Goal: Task Accomplishment & Management: Manage account settings

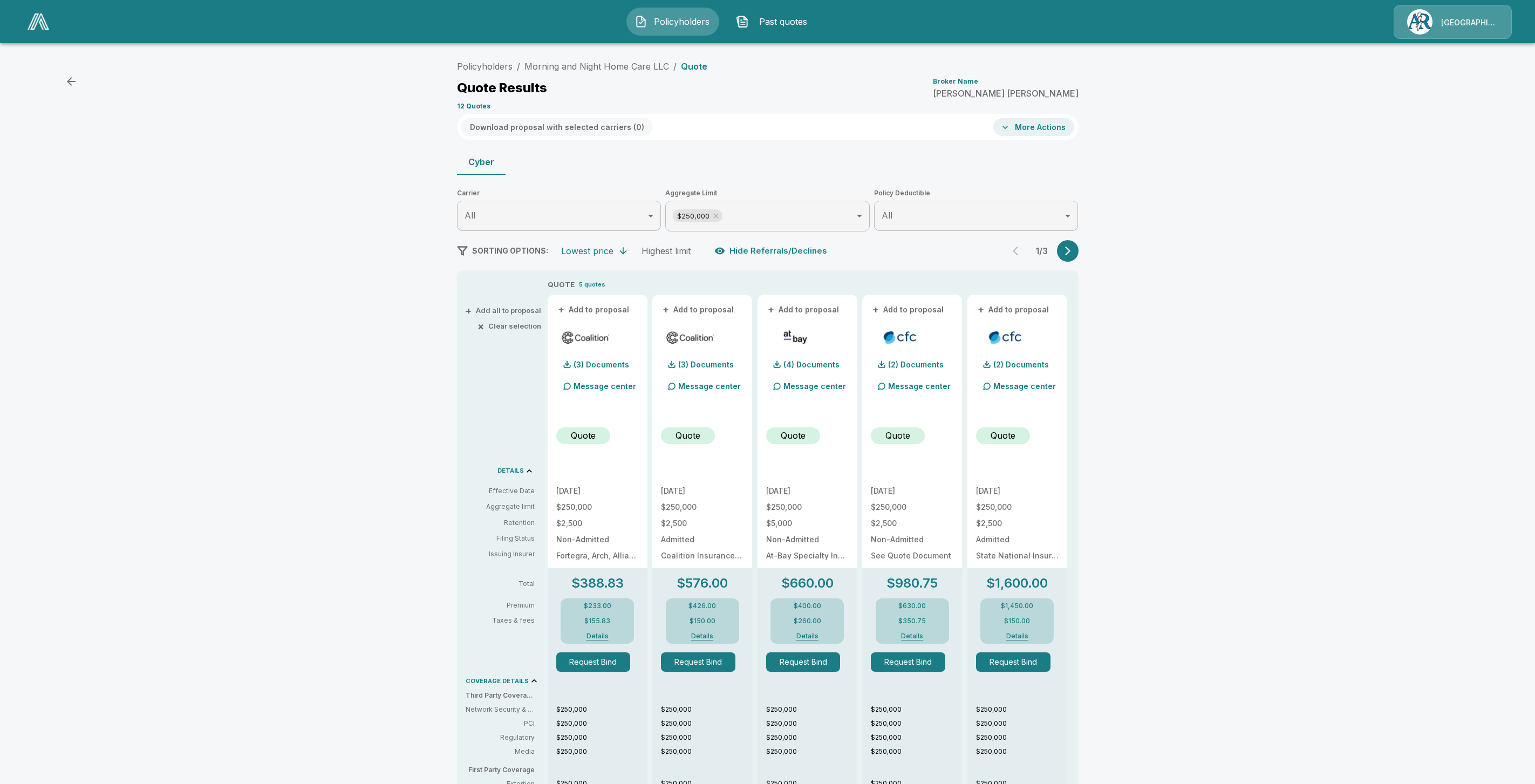
scroll to position [135, 0]
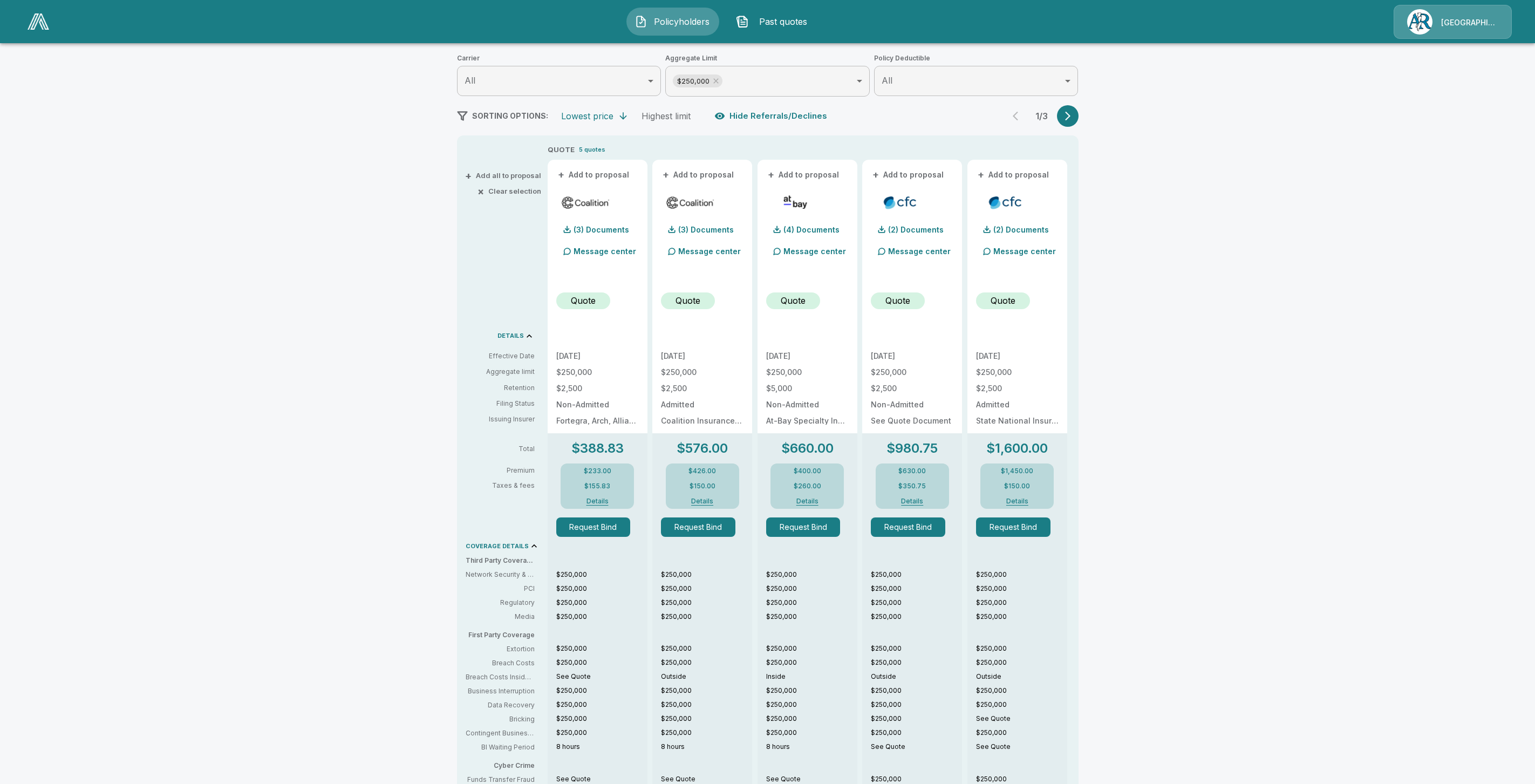
click at [37, 30] on link at bounding box center [38, 22] width 30 height 25
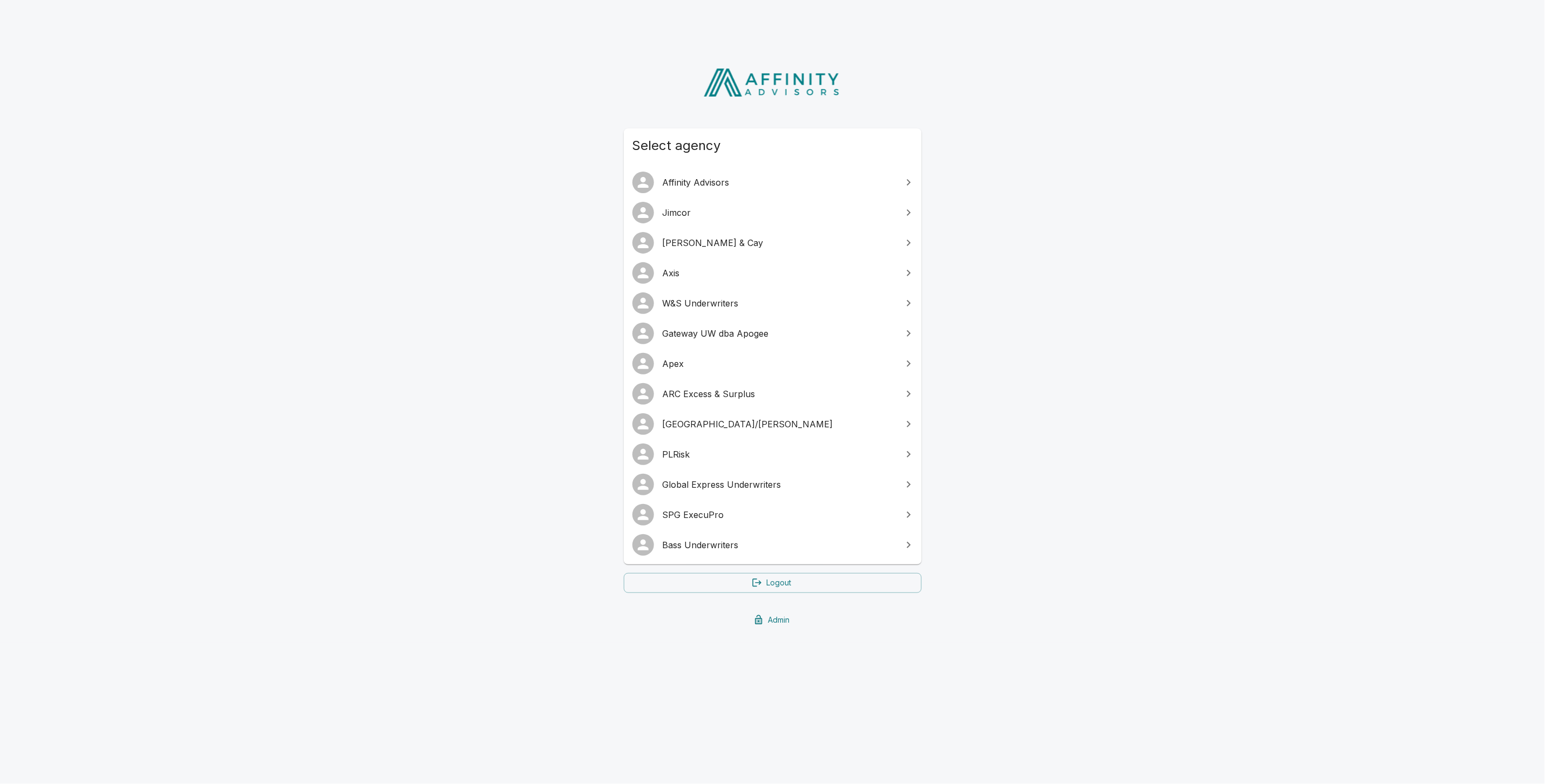
click at [709, 535] on link "Bass Underwriters" at bounding box center [772, 545] width 298 height 30
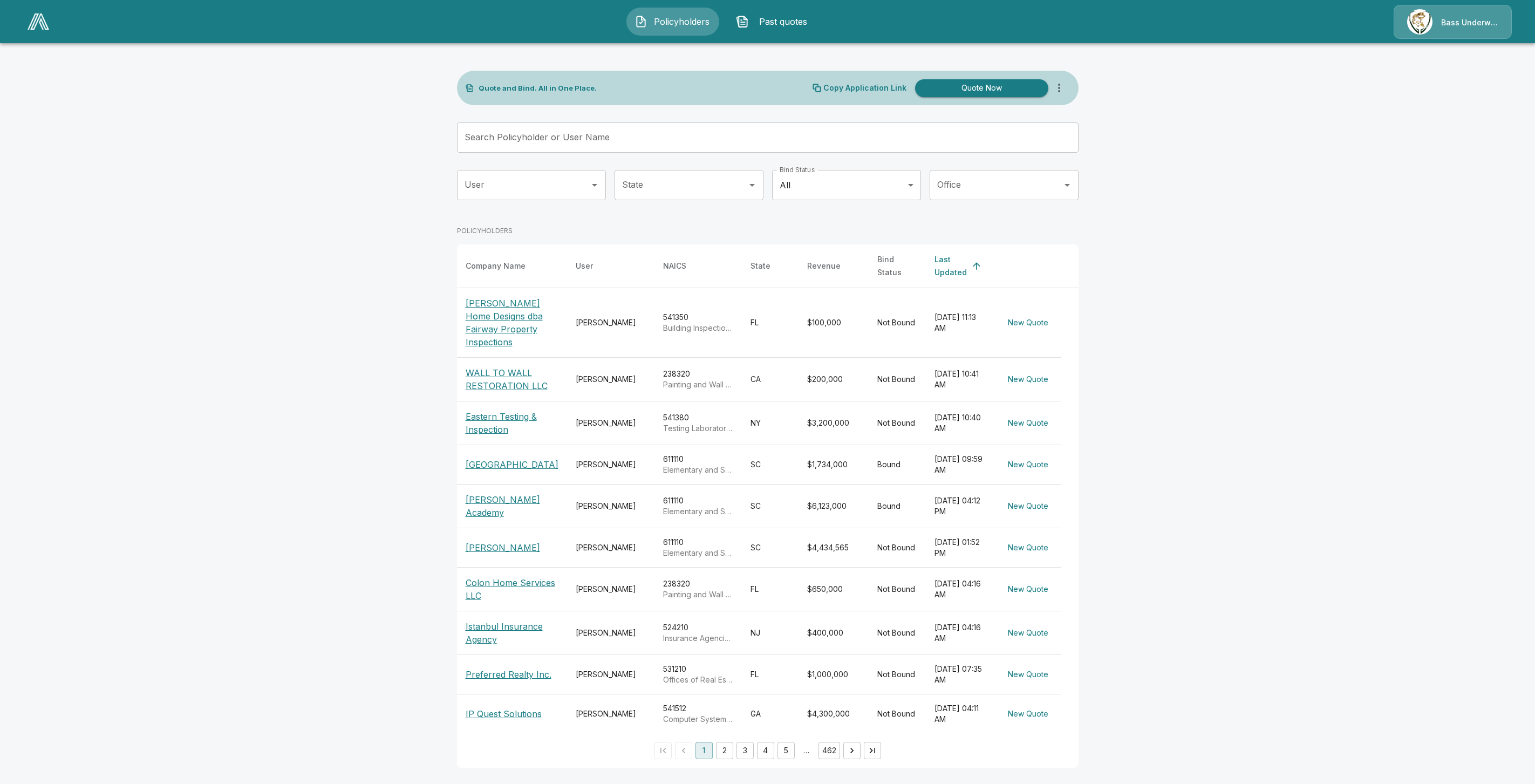
click at [486, 335] on p "McKenna Home Designs dba Fairway Property Inspections" at bounding box center [512, 322] width 93 height 51
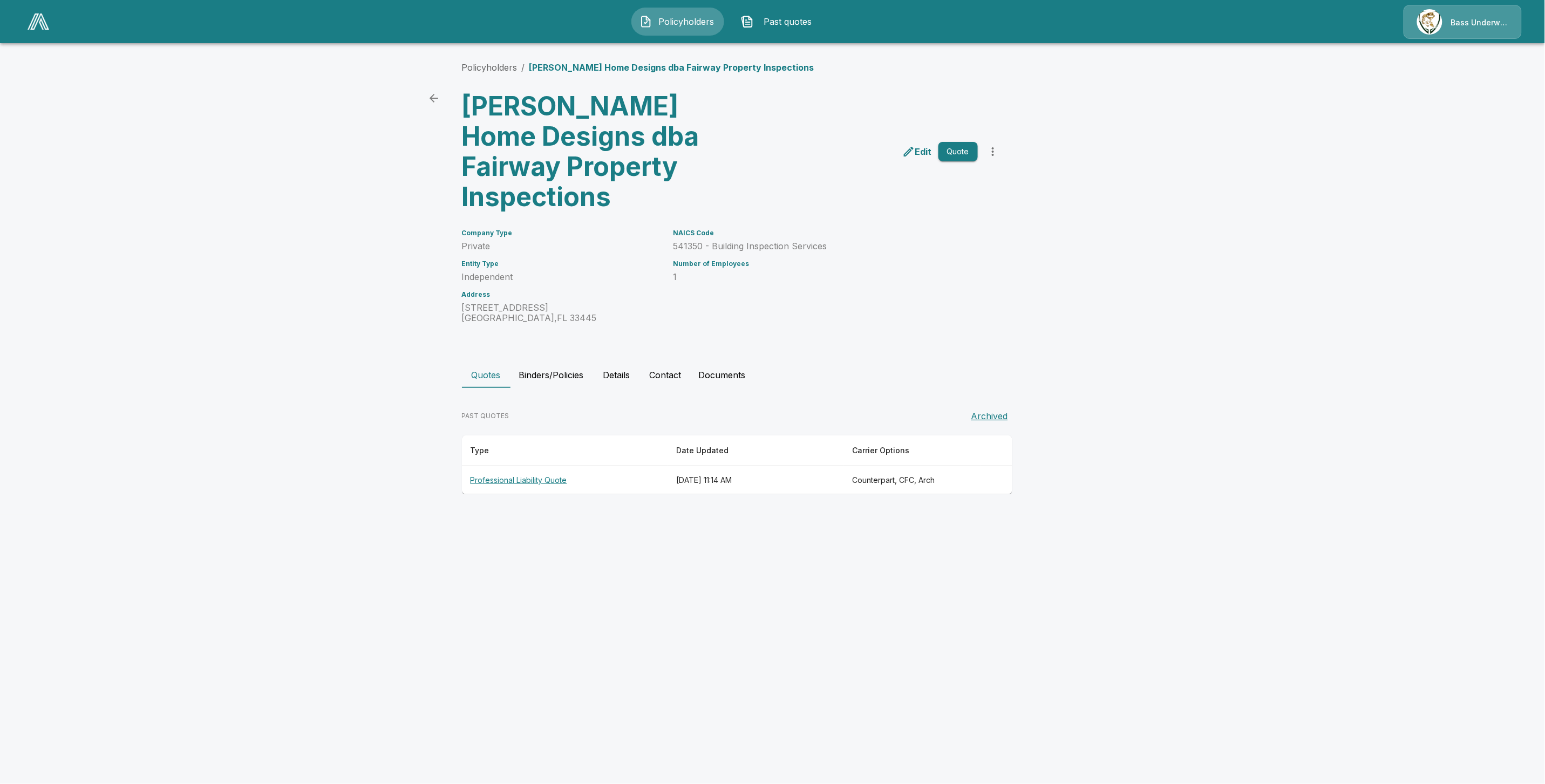
click at [514, 466] on th "Professional Liability Quote" at bounding box center [565, 480] width 206 height 28
click at [517, 466] on th "Professional Liability Quote" at bounding box center [565, 480] width 206 height 28
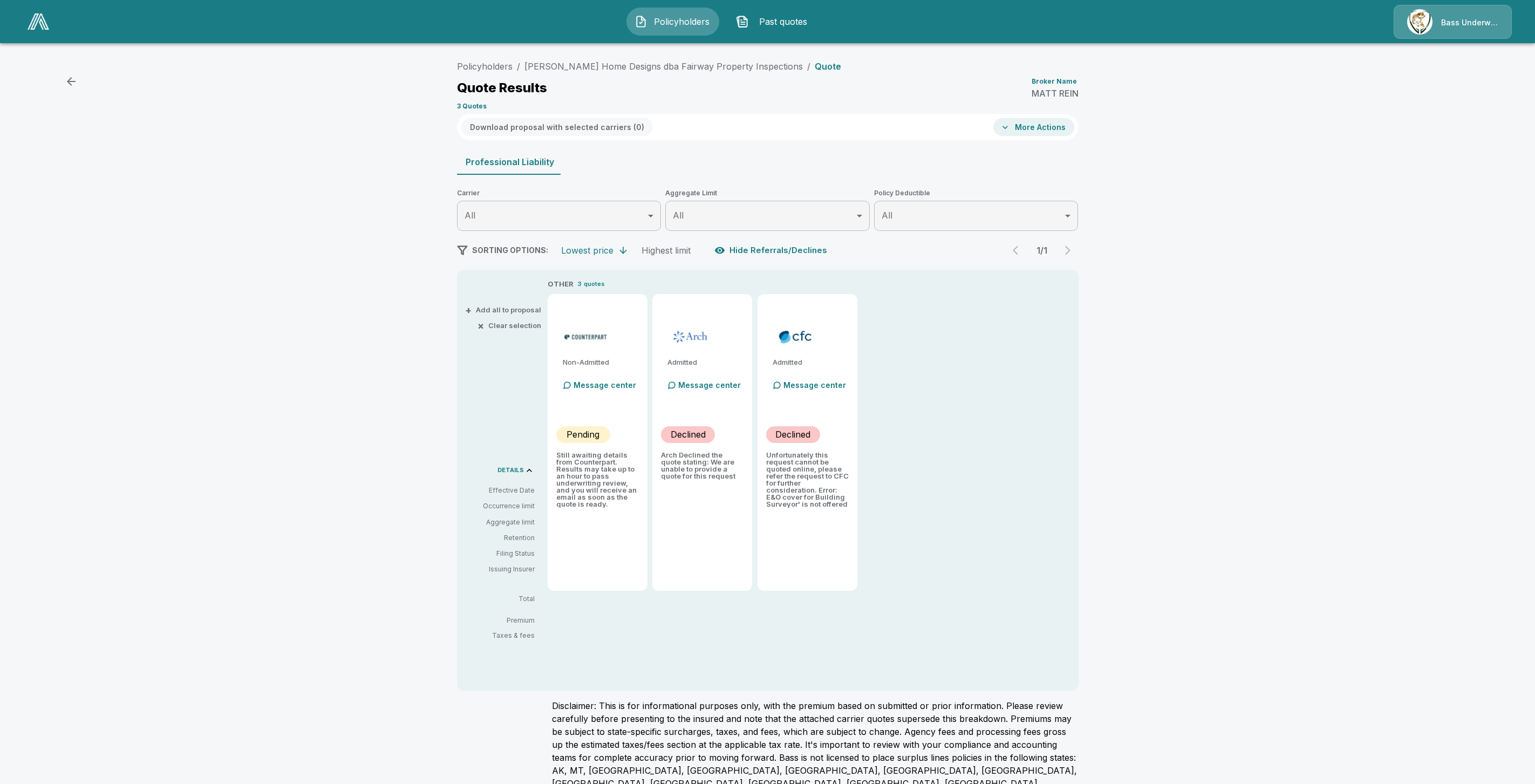
click at [1031, 128] on button "More Actions" at bounding box center [1033, 126] width 81 height 17
click at [1045, 224] on li "Affinity Prefilled Application" at bounding box center [1065, 227] width 130 height 19
click at [1048, 127] on button "More Actions" at bounding box center [1033, 126] width 81 height 17
click at [858, 172] on div at bounding box center [772, 392] width 1545 height 784
click at [600, 68] on link "McKenna Home Designs dba Fairway Property Inspections" at bounding box center [663, 66] width 278 height 11
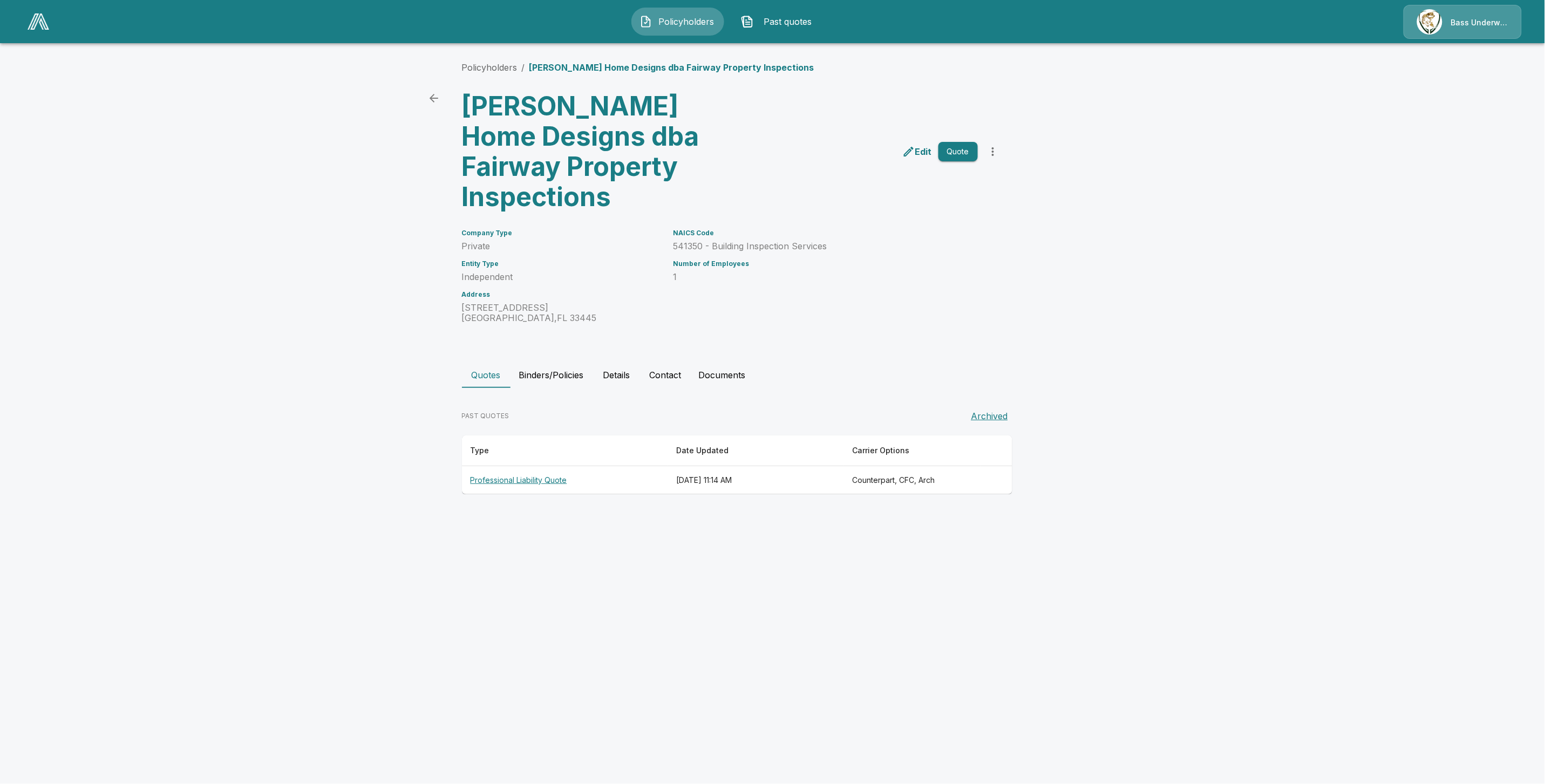
click at [999, 405] on button "Archived" at bounding box center [989, 416] width 46 height 22
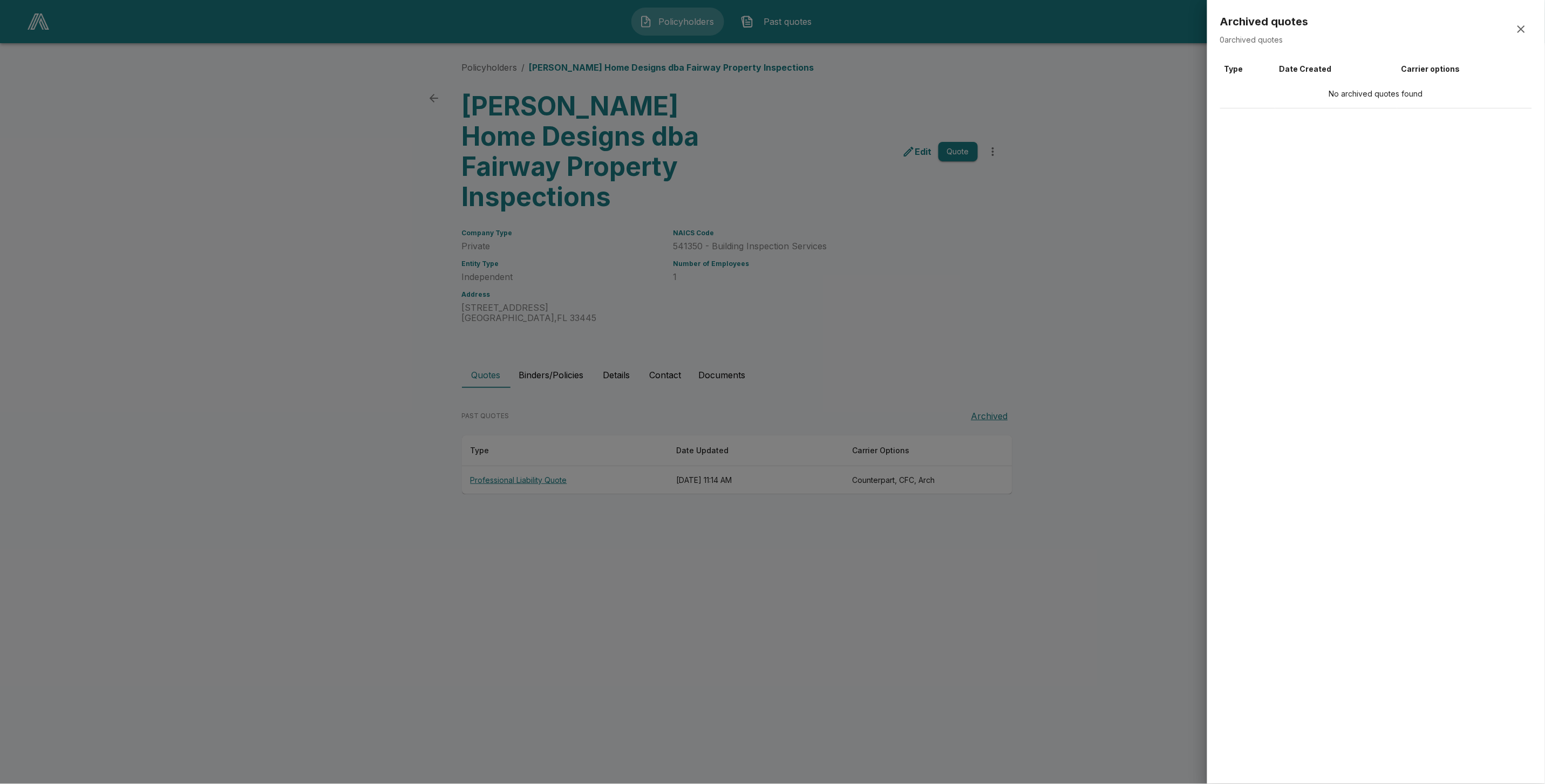
click at [998, 527] on div at bounding box center [772, 392] width 1545 height 784
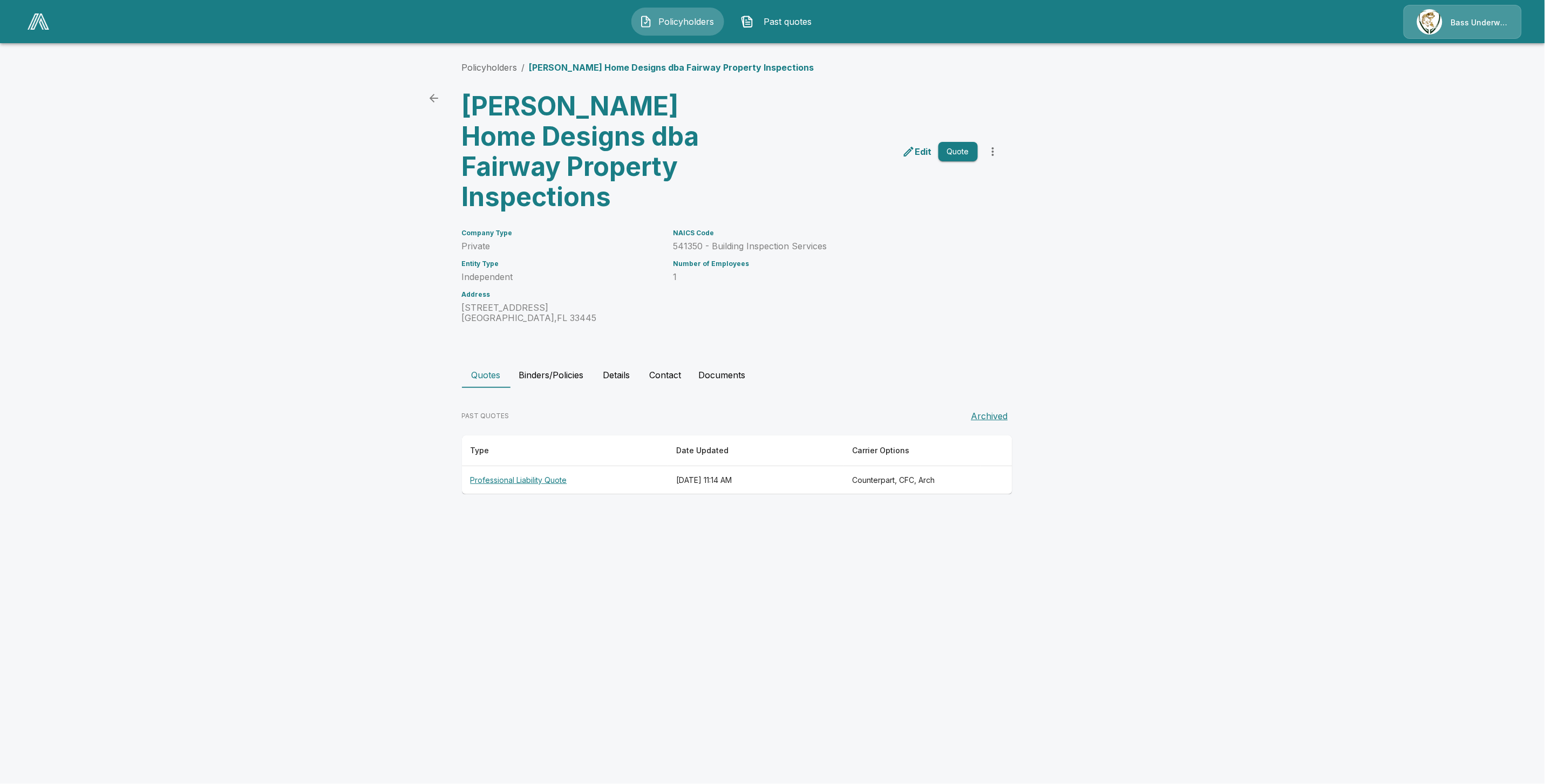
click at [949, 142] on button "Quote" at bounding box center [958, 152] width 39 height 20
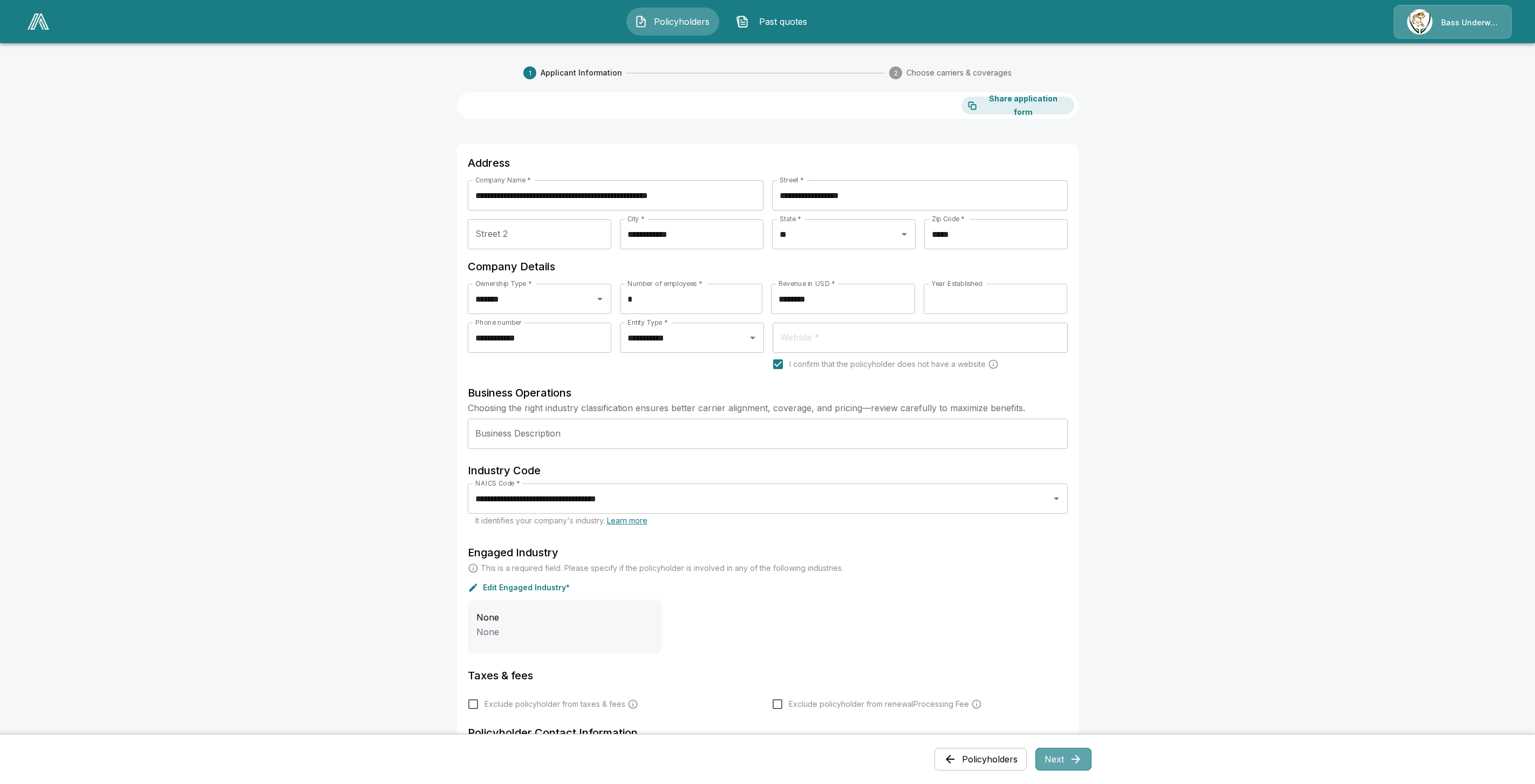
click at [1063, 761] on button "Next" at bounding box center [1063, 758] width 56 height 22
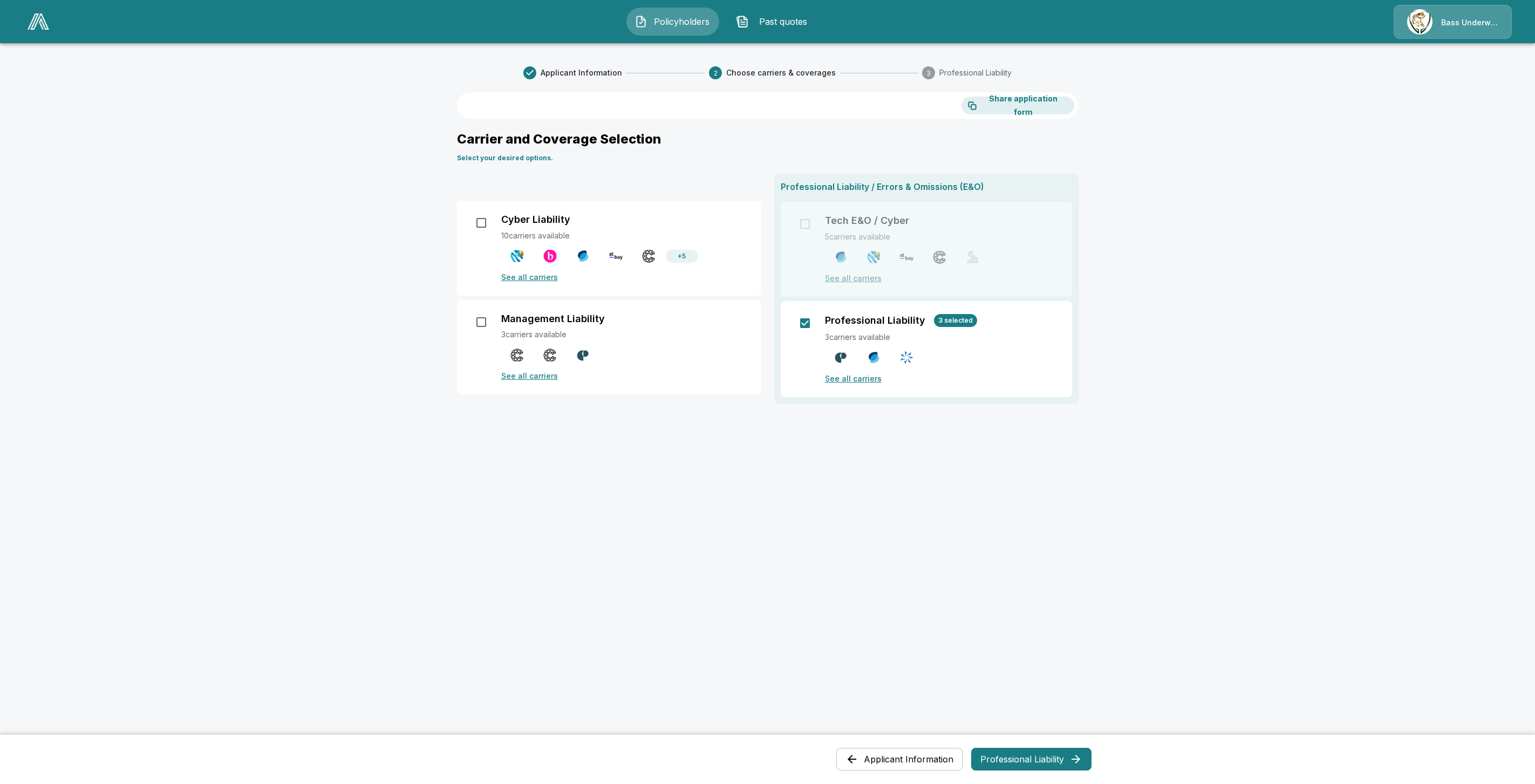
click at [865, 370] on div "Professional Liability 3 selected 3 carriers available See all carriers" at bounding box center [942, 349] width 234 height 70
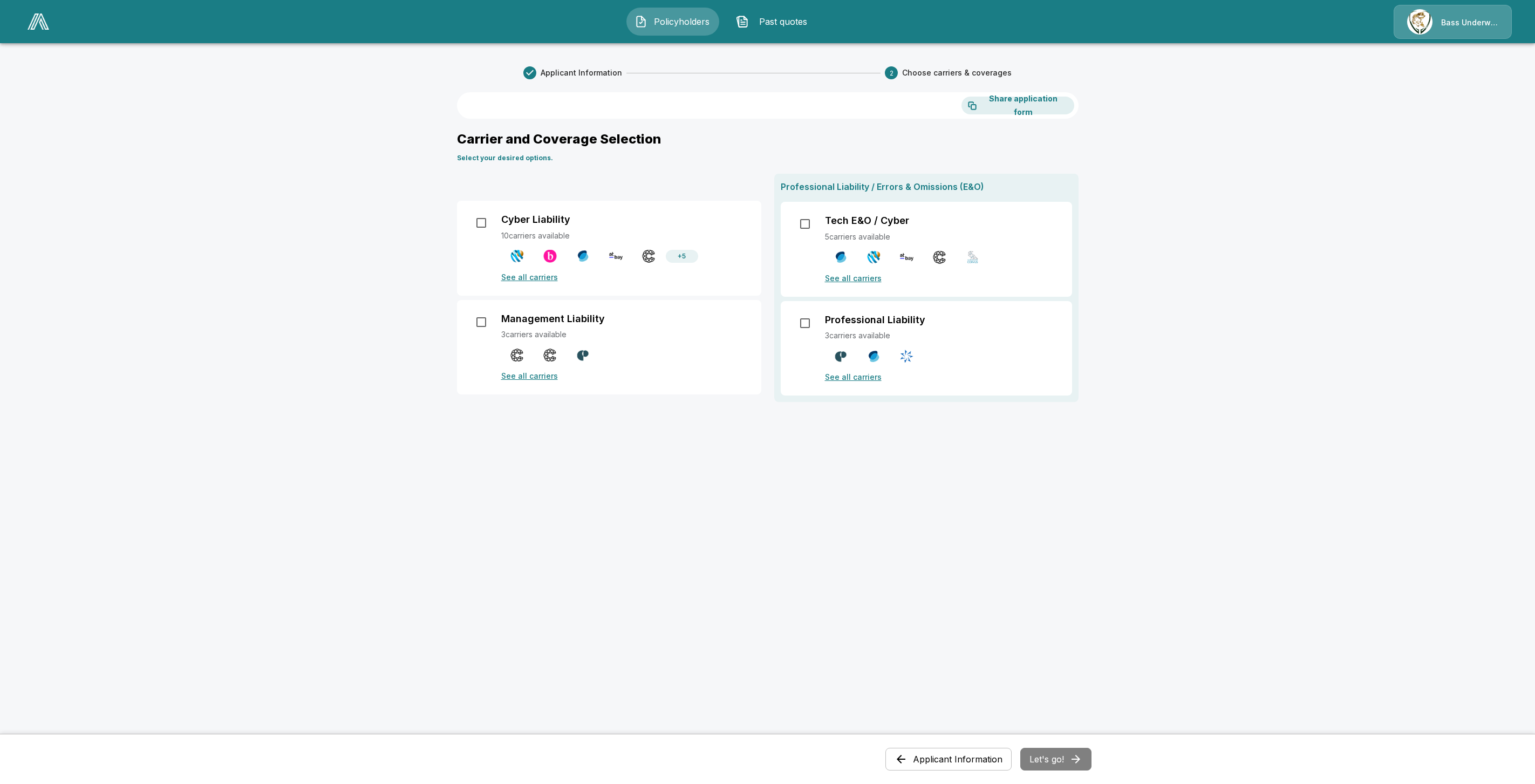
click at [856, 380] on p "See all carriers" at bounding box center [942, 377] width 234 height 12
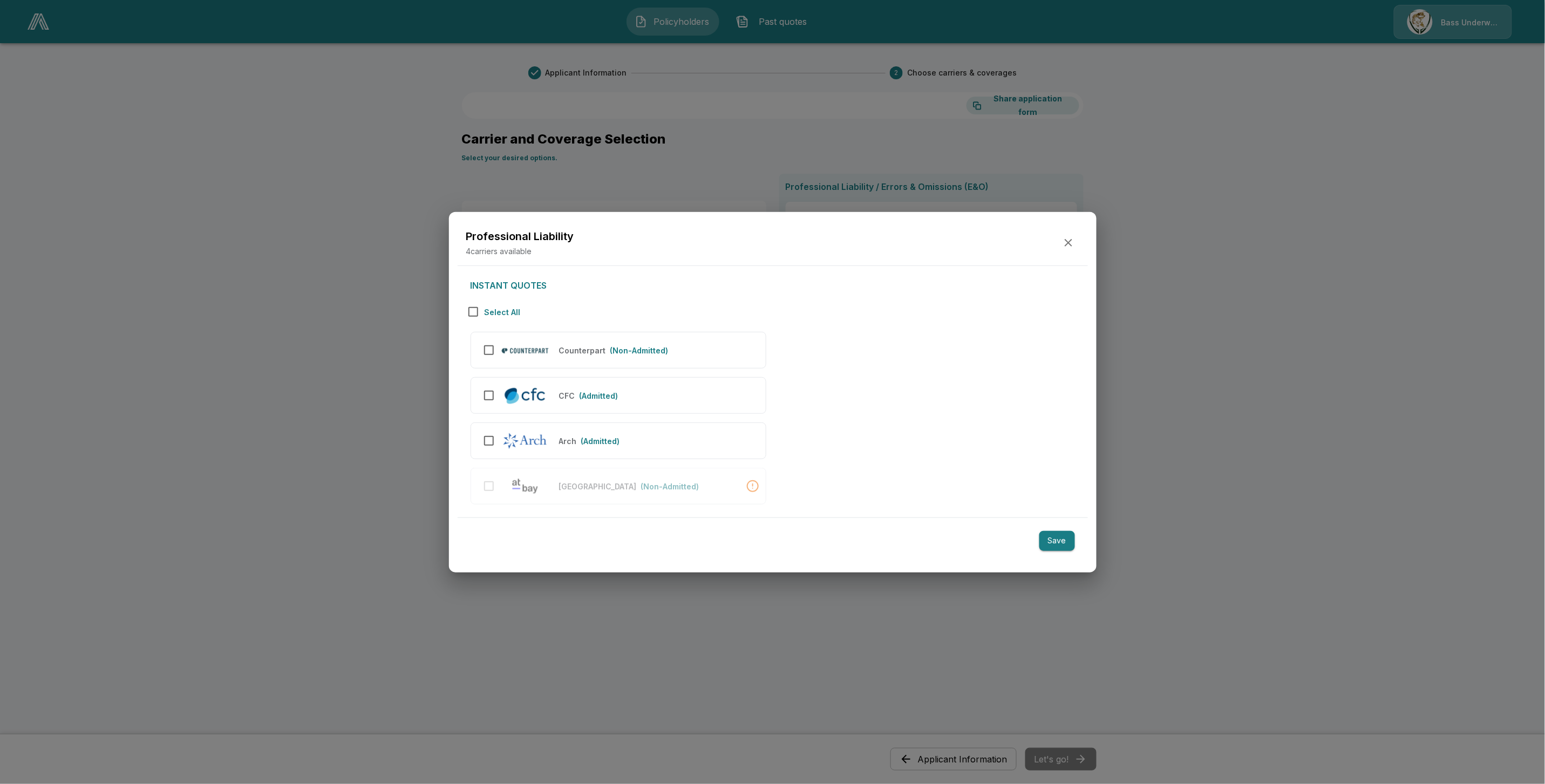
drag, startPoint x: 1080, startPoint y: 241, endPoint x: 1072, endPoint y: 244, distance: 8.5
click at [1079, 242] on div "Professional Liability 4 carriers available" at bounding box center [772, 243] width 630 height 46
click at [1070, 244] on icon "button" at bounding box center [1068, 243] width 7 height 7
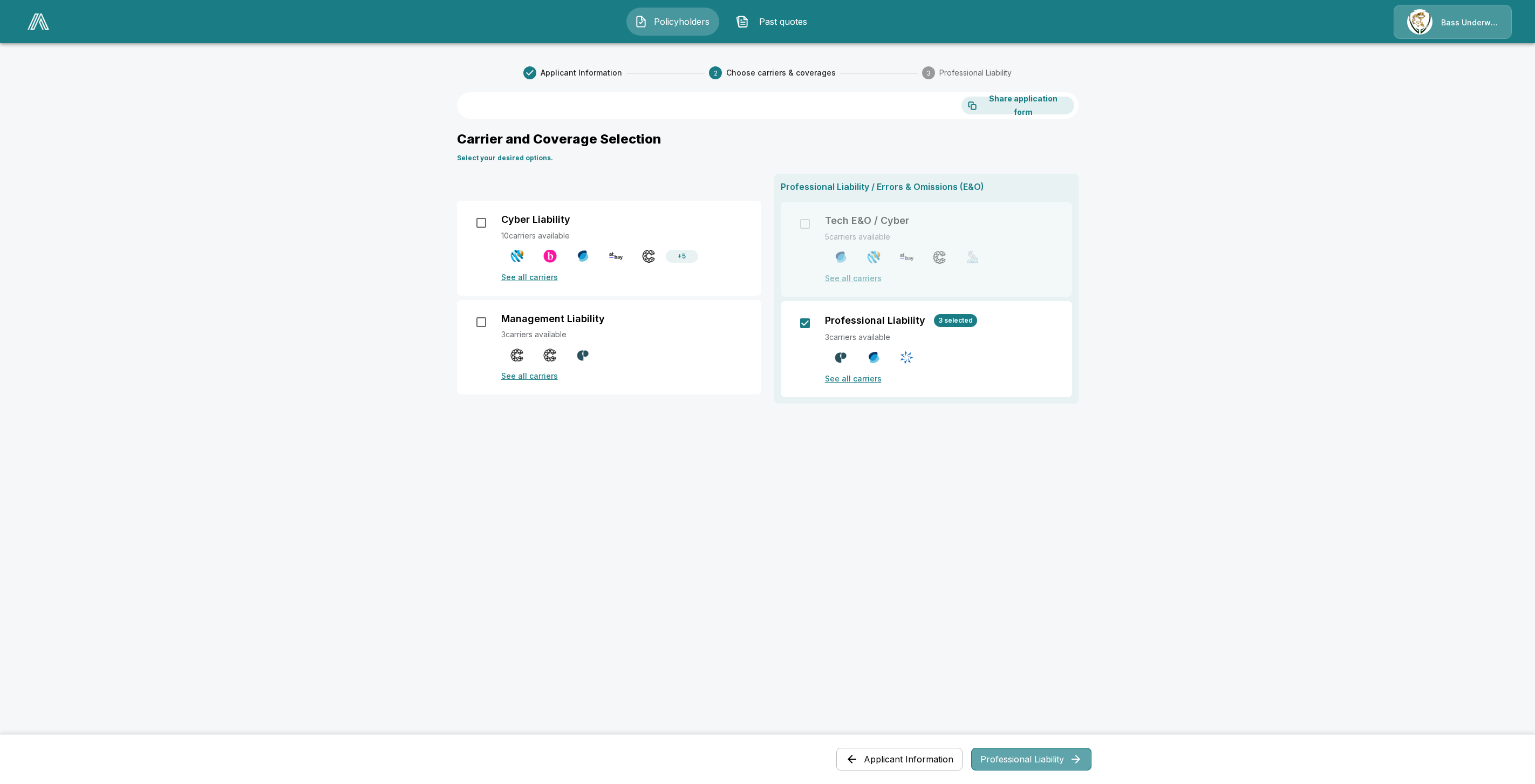
click at [1051, 764] on button "Professional Liability" at bounding box center [1031, 758] width 120 height 22
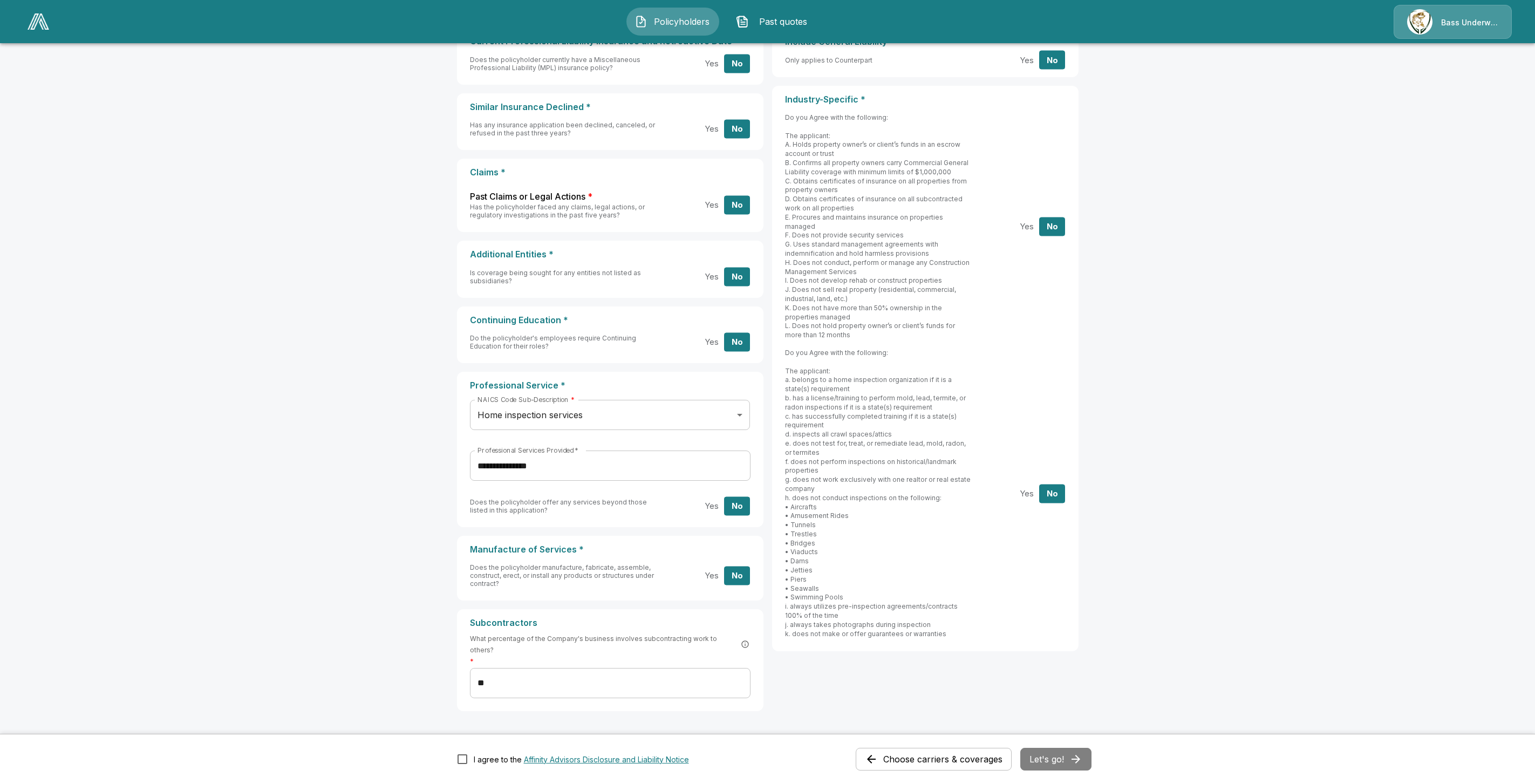
scroll to position [294, 0]
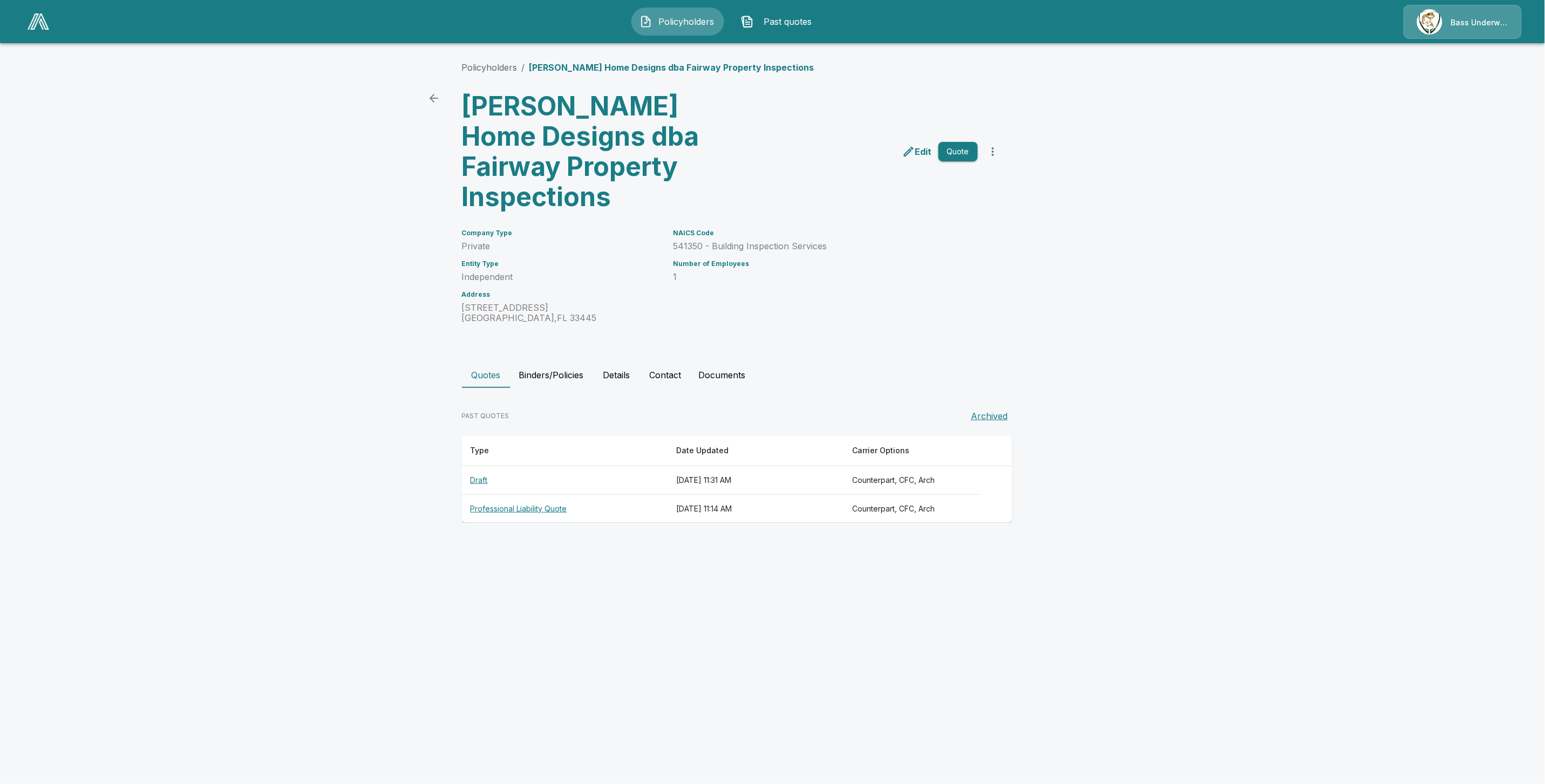
click at [519, 495] on th "Professional Liability Quote" at bounding box center [565, 509] width 206 height 28
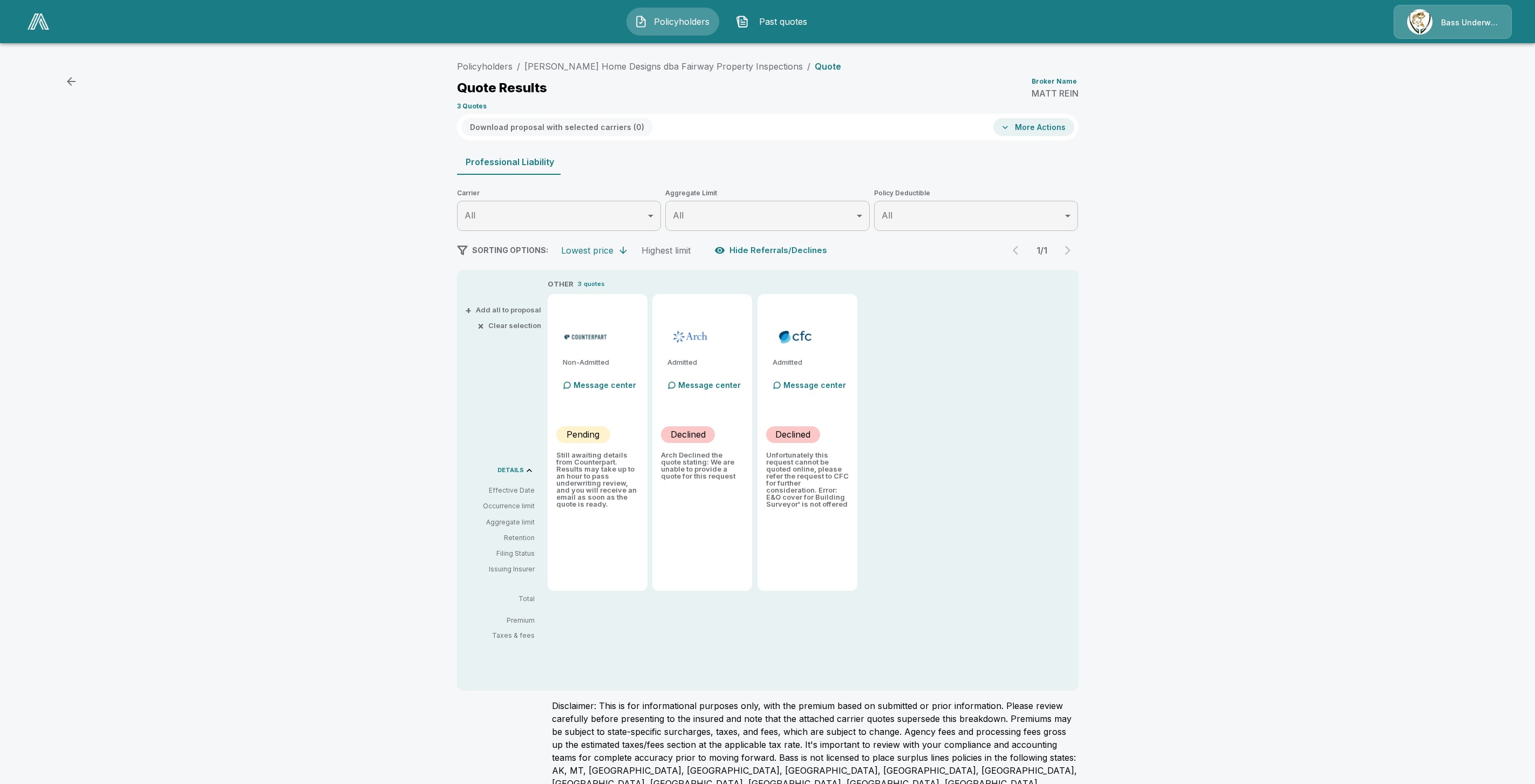
click at [1051, 127] on button "More Actions" at bounding box center [1033, 126] width 81 height 17
click at [1042, 233] on li "Affinity Prefilled Application" at bounding box center [1065, 227] width 130 height 19
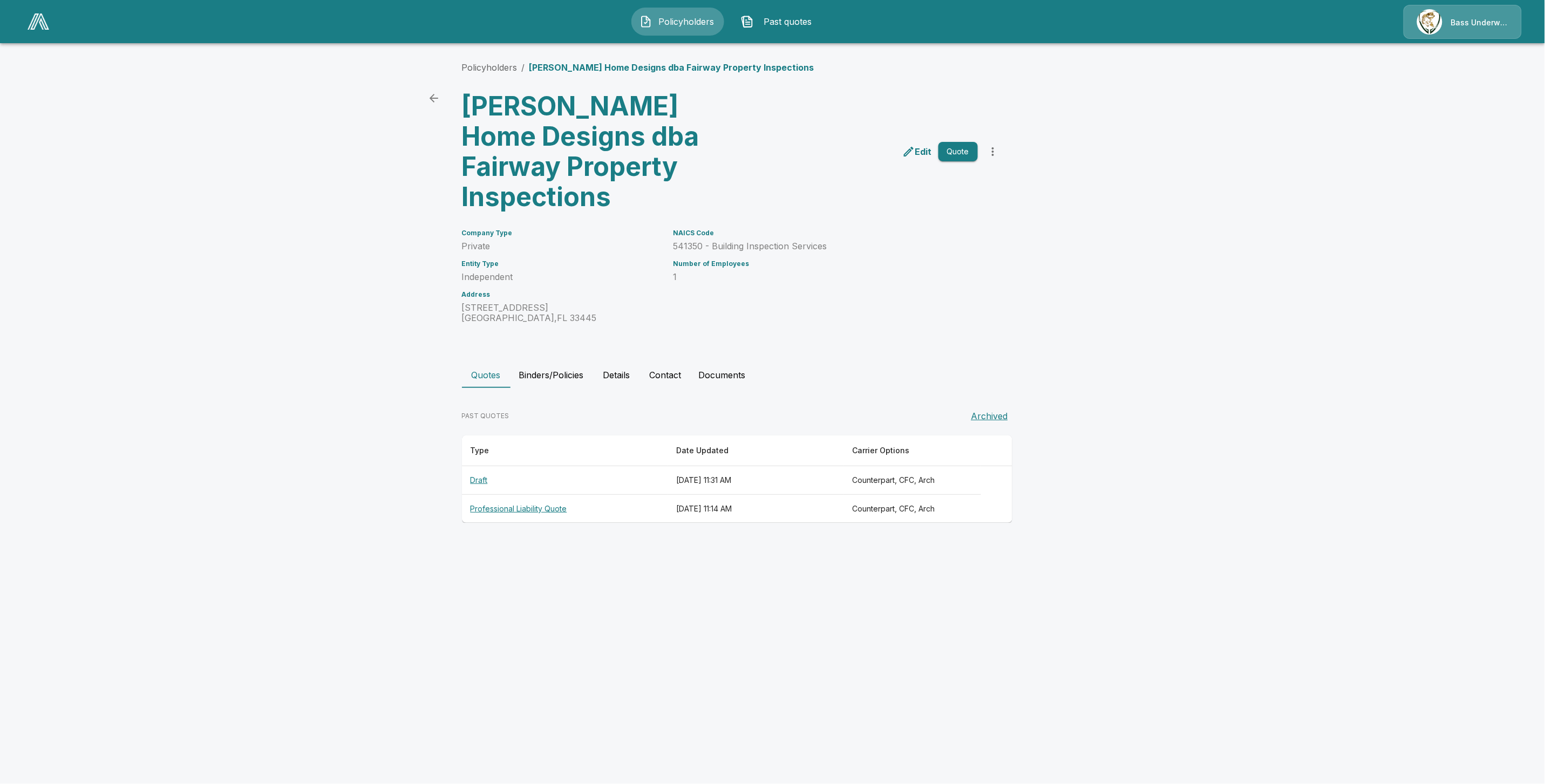
click at [481, 466] on th "Draft" at bounding box center [565, 480] width 206 height 28
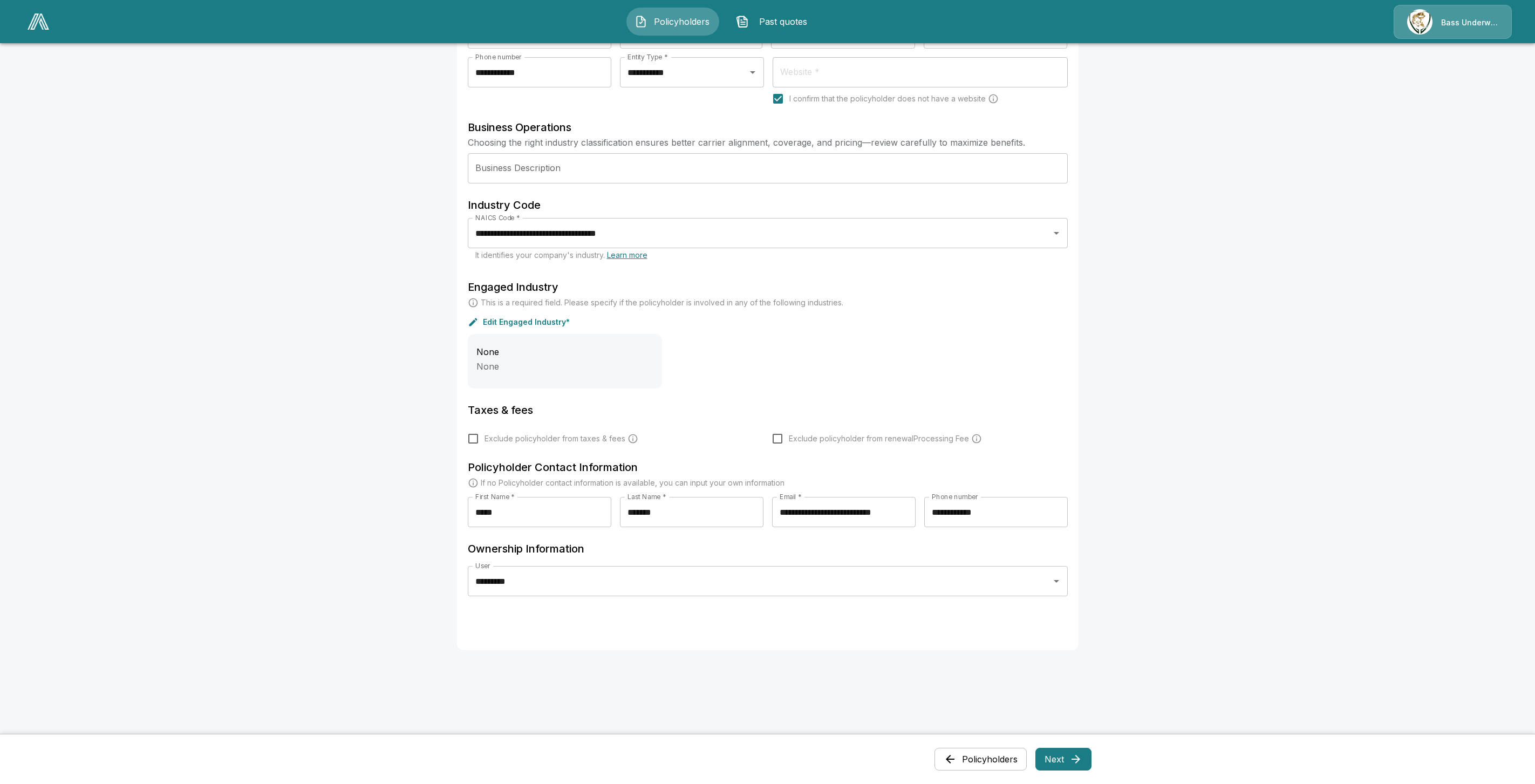
click at [1091, 754] on button "Next" at bounding box center [1063, 758] width 56 height 22
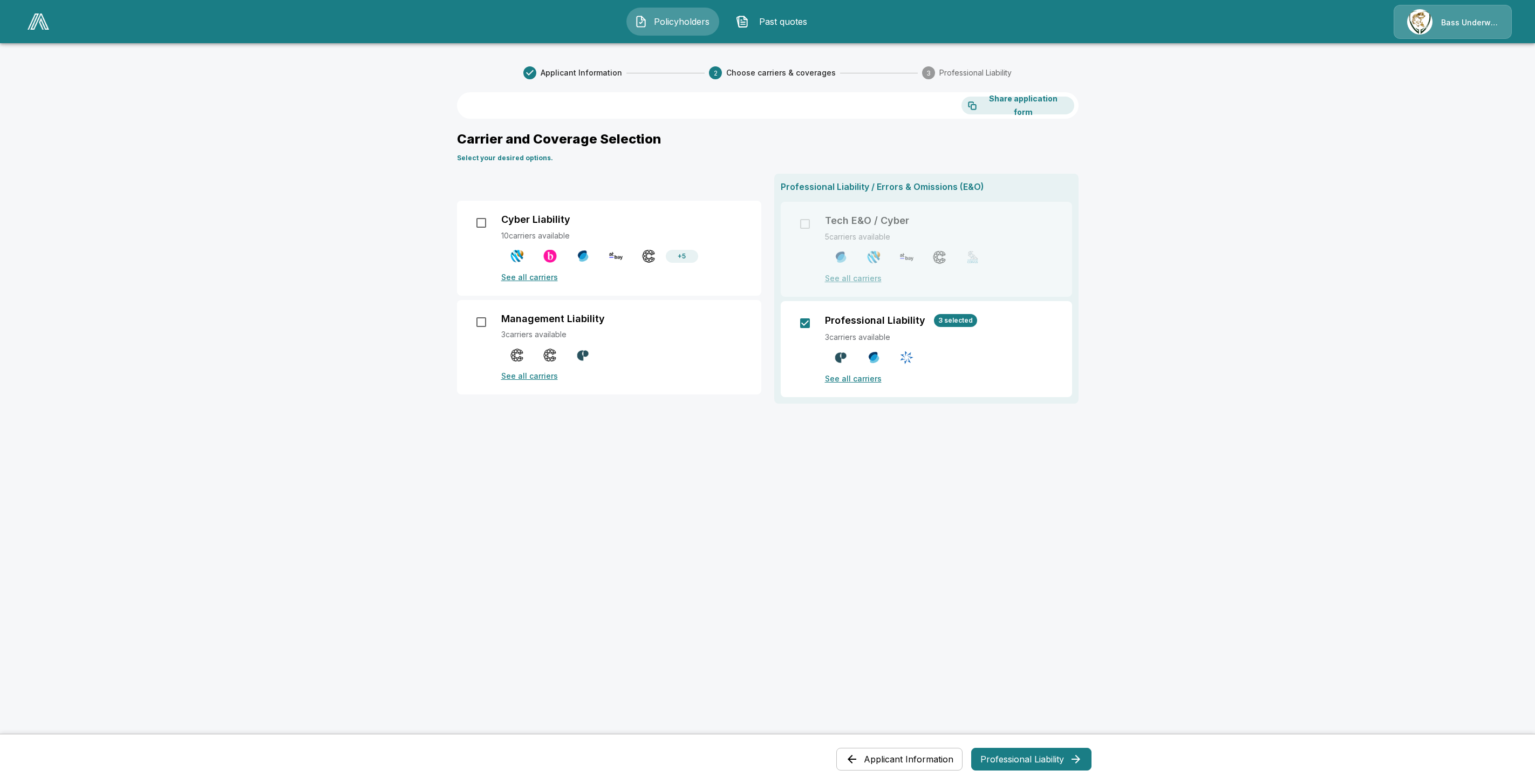
click at [1053, 758] on button "Professional Liability" at bounding box center [1031, 758] width 120 height 22
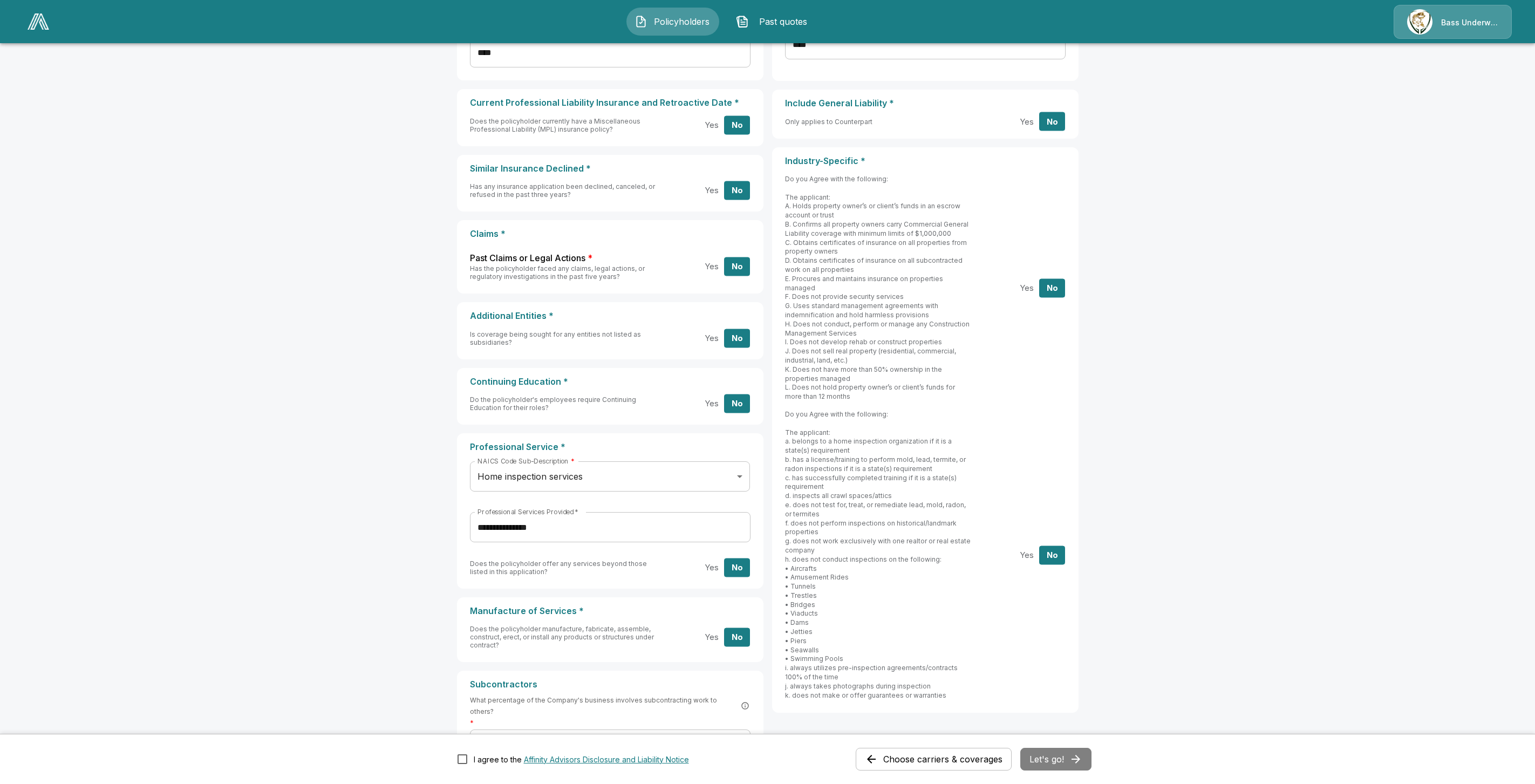
scroll to position [247, 0]
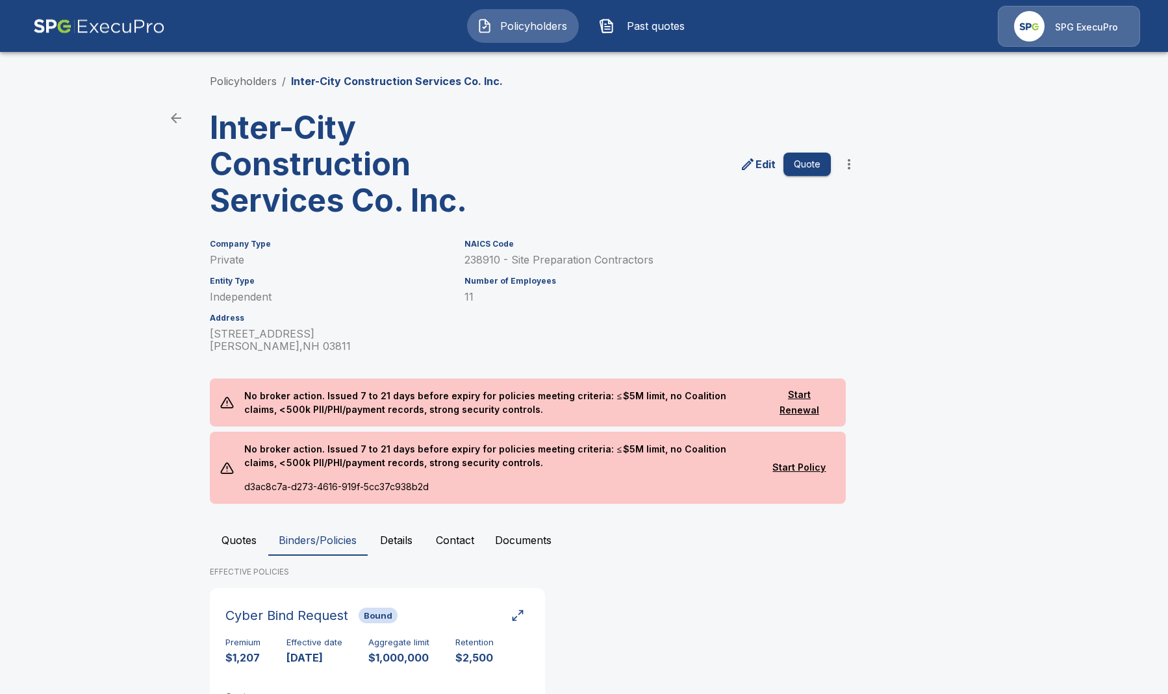
scroll to position [81, 0]
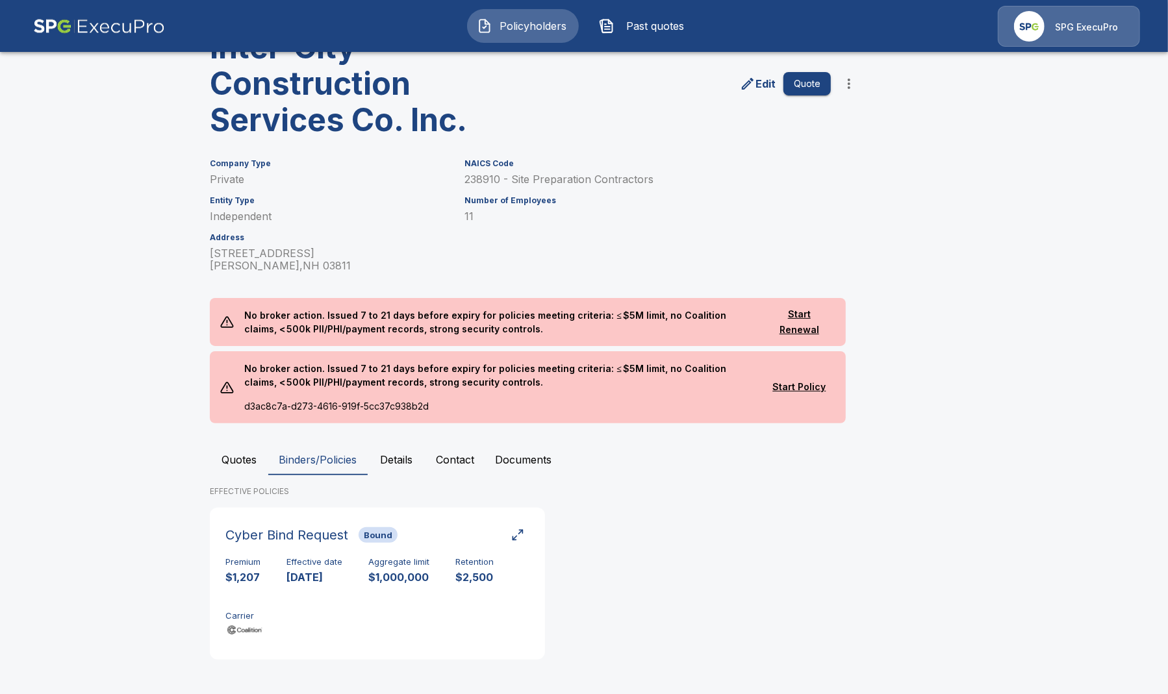
click at [557, 32] on span "Policyholders" at bounding box center [533, 26] width 71 height 16
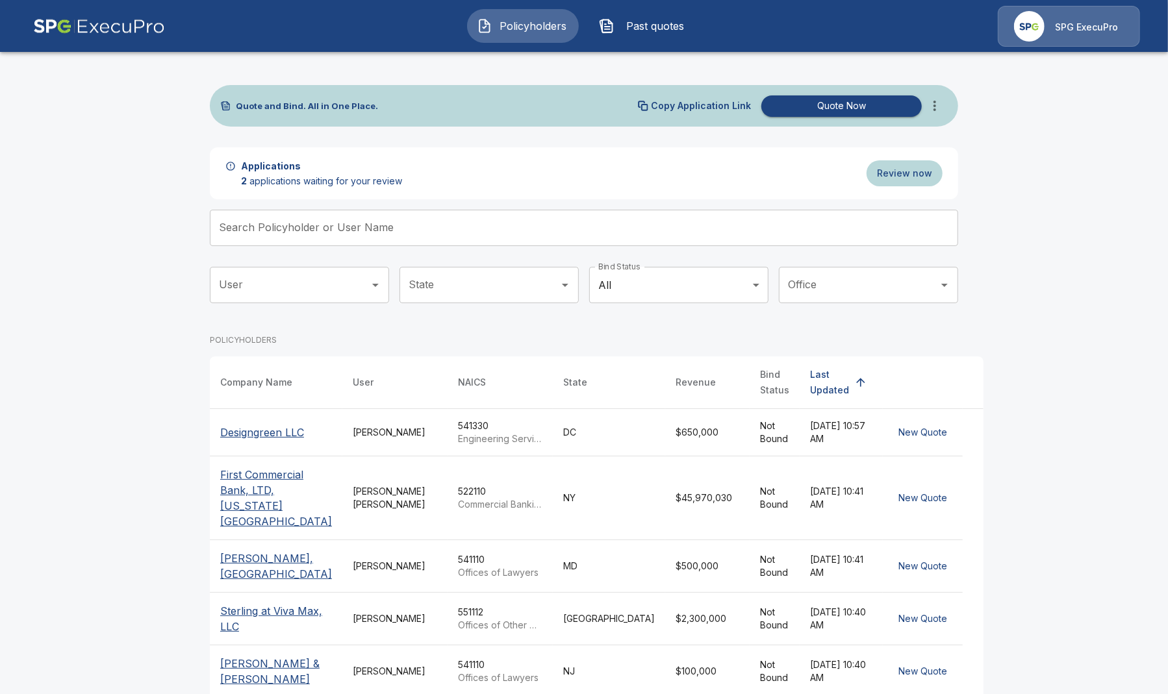
click at [455, 220] on input "Search Policyholder or User Name" at bounding box center [577, 228] width 734 height 36
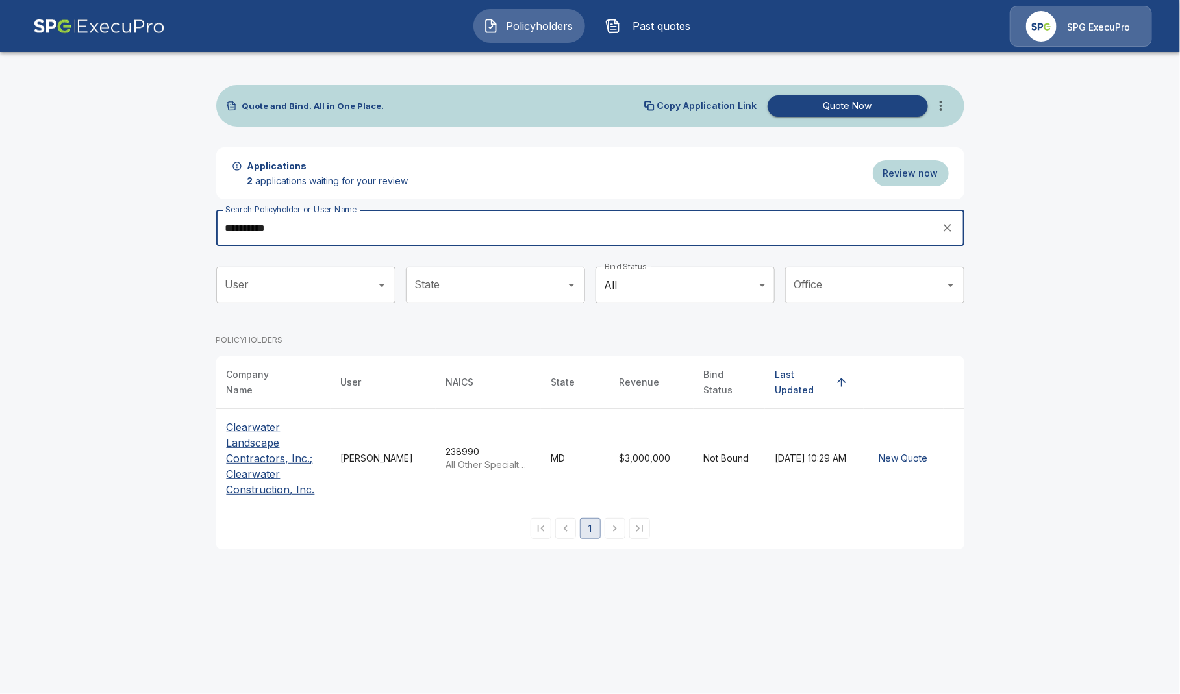
type input "**********"
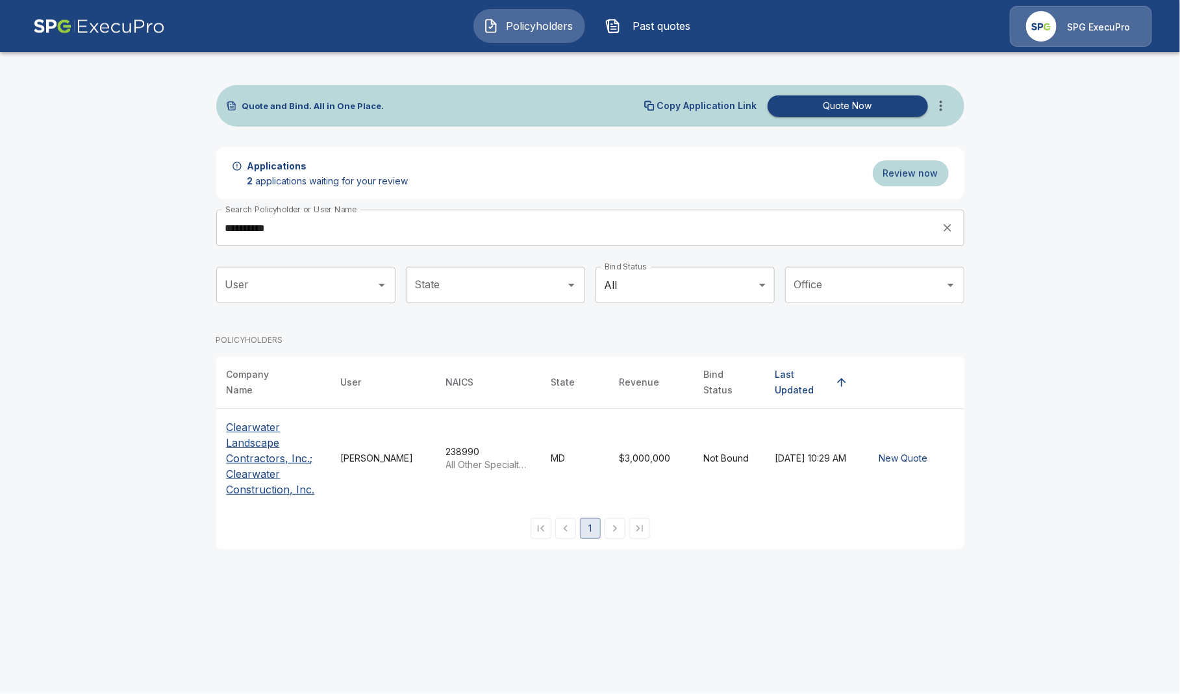
click at [220, 465] on th "Clearwater Landscape Contractors, Inc.; Clearwater Construction, Inc." at bounding box center [273, 458] width 114 height 99
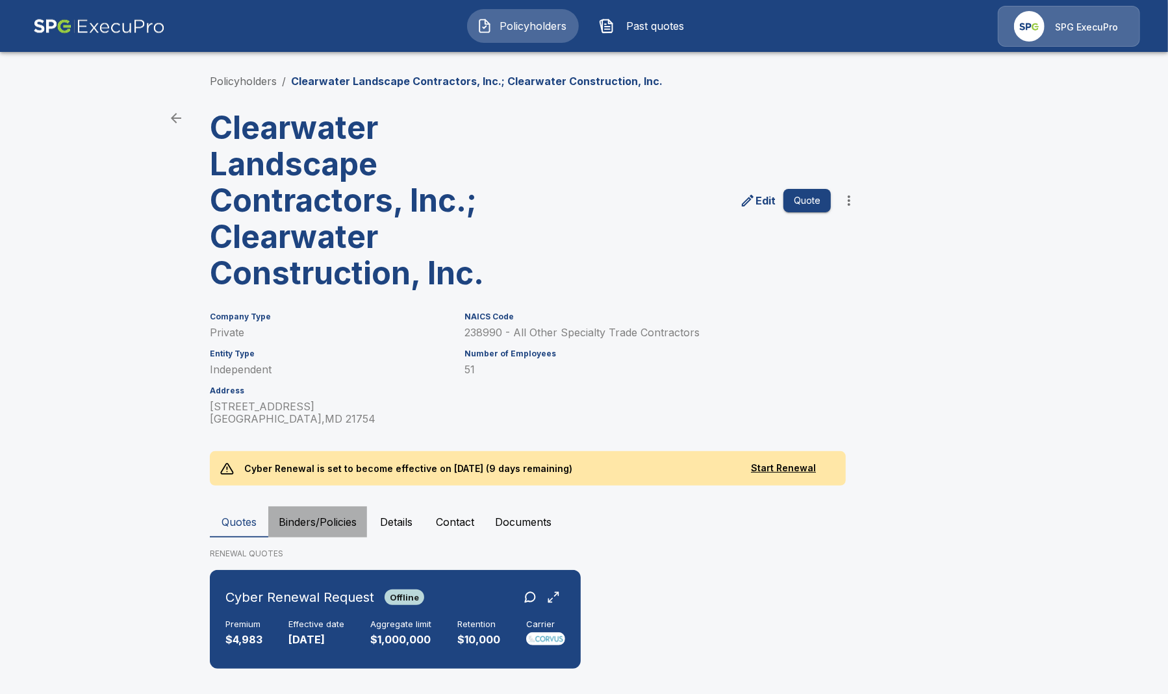
click at [314, 525] on button "Binders/Policies" at bounding box center [317, 522] width 99 height 31
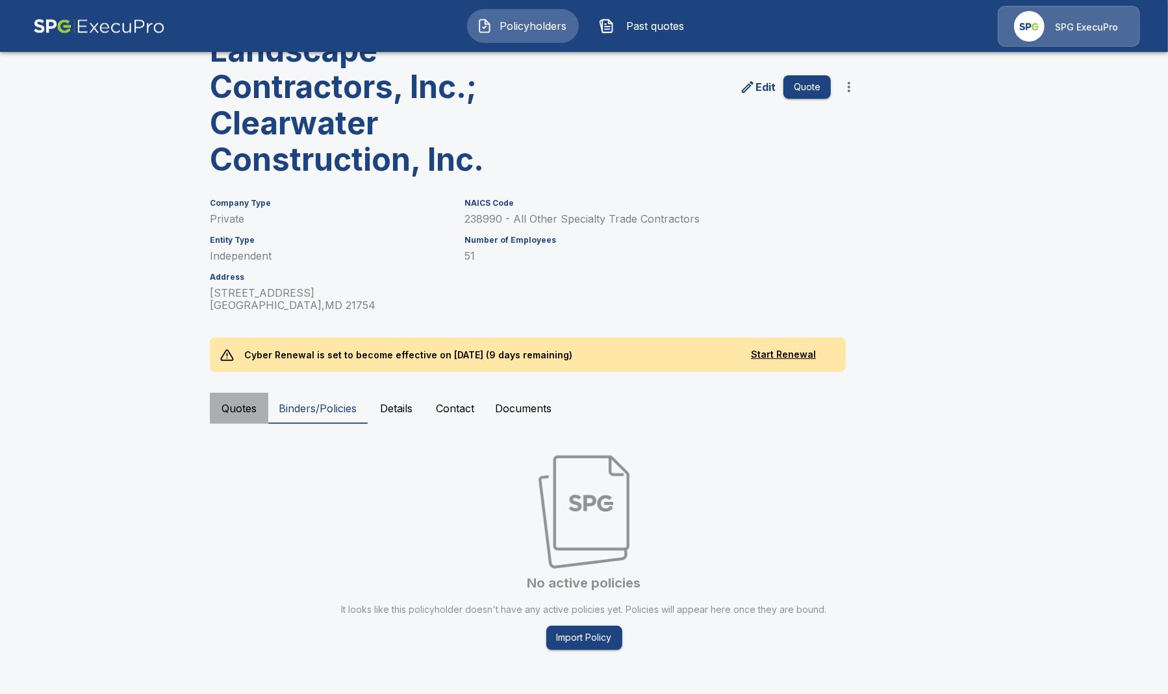
click at [238, 398] on button "Quotes" at bounding box center [239, 408] width 58 height 31
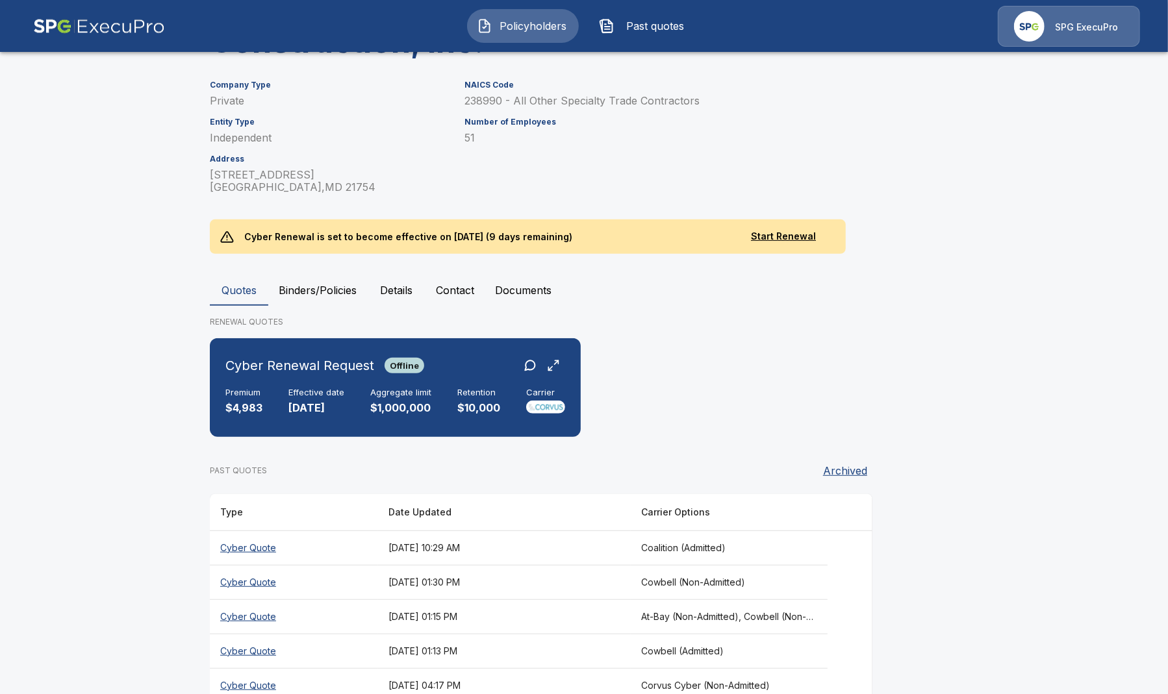
scroll to position [264, 0]
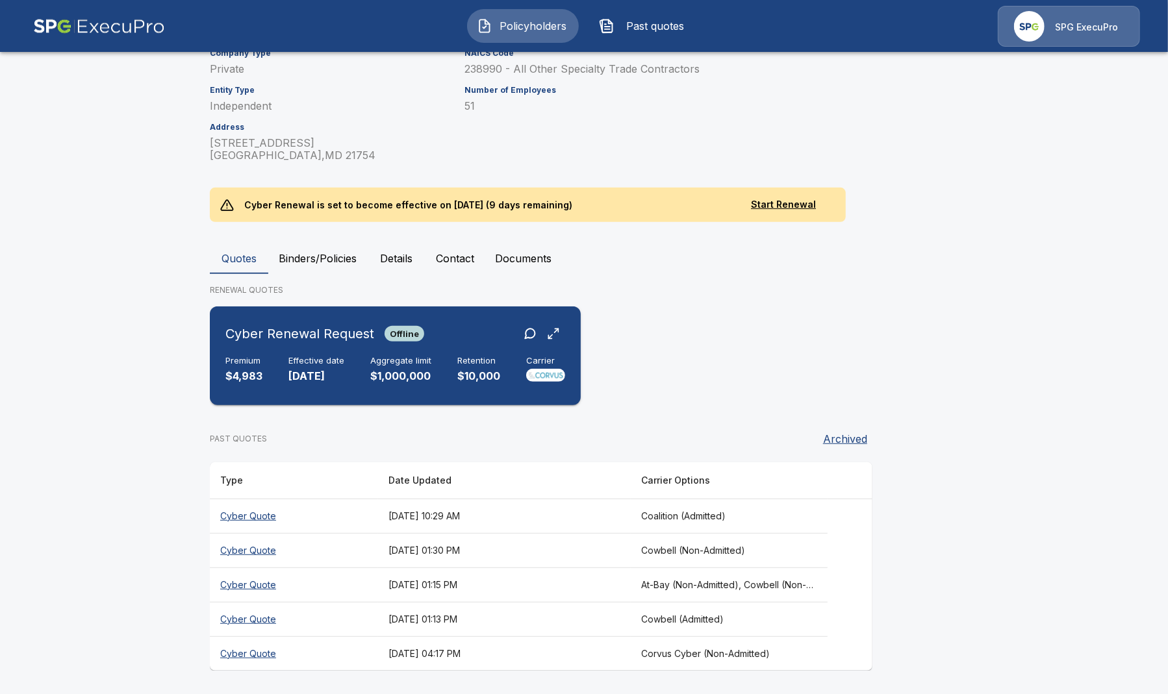
click at [358, 369] on div "Premium $4,983 Effective date 10/9/2025 Aggregate limit $1,000,000 Retention $1…" at bounding box center [395, 370] width 340 height 29
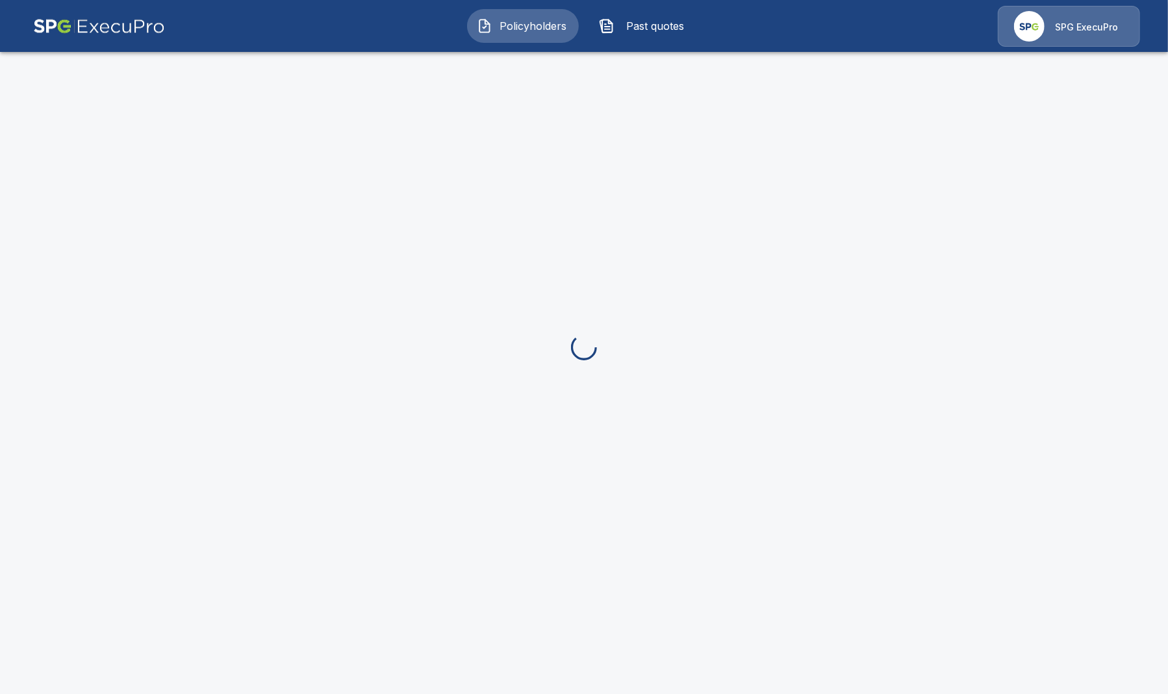
scroll to position [259, 0]
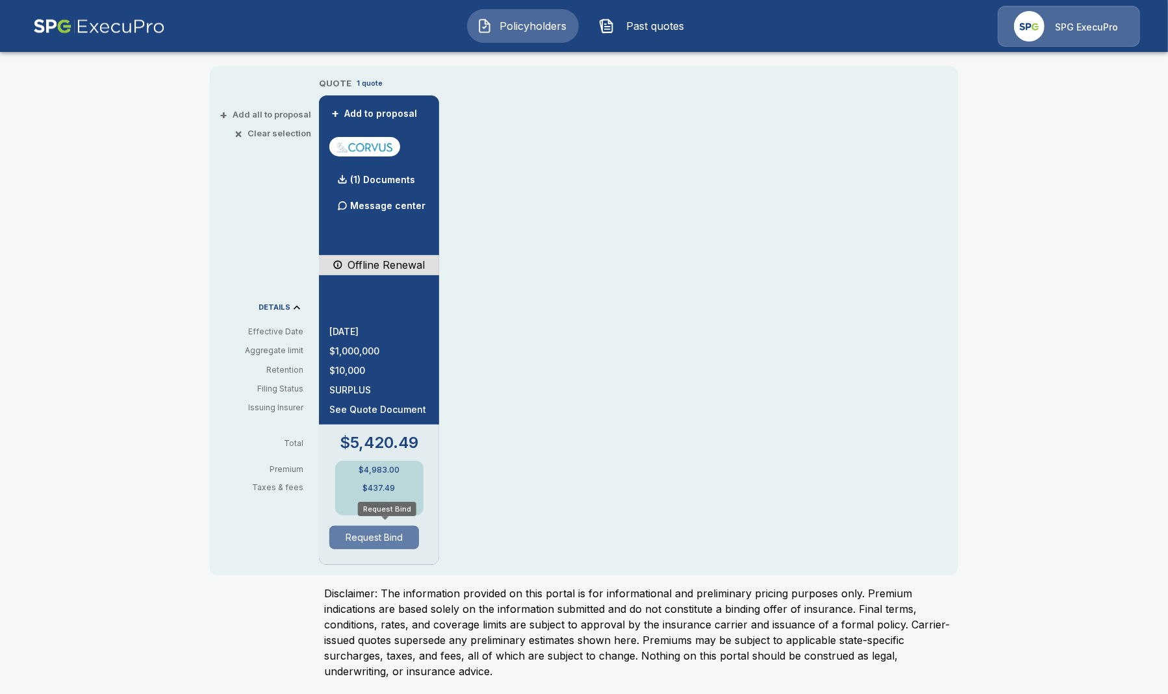
click at [367, 540] on button "Request Bind" at bounding box center [374, 537] width 90 height 23
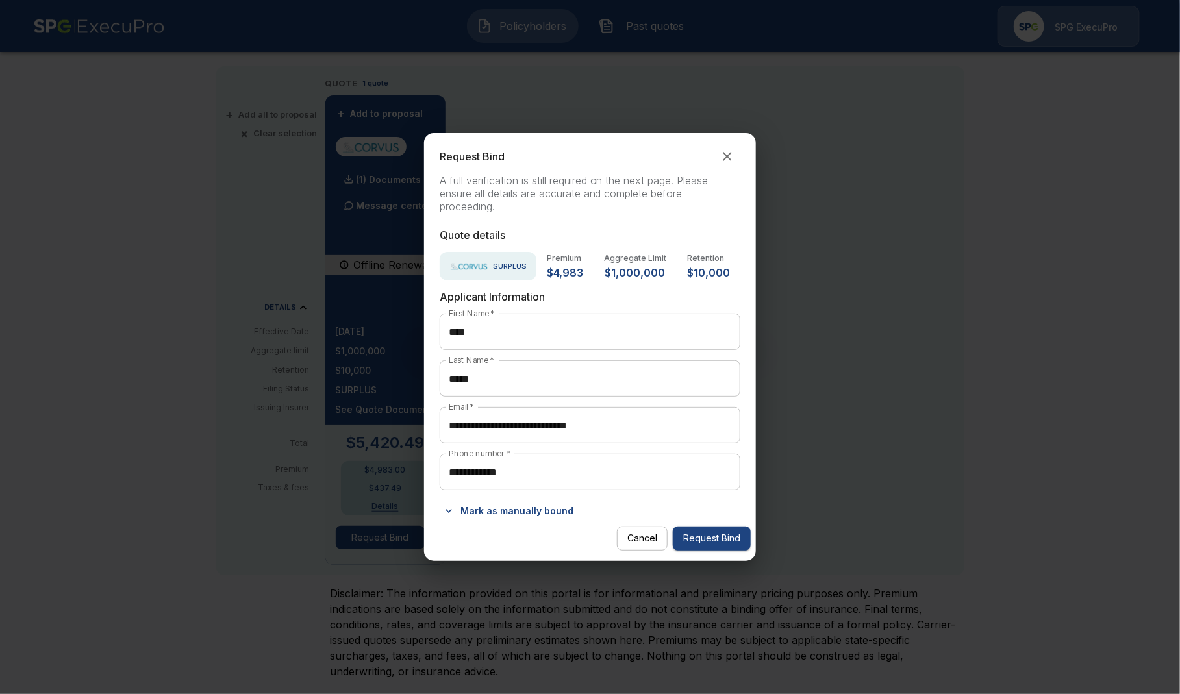
click at [515, 514] on button "Mark as manually bound" at bounding box center [509, 511] width 139 height 21
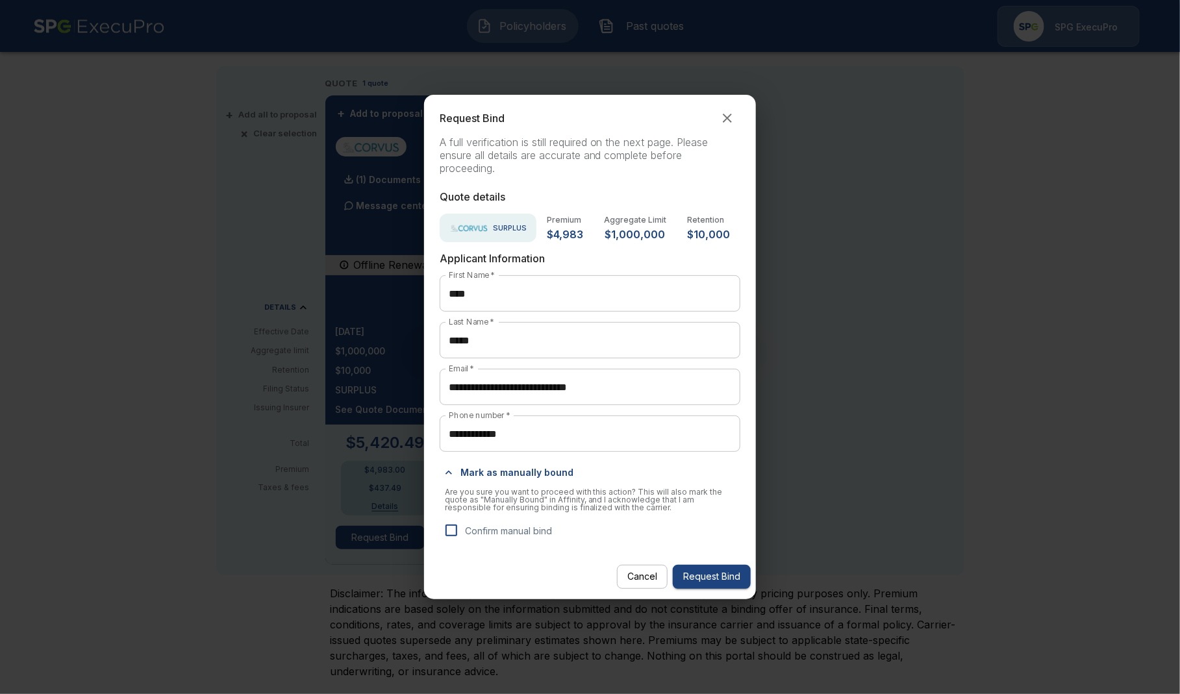
click at [509, 524] on label "Confirm manual bind" at bounding box center [495, 530] width 114 height 27
click at [743, 583] on button "Request Bind" at bounding box center [712, 577] width 78 height 24
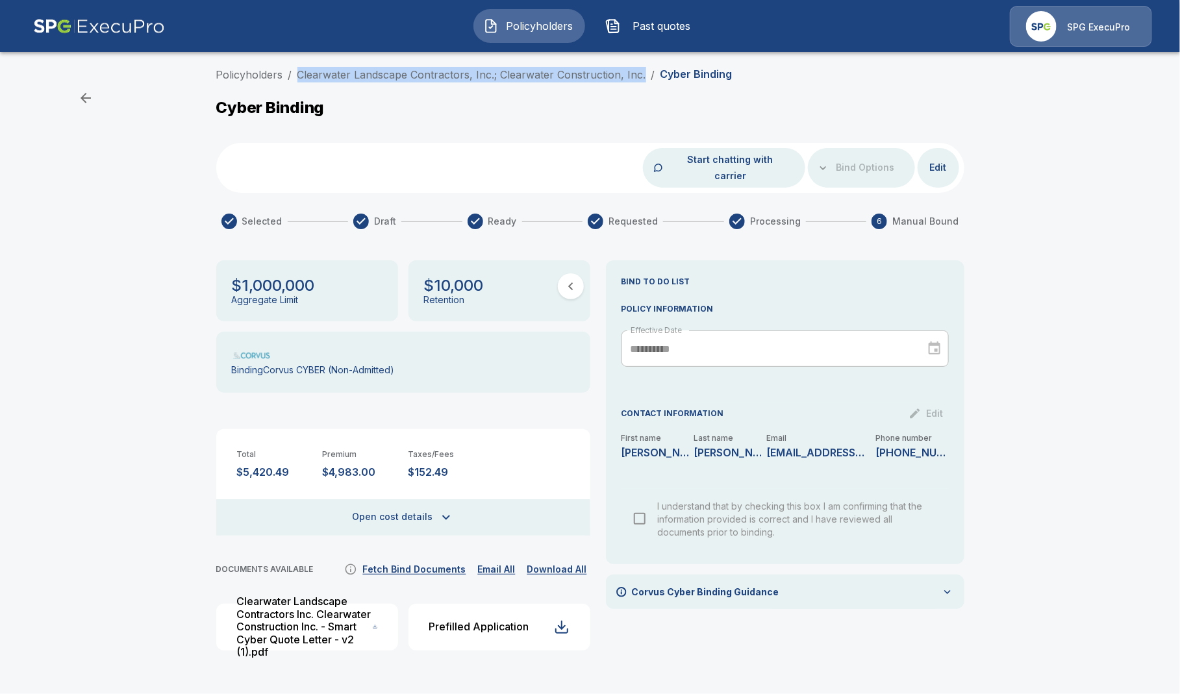
drag, startPoint x: 293, startPoint y: 75, endPoint x: 643, endPoint y: 69, distance: 350.1
click at [643, 69] on ol "Policyholders / Clearwater Landscape Contractors, Inc.; Clearwater Construction…" at bounding box center [474, 75] width 516 height 16
copy link "Clearwater Landscape Contractors, Inc.; Clearwater Construction, Inc."
drag, startPoint x: 380, startPoint y: 451, endPoint x: 323, endPoint y: 459, distance: 57.8
click at [323, 466] on p "$4,983.00" at bounding box center [360, 472] width 75 height 12
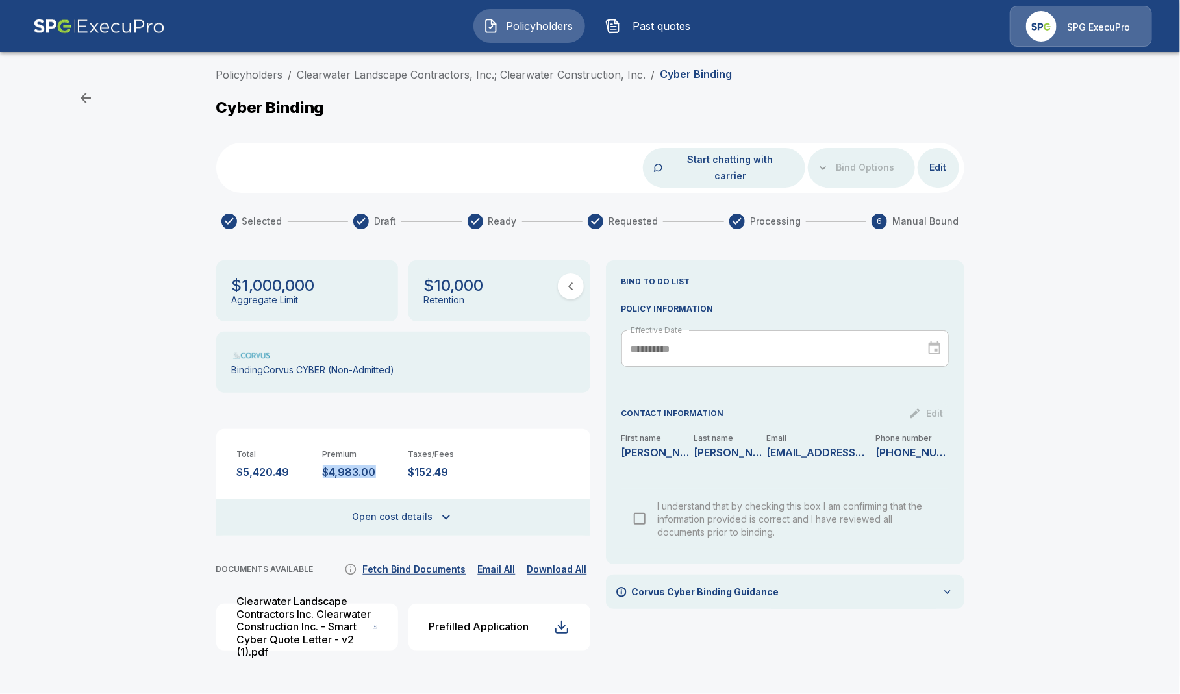
copy p "$4,983.00"
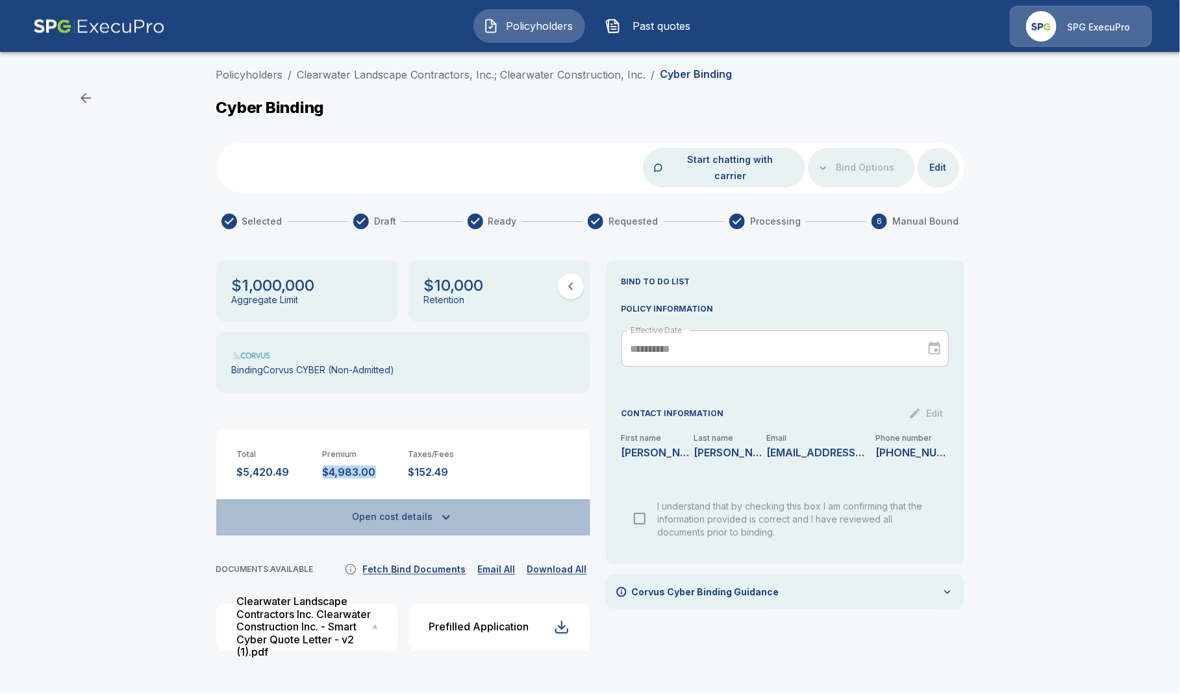
click at [429, 499] on button "Open cost details" at bounding box center [403, 517] width 374 height 36
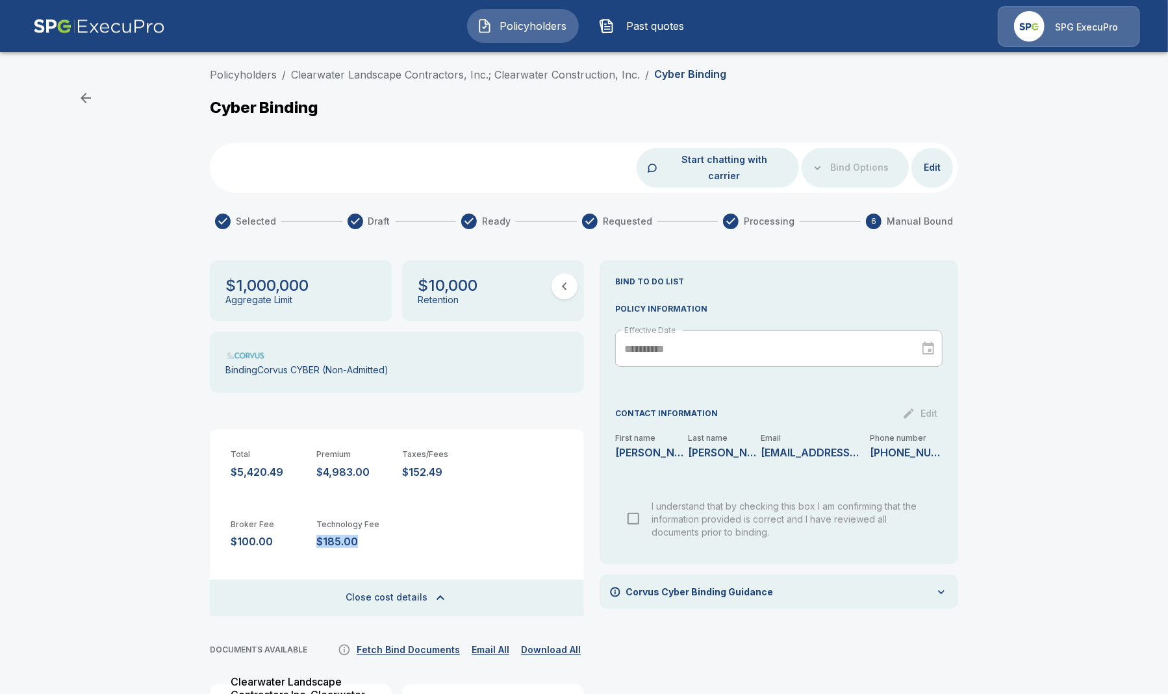
drag, startPoint x: 368, startPoint y: 527, endPoint x: 323, endPoint y: 529, distance: 44.2
click at [323, 536] on p "$185.00" at bounding box center [353, 542] width 75 height 12
copy p "$185.00"
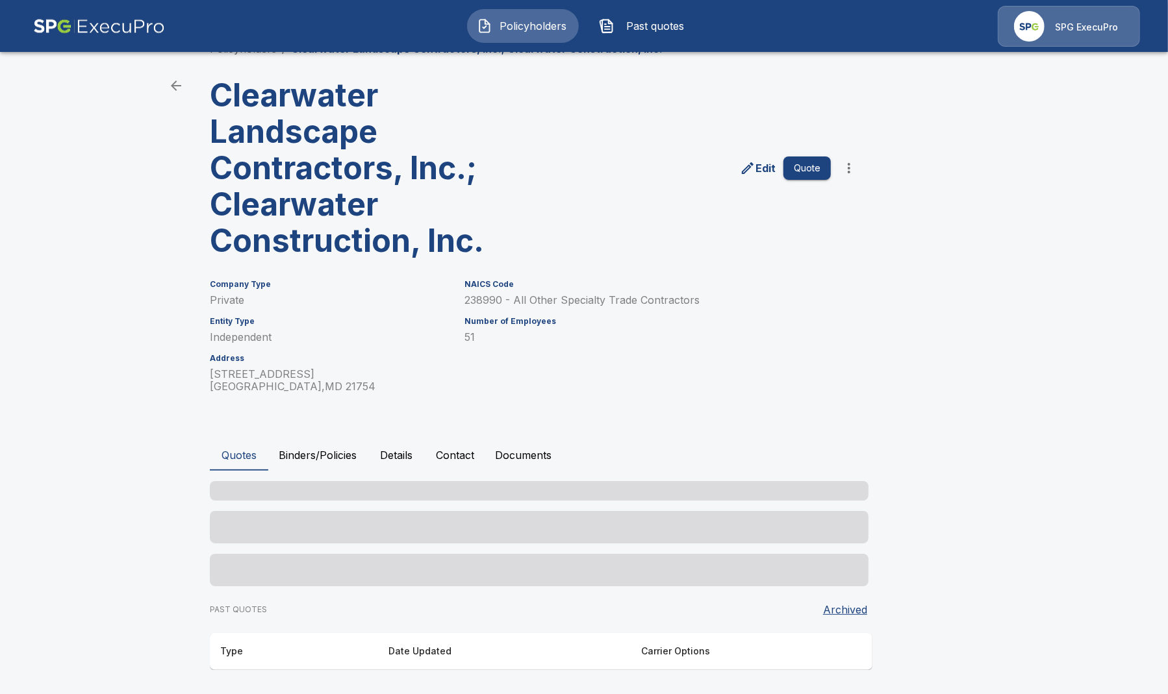
scroll to position [49, 0]
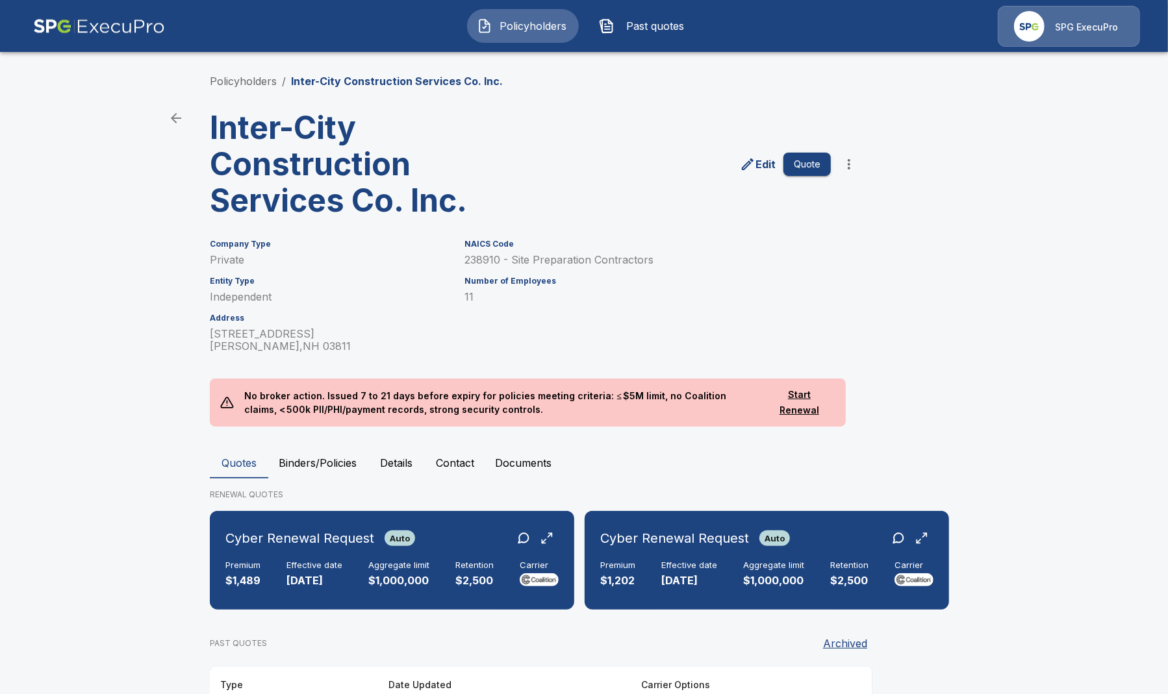
click at [523, 19] on span "Policyholders" at bounding box center [533, 26] width 71 height 16
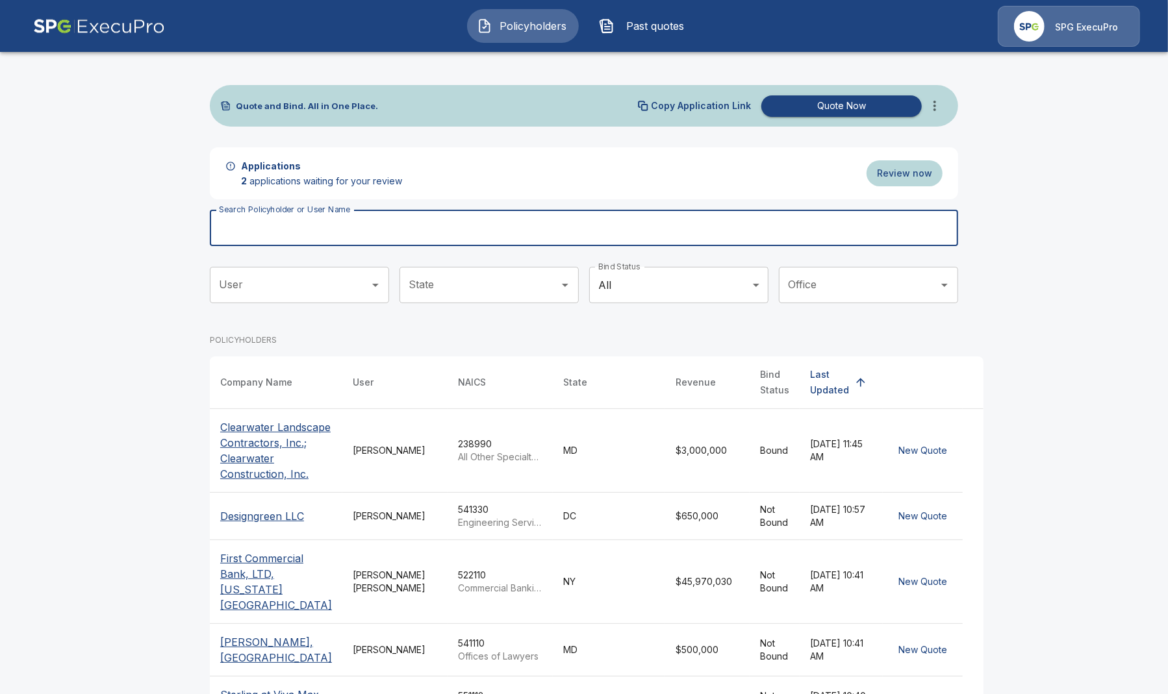
click at [362, 227] on input "Search Policyholder or User Name" at bounding box center [577, 228] width 734 height 36
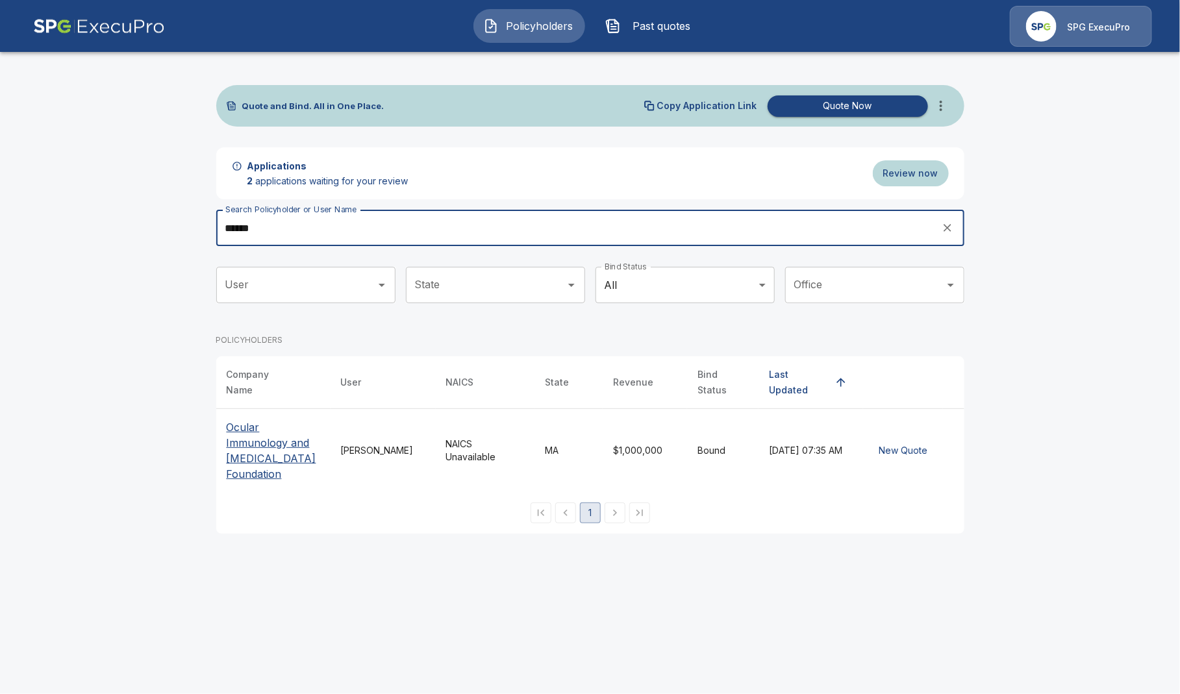
type input "******"
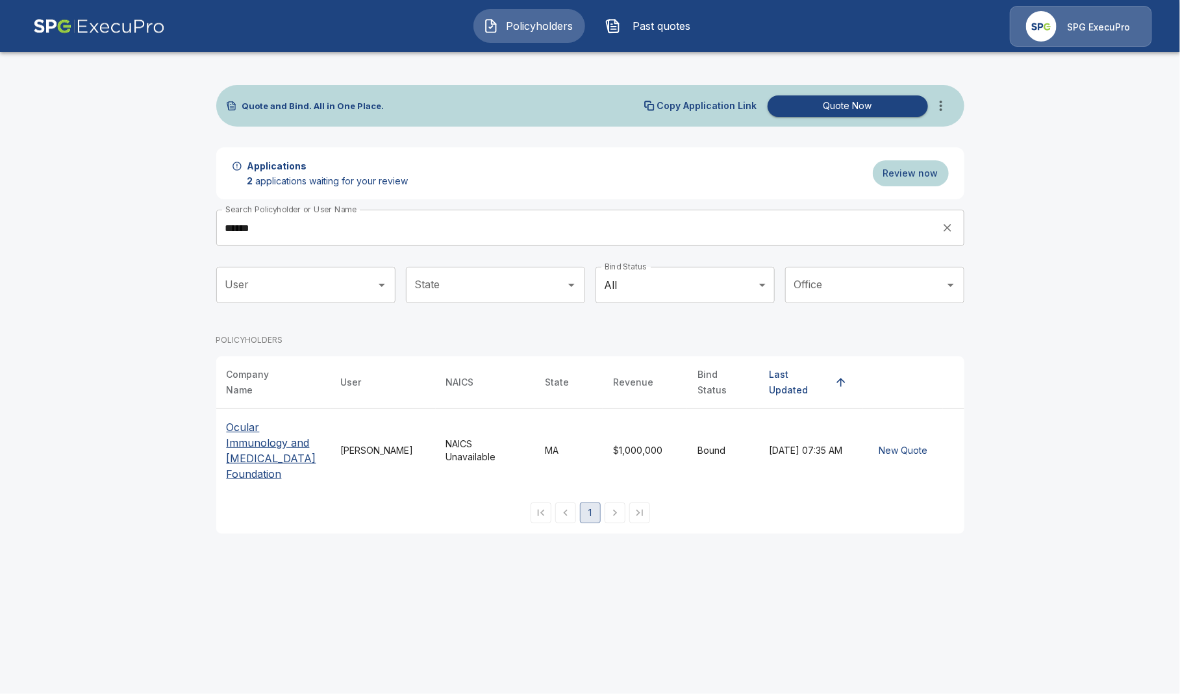
click at [268, 444] on p "Ocular Immunology and [MEDICAL_DATA] Foundation" at bounding box center [274, 451] width 94 height 62
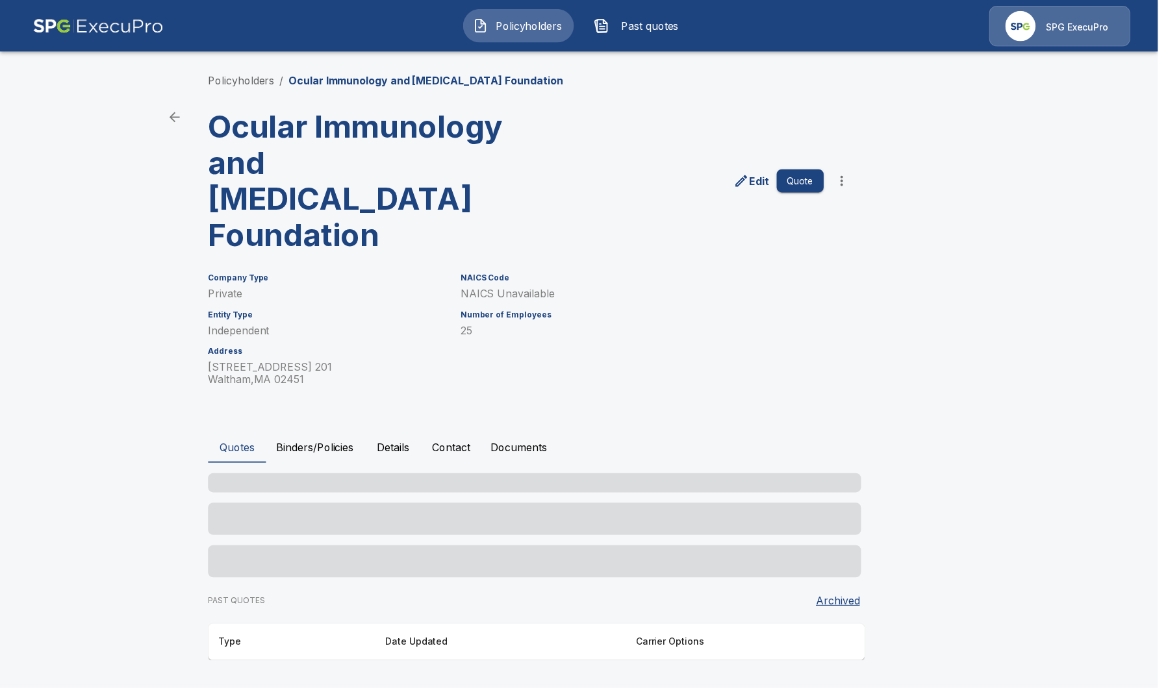
drag, startPoint x: 345, startPoint y: 385, endPoint x: 337, endPoint y: 408, distance: 24.6
click at [341, 398] on div "Policyholders / Ocular Immunology and [MEDICAL_DATA] Foundation Ocular Immunolo…" at bounding box center [583, 370] width 779 height 642
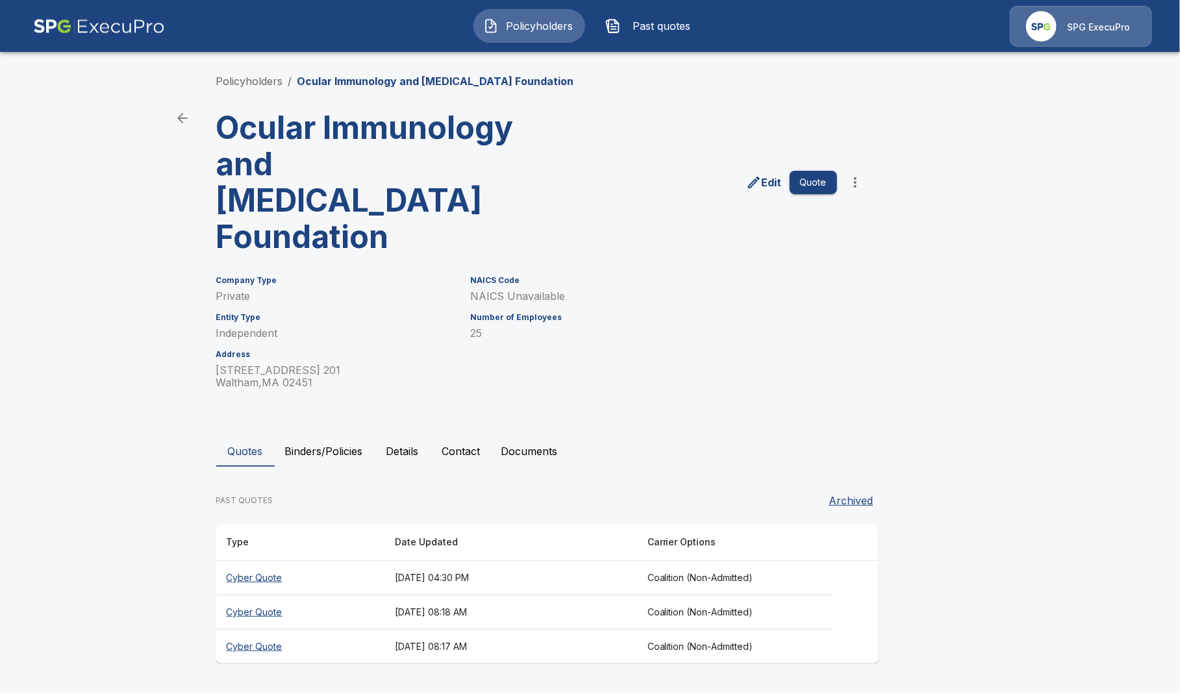
click at [334, 436] on button "Binders/Policies" at bounding box center [324, 451] width 99 height 31
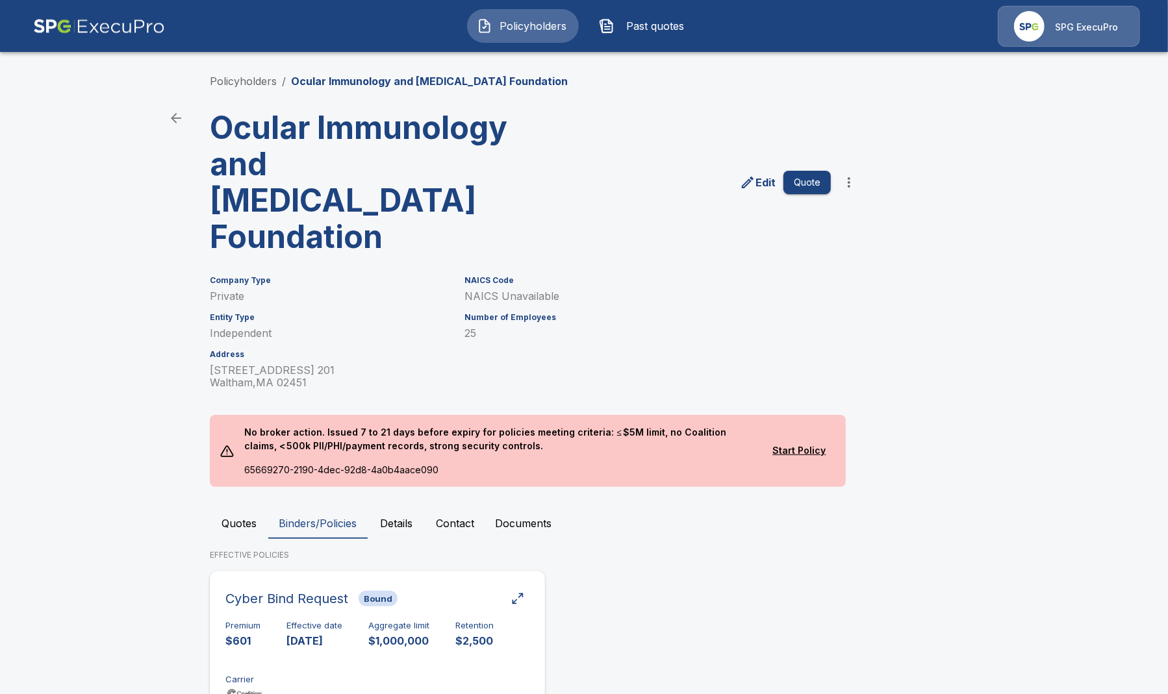
click at [381, 587] on div "Cyber Bind Request Bound" at bounding box center [311, 598] width 172 height 23
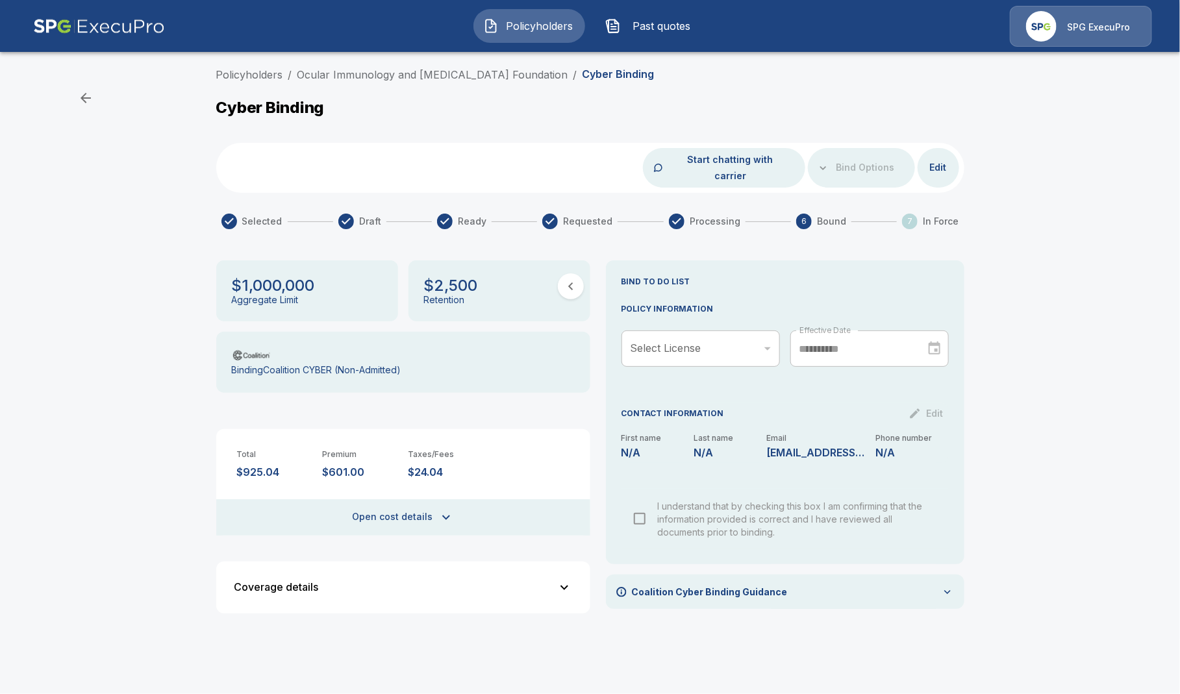
click at [529, 29] on span "Policyholders" at bounding box center [539, 26] width 71 height 16
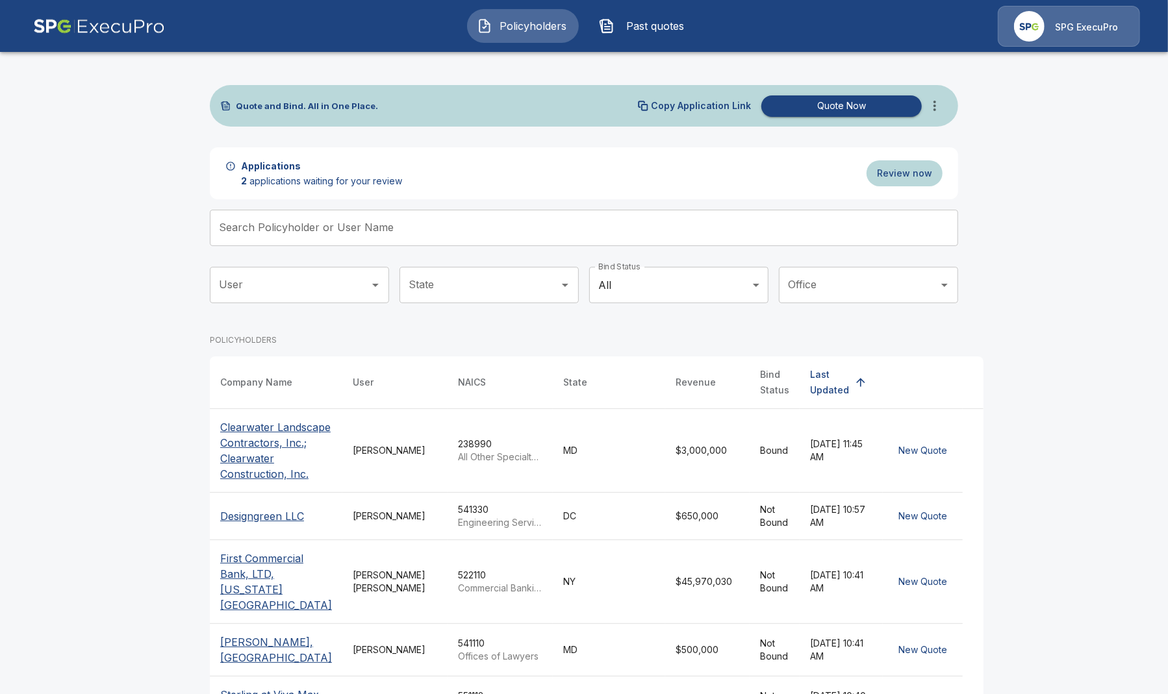
click at [379, 229] on input "Search Policyholder or User Name" at bounding box center [577, 228] width 734 height 36
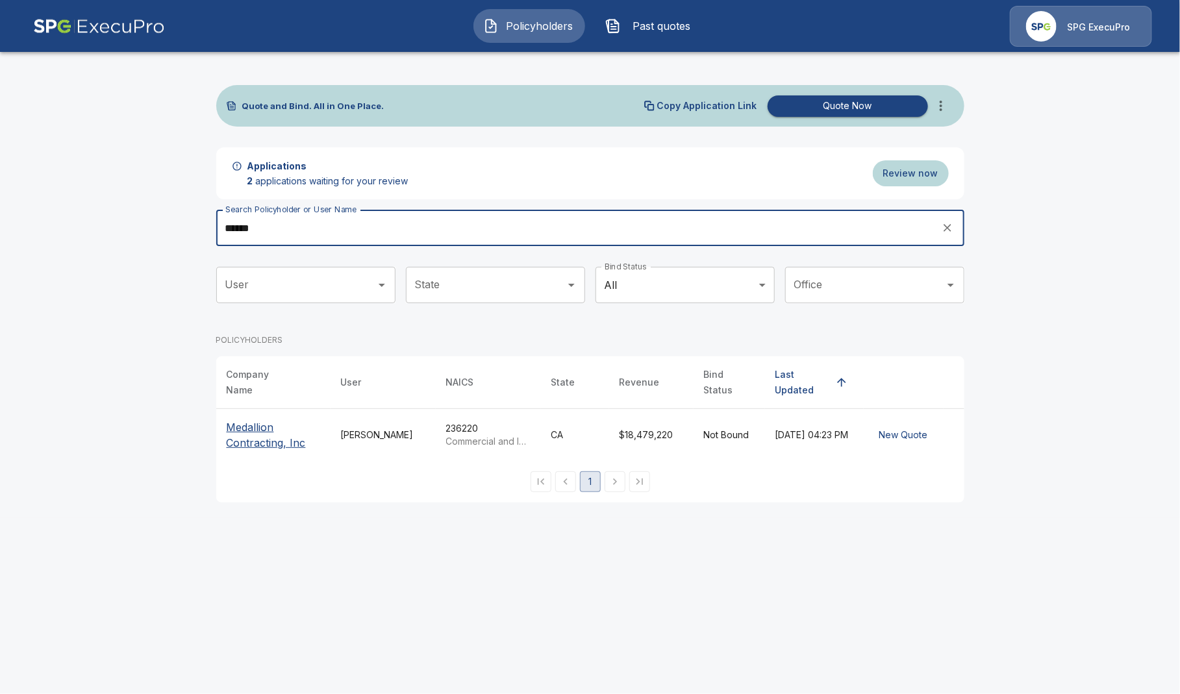
type input "******"
click at [238, 452] on th "Medallion Contracting, Inc" at bounding box center [273, 435] width 114 height 53
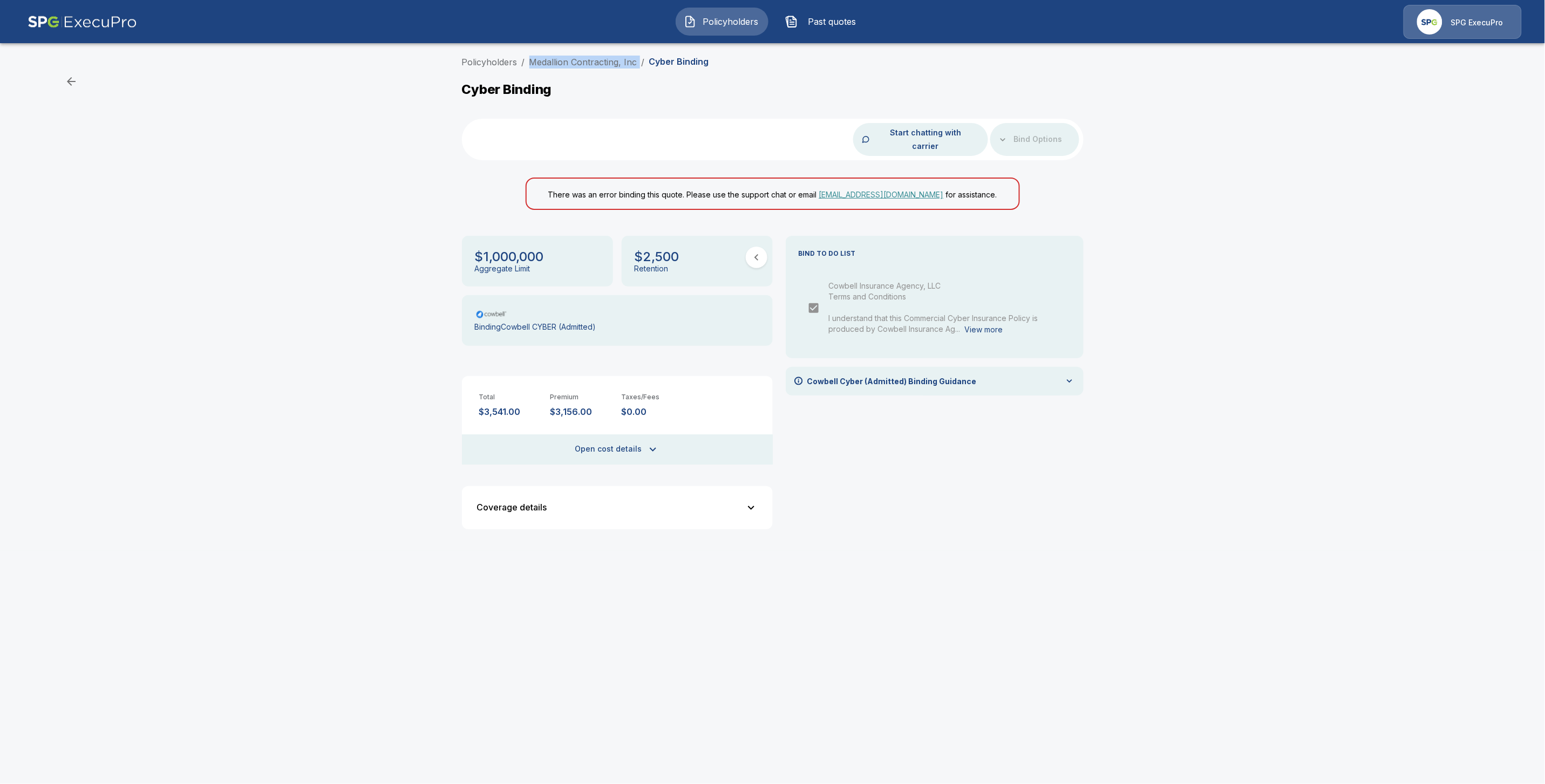
drag, startPoint x: 637, startPoint y: 62, endPoint x: 527, endPoint y: 69, distance: 110.2
click at [527, 69] on div "Policyholders / Medallion Contracting, Inc / Cyber Binding" at bounding box center [772, 64] width 621 height 17
copy ol "Medallion Contracting, Inc /"
click at [592, 434] on button "Open cost details" at bounding box center [617, 449] width 311 height 30
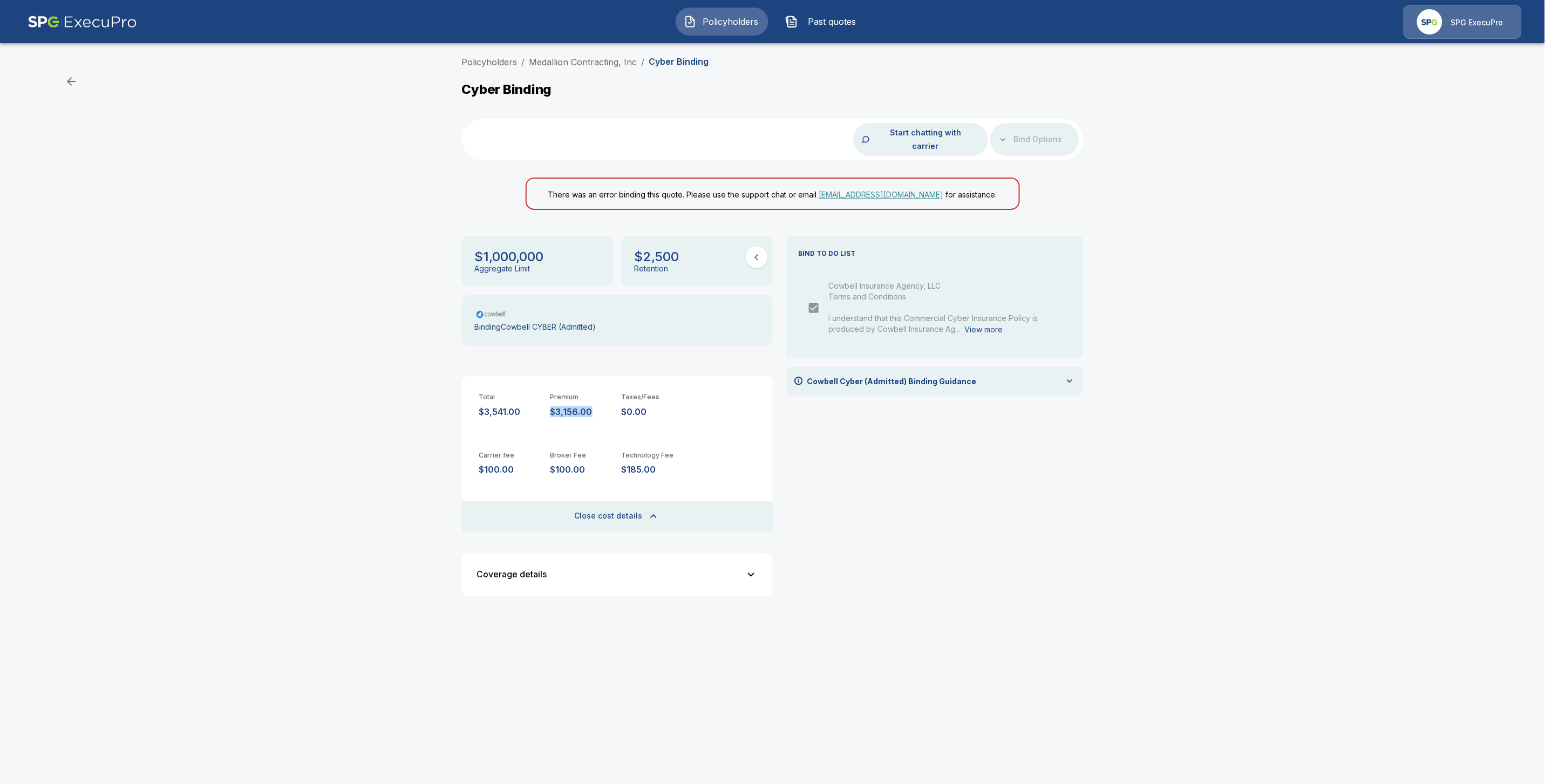
drag, startPoint x: 570, startPoint y: 399, endPoint x: 549, endPoint y: 400, distance: 21.0
click at [549, 400] on div "Total $3,541.00 Premium $3,156.00 Taxes/Fees $0.00" at bounding box center [617, 396] width 311 height 41
copy p "$3,156.00"
drag, startPoint x: 660, startPoint y: 453, endPoint x: 621, endPoint y: 459, distance: 39.5
click at [621, 464] on p "$185.00" at bounding box center [652, 469] width 62 height 10
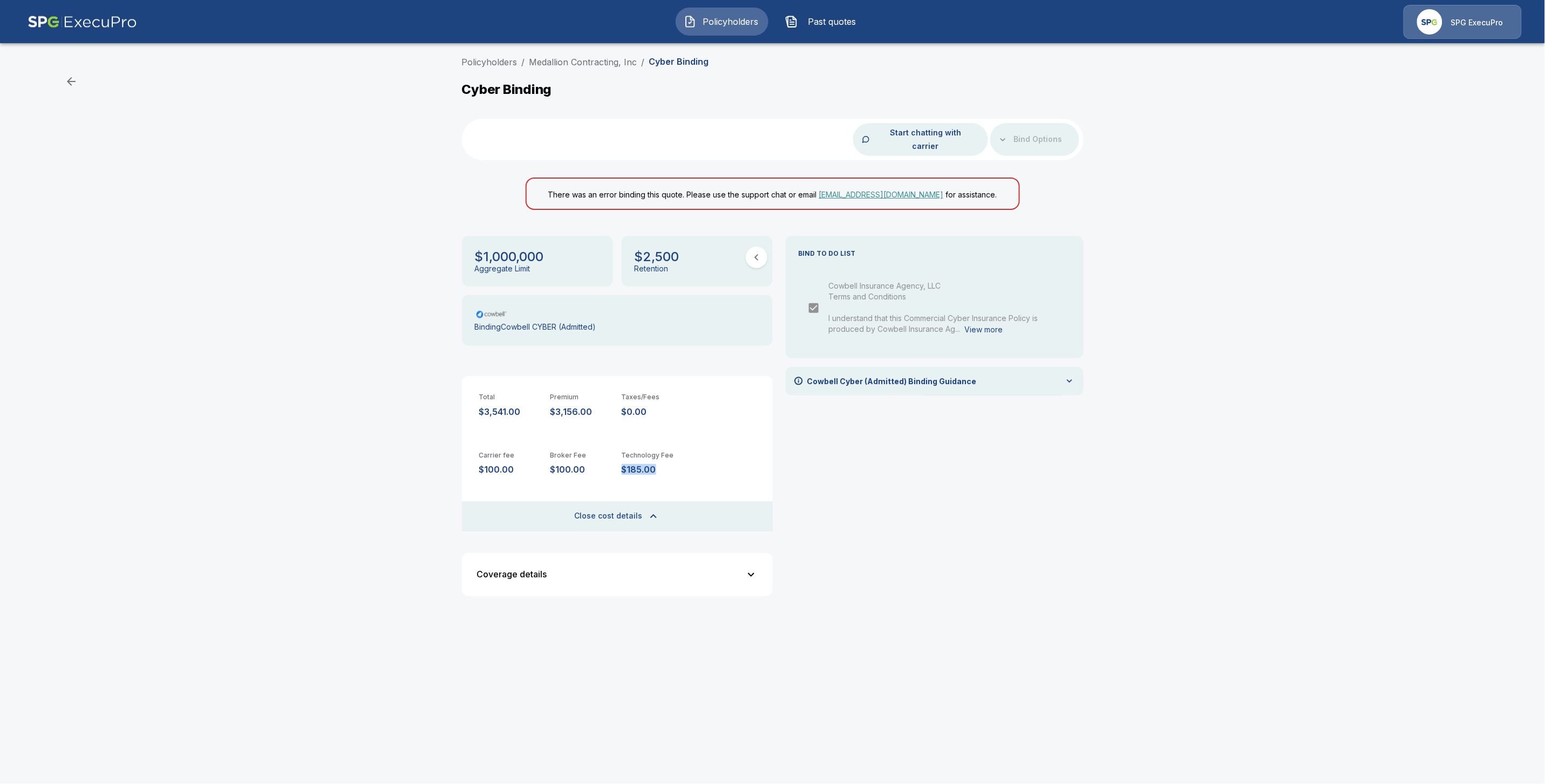
copy p "$185.00"
click at [819, 561] on div "BIND TO DO LIST Cowbell Insurance Agency, LLC Terms and Conditions I understand…" at bounding box center [934, 420] width 298 height 369
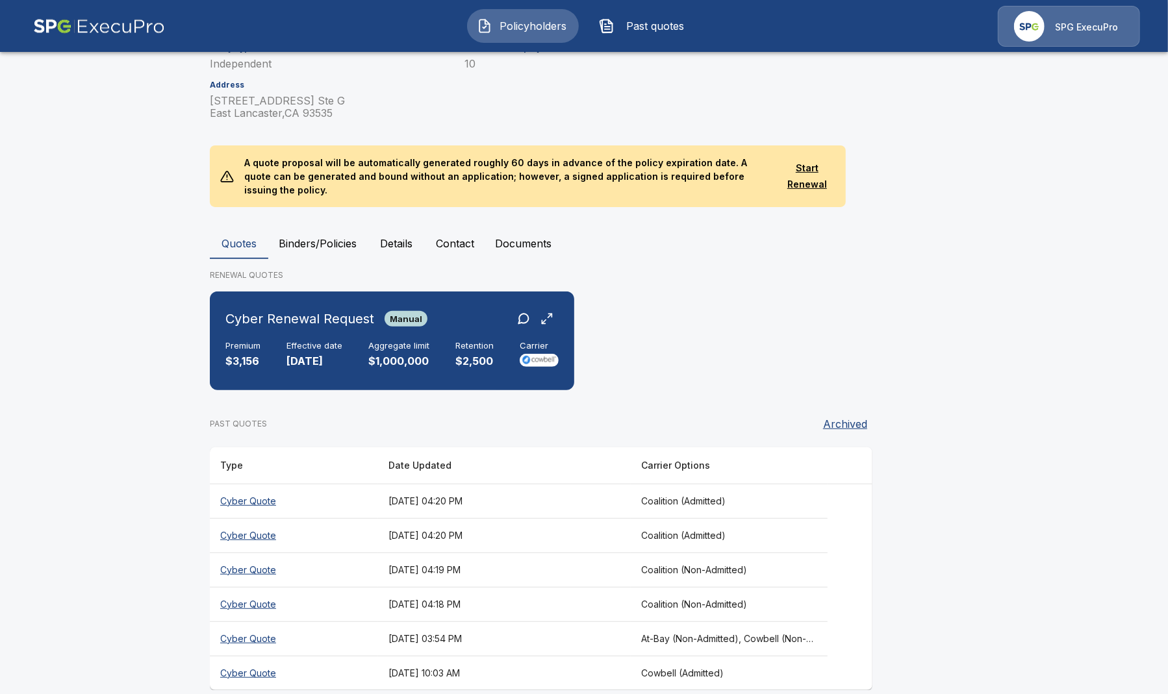
scroll to position [203, 0]
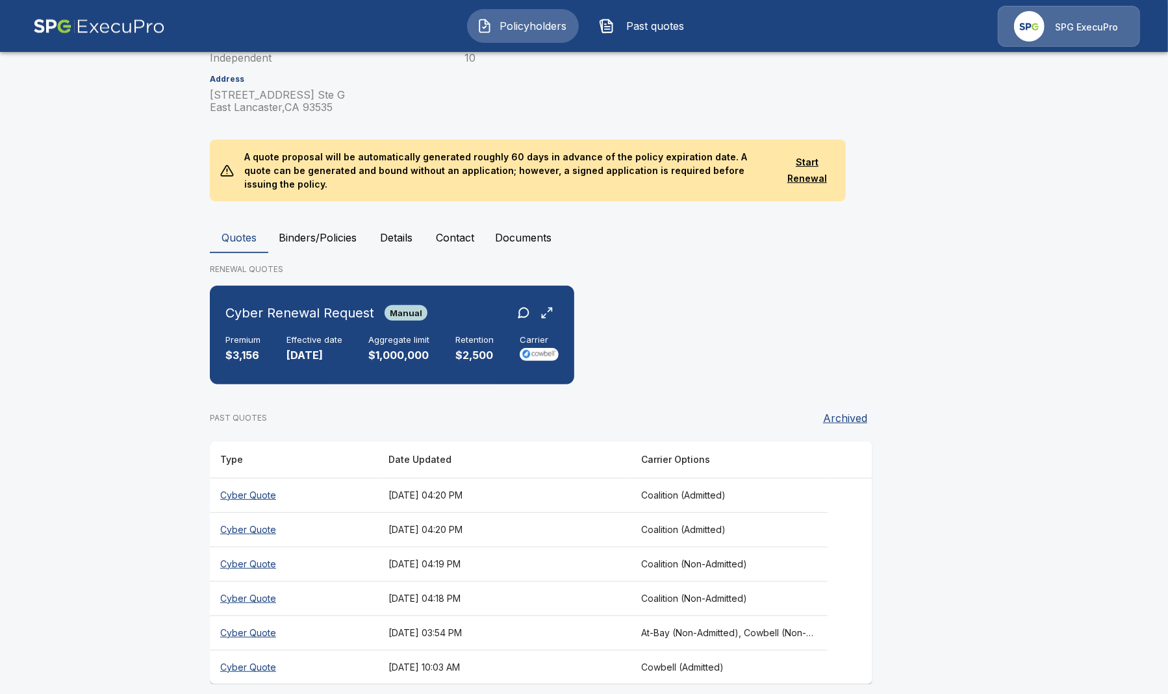
click at [256, 656] on th "Cyber Quote" at bounding box center [294, 667] width 168 height 34
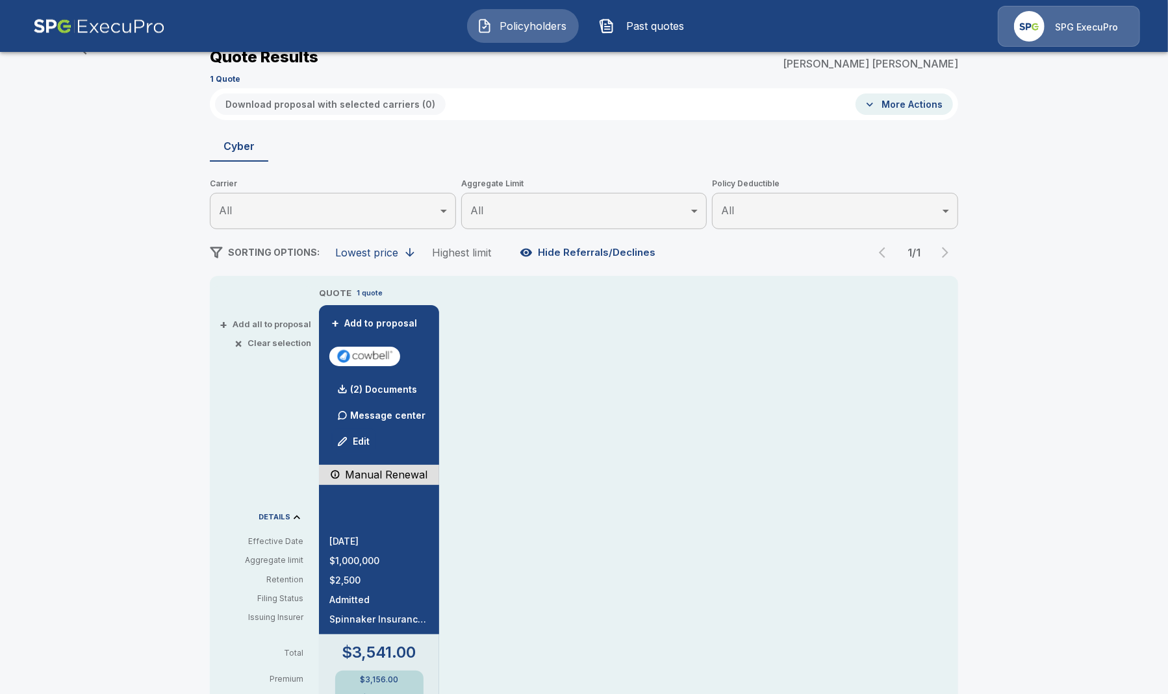
scroll to position [203, 0]
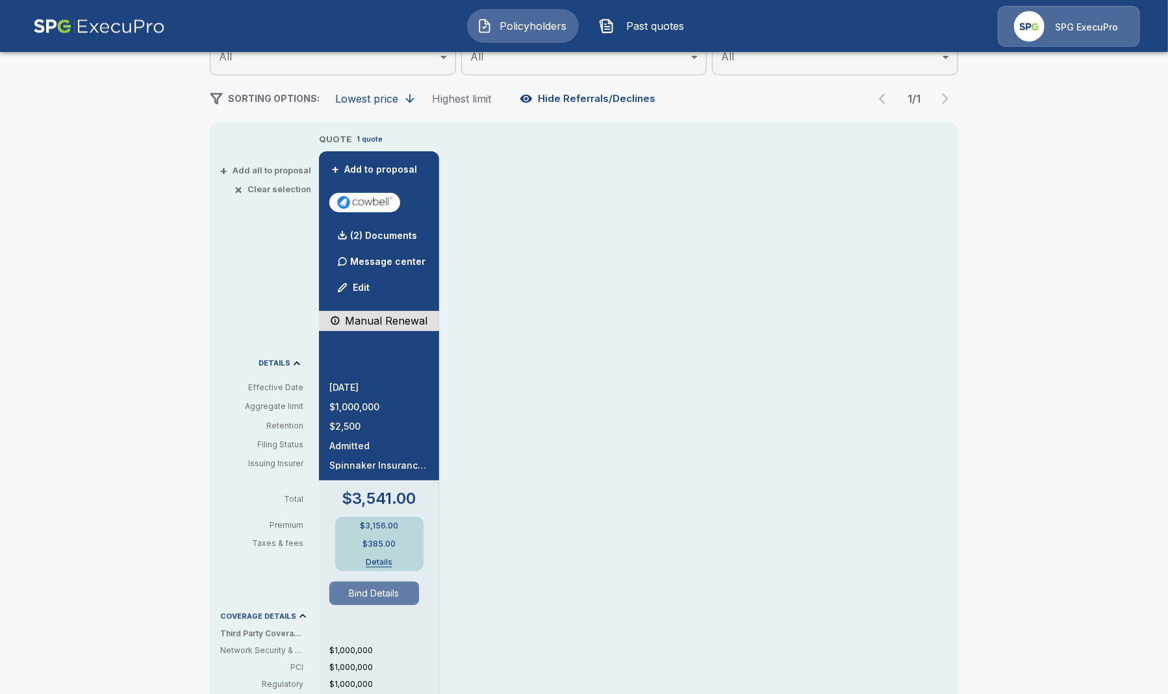
click at [382, 589] on button "Bind Details" at bounding box center [374, 593] width 90 height 23
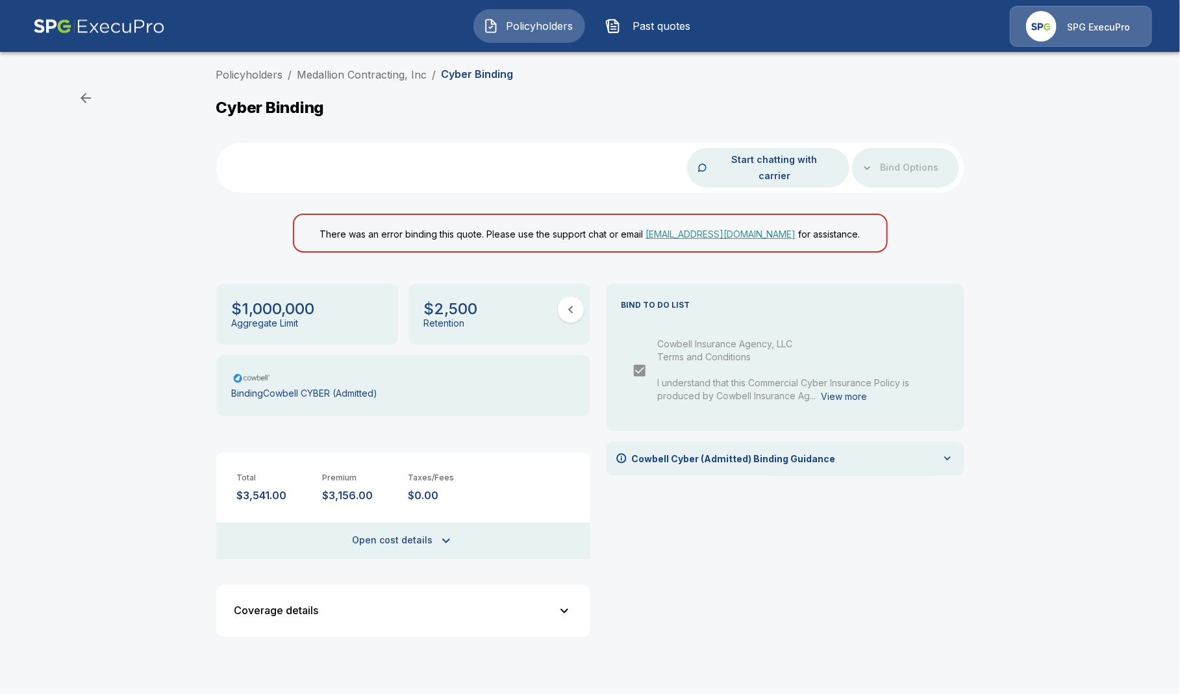
click at [903, 154] on div "Bind Options" at bounding box center [905, 168] width 107 height 40
click at [884, 164] on div "Bind Options" at bounding box center [905, 168] width 107 height 40
drag, startPoint x: 1043, startPoint y: 290, endPoint x: 1017, endPoint y: 304, distance: 29.9
click at [1037, 293] on div "Policyholders / Medallion Contracting, Inc / Cyber Binding Cyber Binding Start …" at bounding box center [590, 362] width 1180 height 601
click at [797, 452] on p "Cowbell Cyber (Admitted) Binding Guidance" at bounding box center [734, 459] width 204 height 14
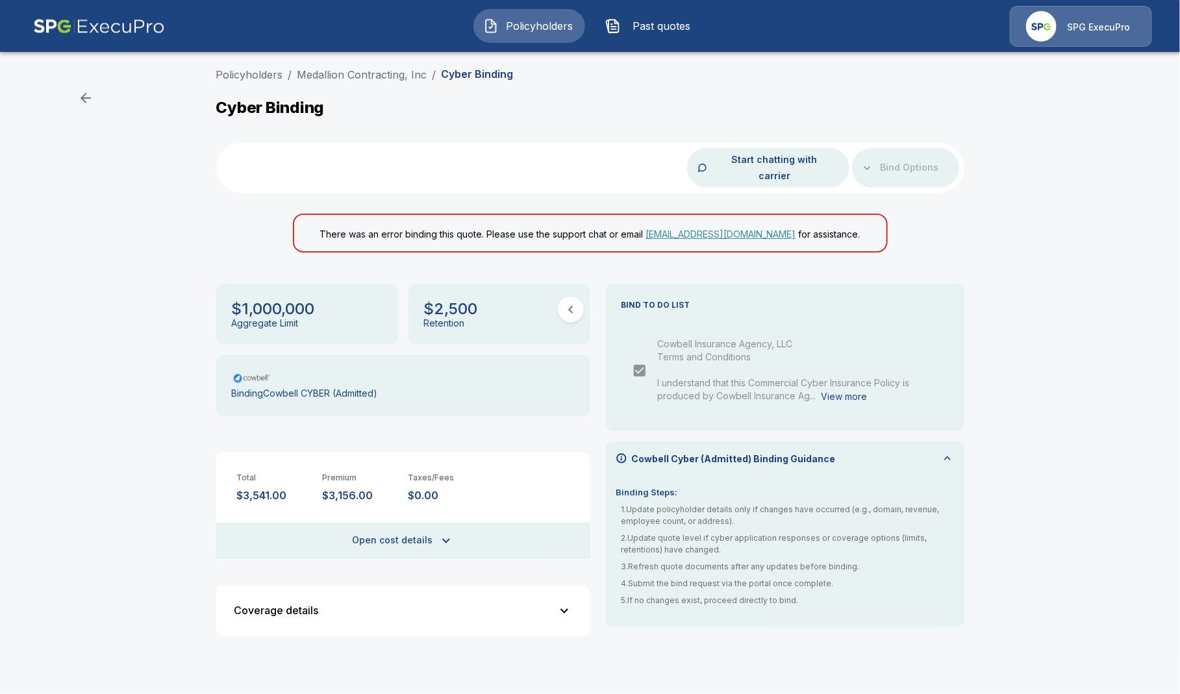
click at [844, 446] on div "Cowbell Cyber (Admitted) Binding Guidance" at bounding box center [785, 459] width 359 height 34
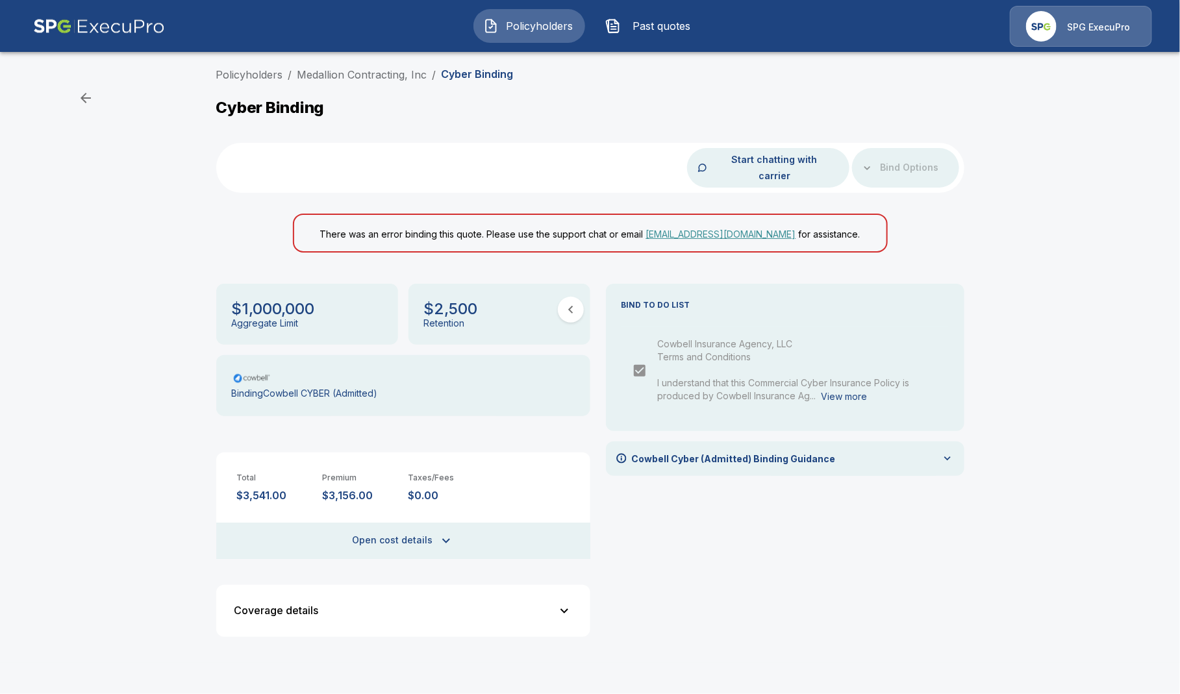
click at [659, 18] on span "Past quotes" at bounding box center [661, 26] width 71 height 16
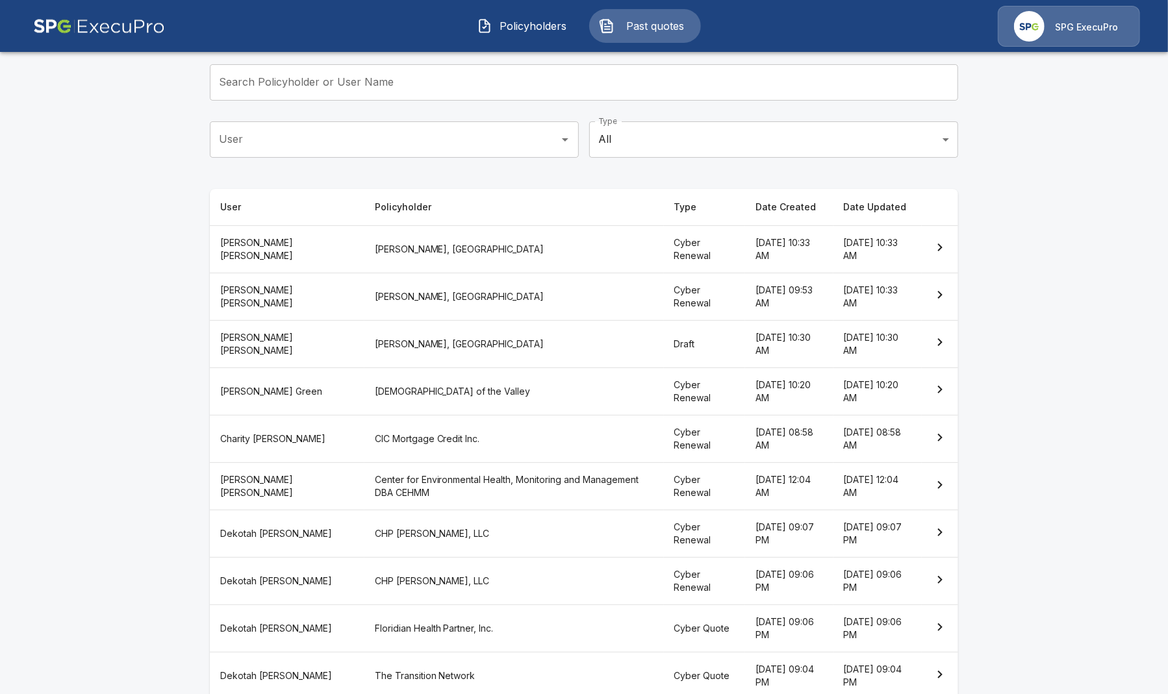
scroll to position [81, 0]
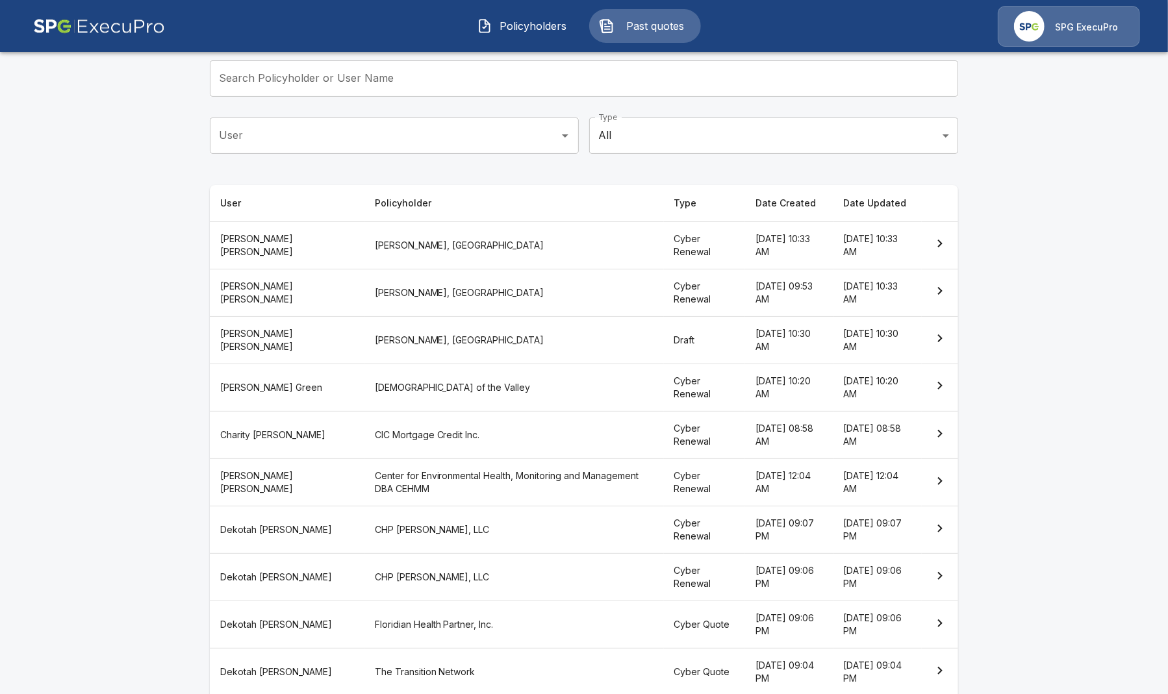
click at [664, 349] on th "Draft" at bounding box center [704, 339] width 81 height 47
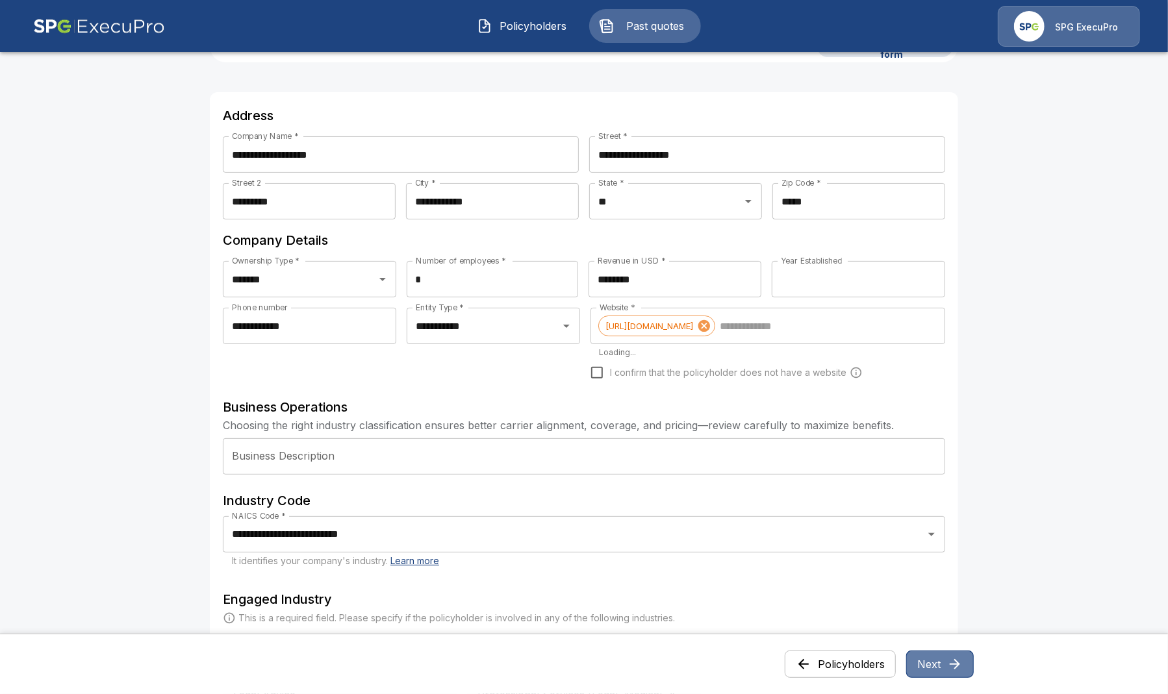
click at [963, 662] on icon "button" at bounding box center [955, 665] width 16 height 16
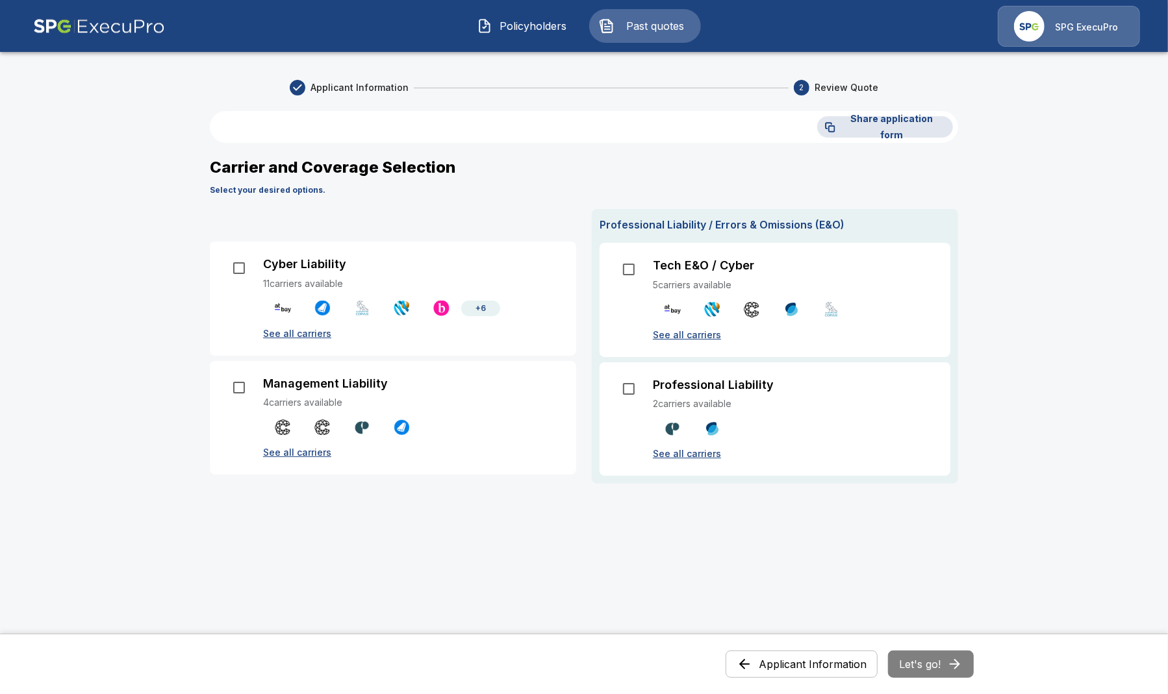
click at [693, 456] on p "See all carriers" at bounding box center [794, 454] width 282 height 14
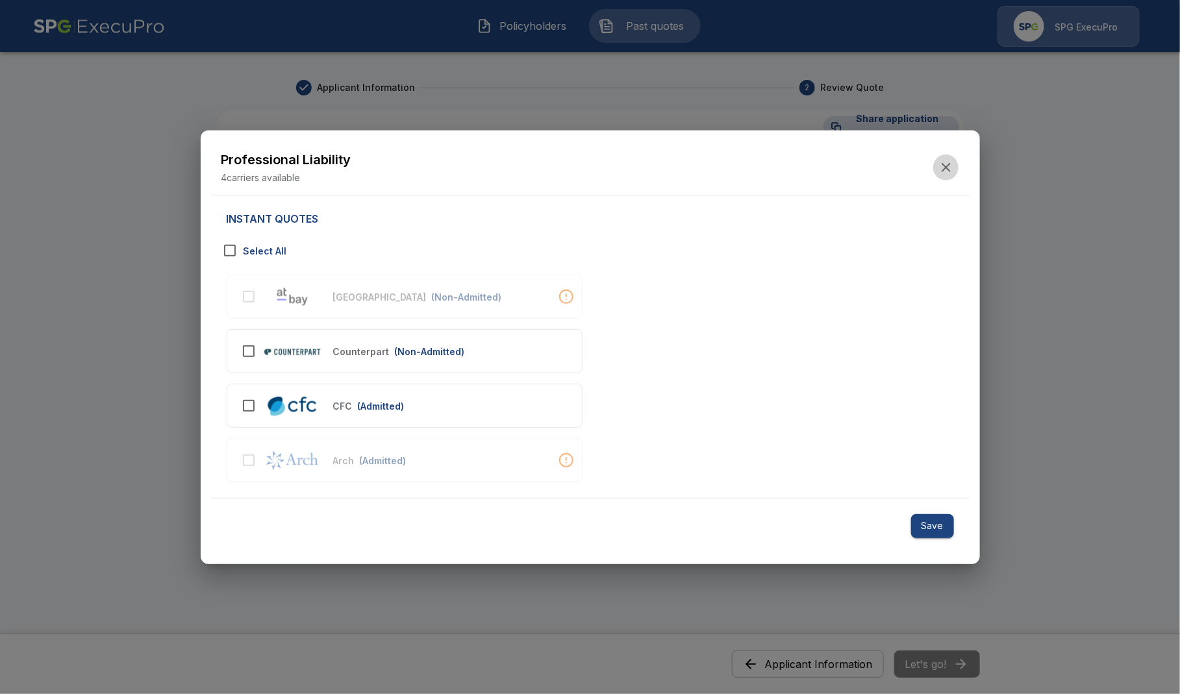
click at [949, 169] on icon "button" at bounding box center [947, 168] width 16 height 16
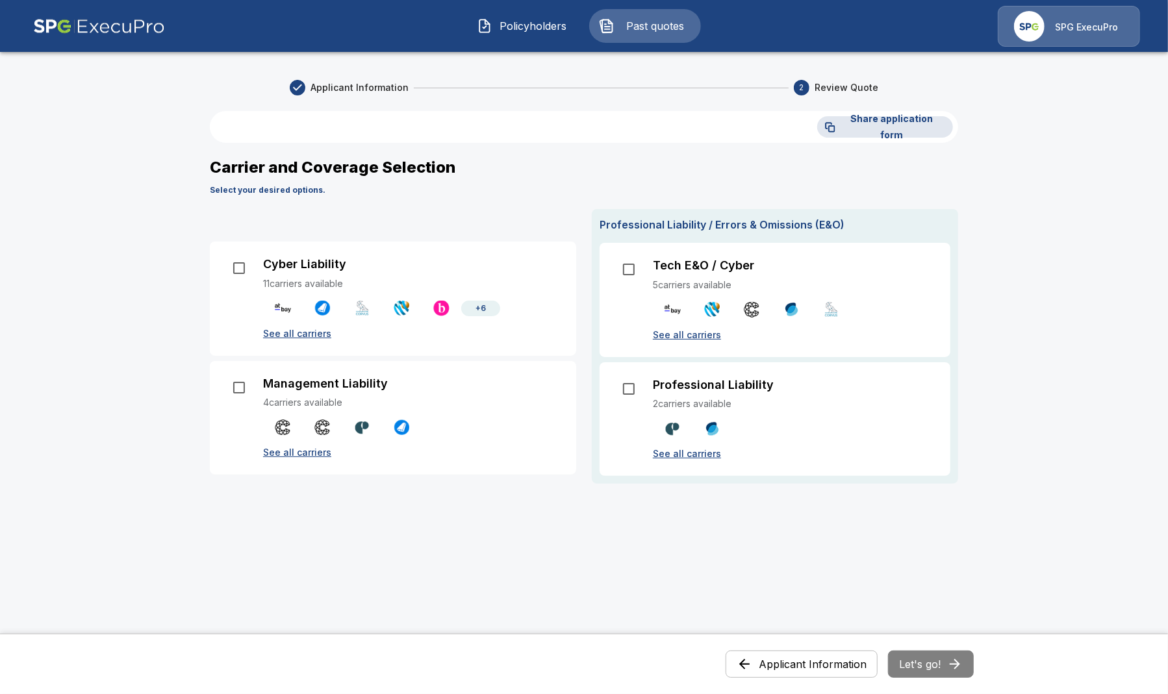
click at [546, 23] on span "Policyholders" at bounding box center [533, 26] width 71 height 16
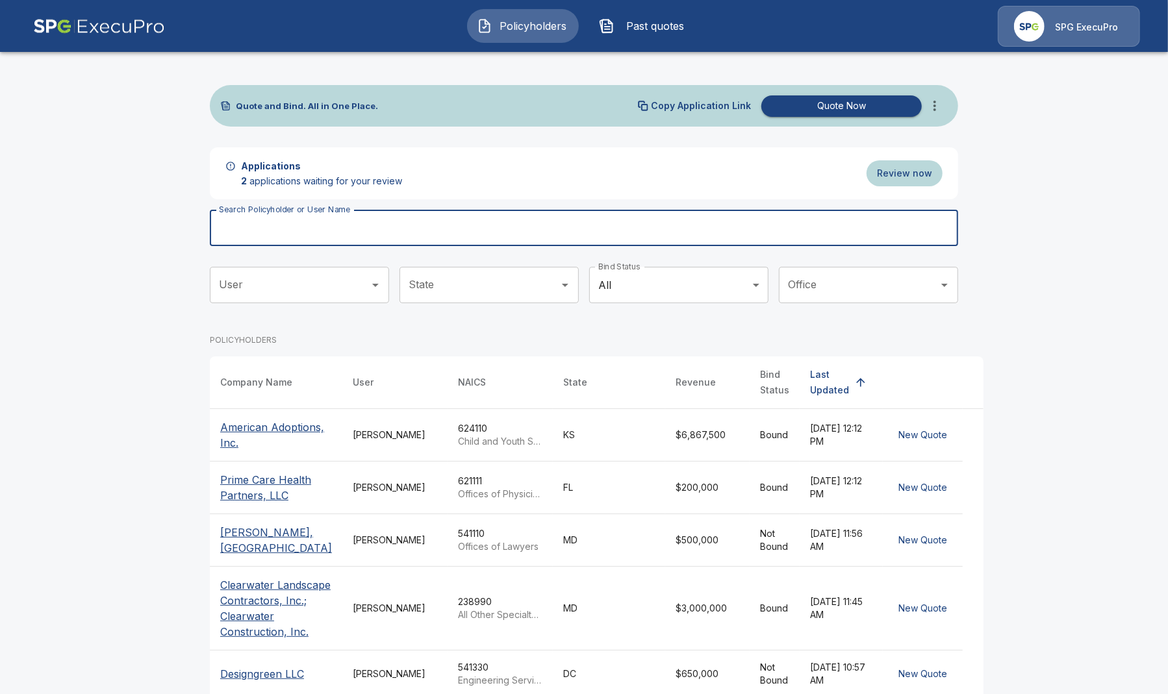
click at [373, 236] on input "Search Policyholder or User Name" at bounding box center [577, 228] width 734 height 36
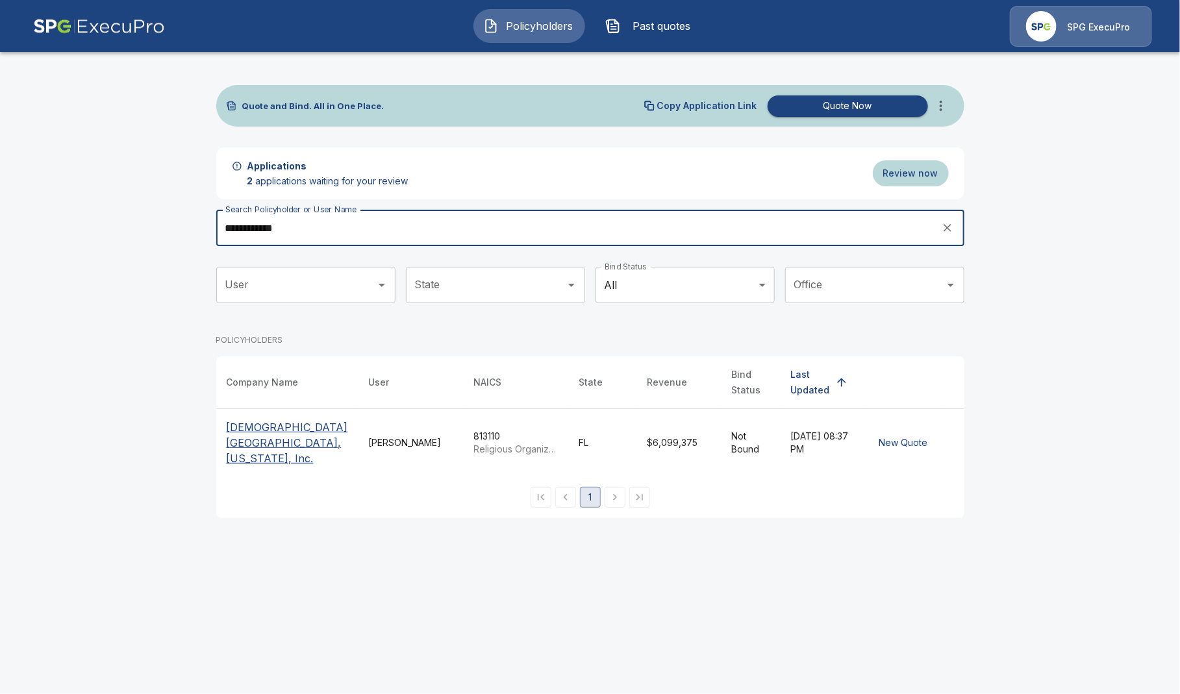
type input "**********"
click at [256, 466] on th "First Baptist Church of Plant City, Florida, Inc." at bounding box center [287, 443] width 142 height 68
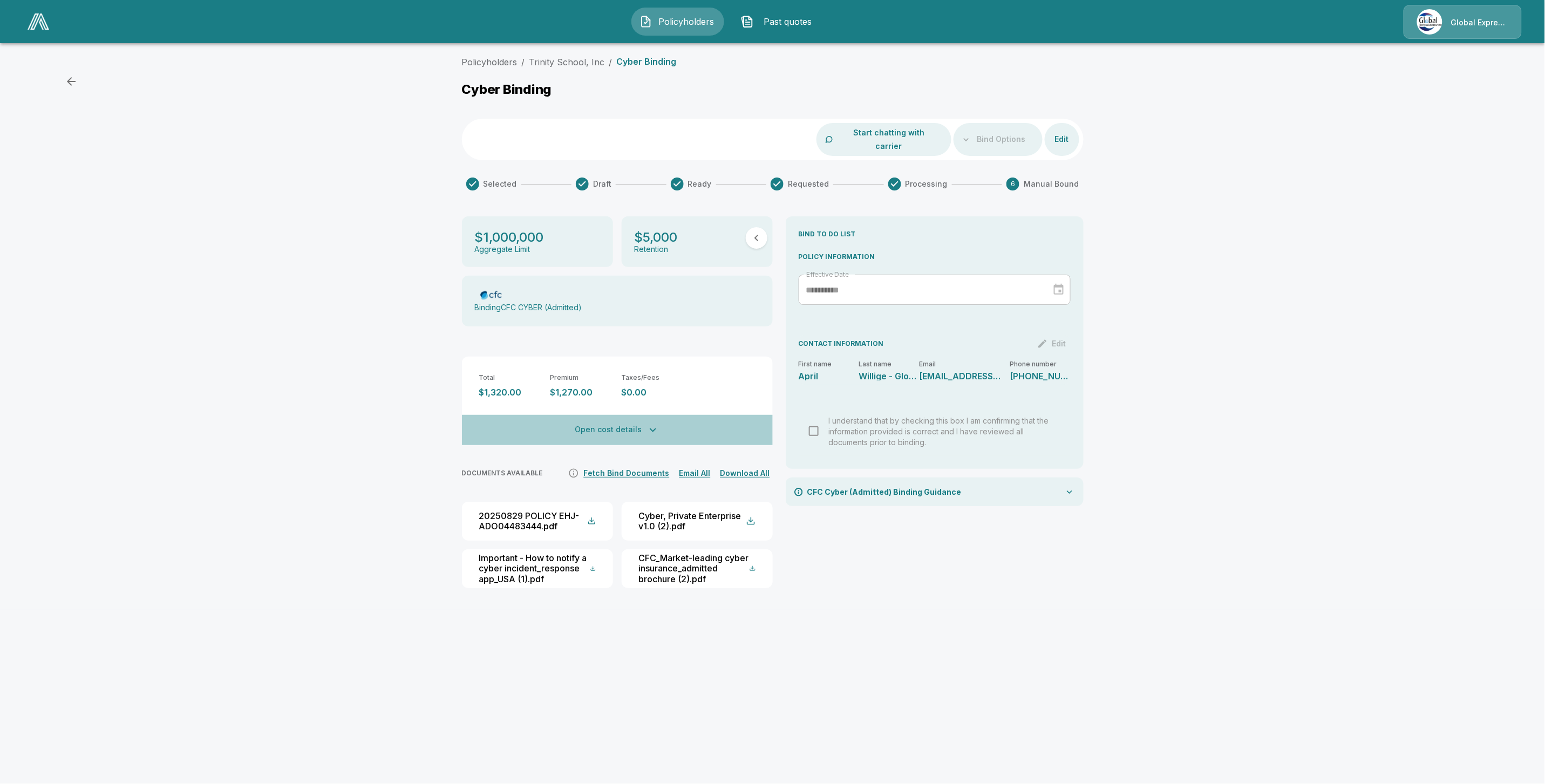
click at [603, 422] on button "Open cost details" at bounding box center [617, 429] width 311 height 30
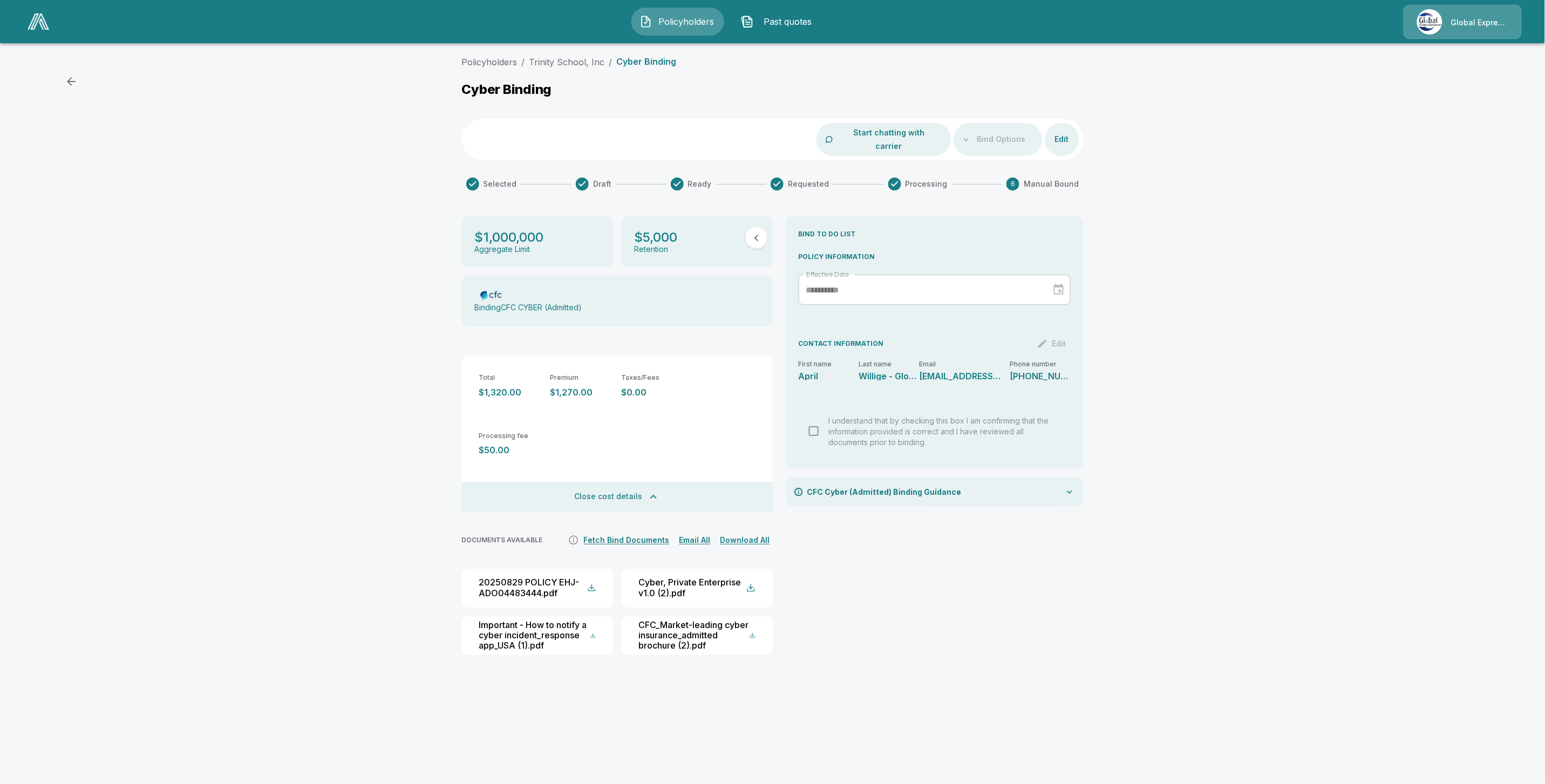
click at [375, 360] on div "**********" at bounding box center [772, 364] width 1545 height 625
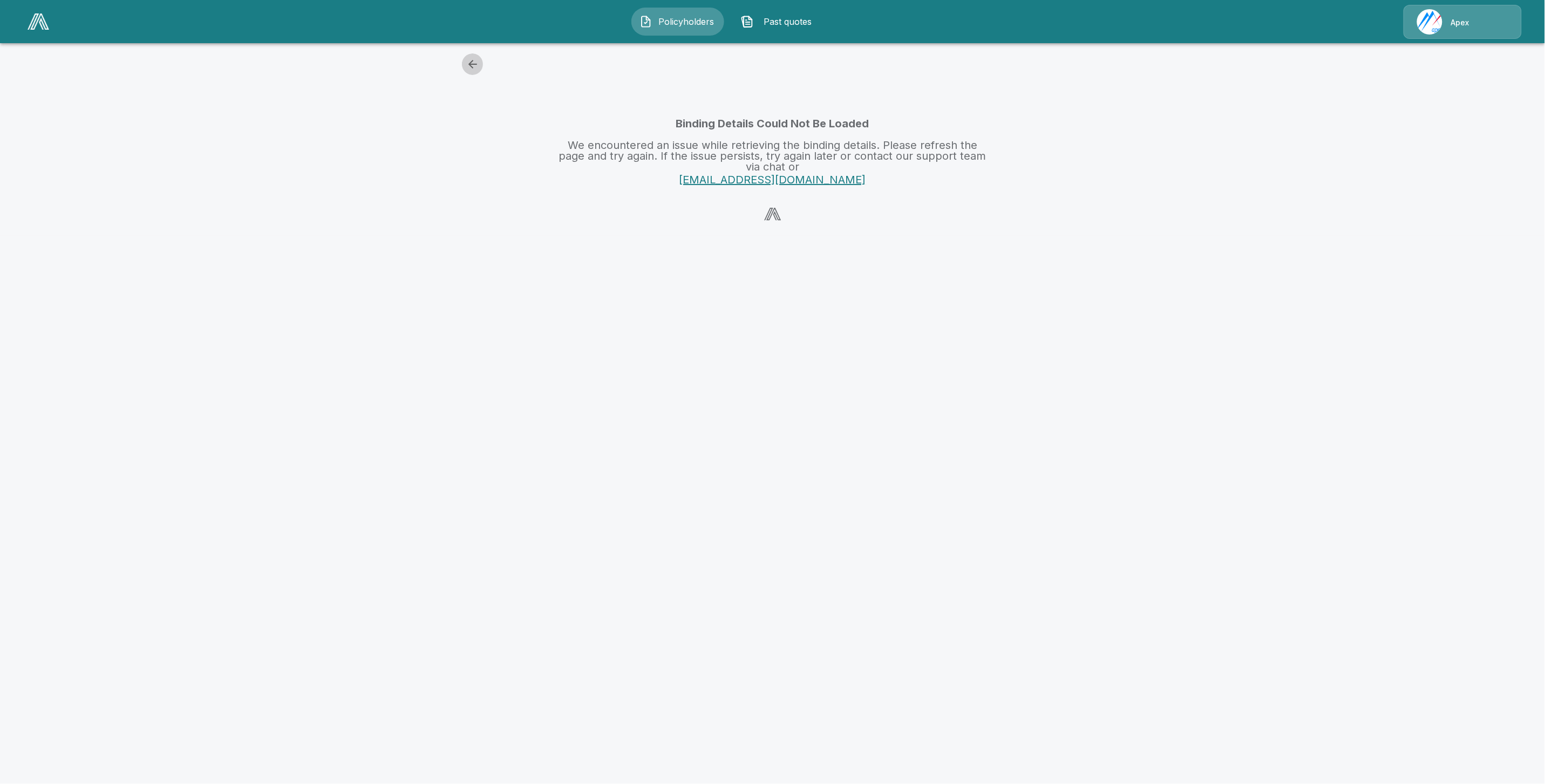
click at [470, 62] on icon "button" at bounding box center [473, 64] width 13 height 13
click at [696, 28] on button "Policyholders" at bounding box center [678, 22] width 93 height 28
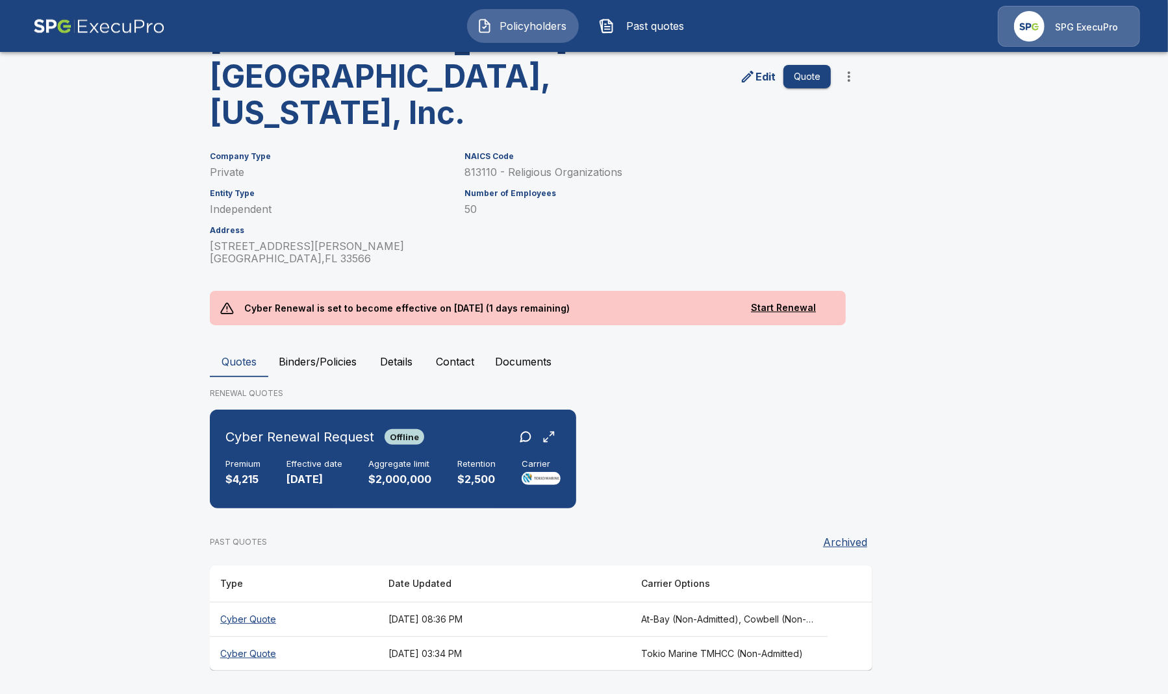
click at [262, 630] on th "Cyber Quote" at bounding box center [294, 619] width 168 height 34
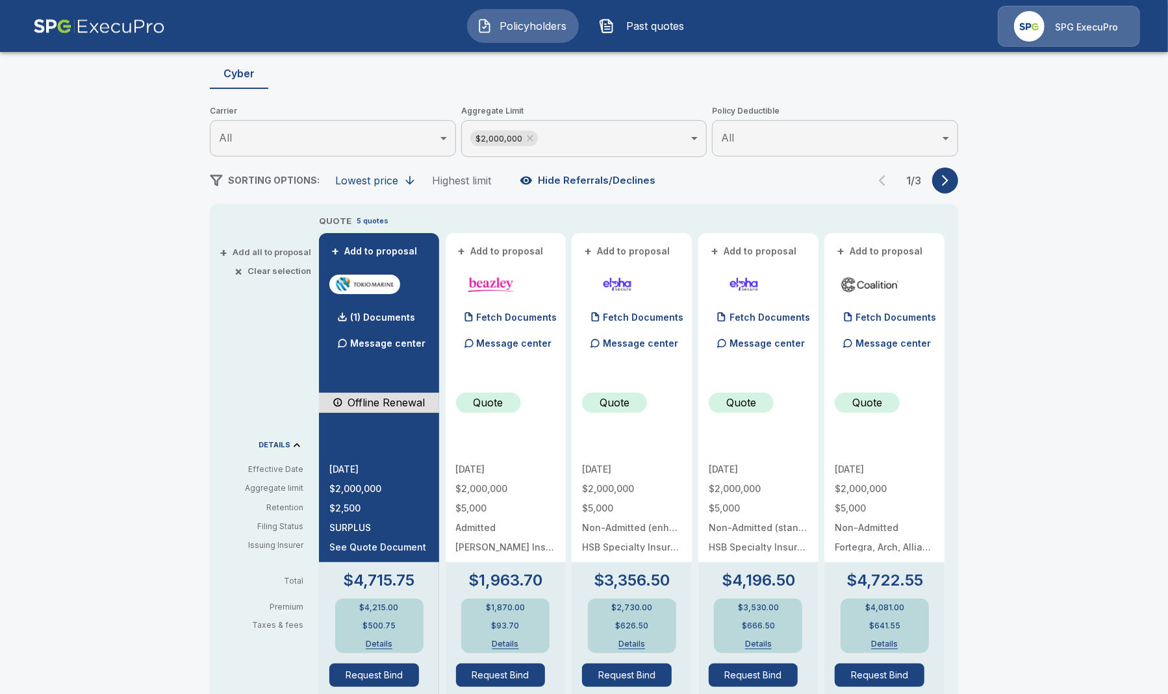
scroll to position [250, 0]
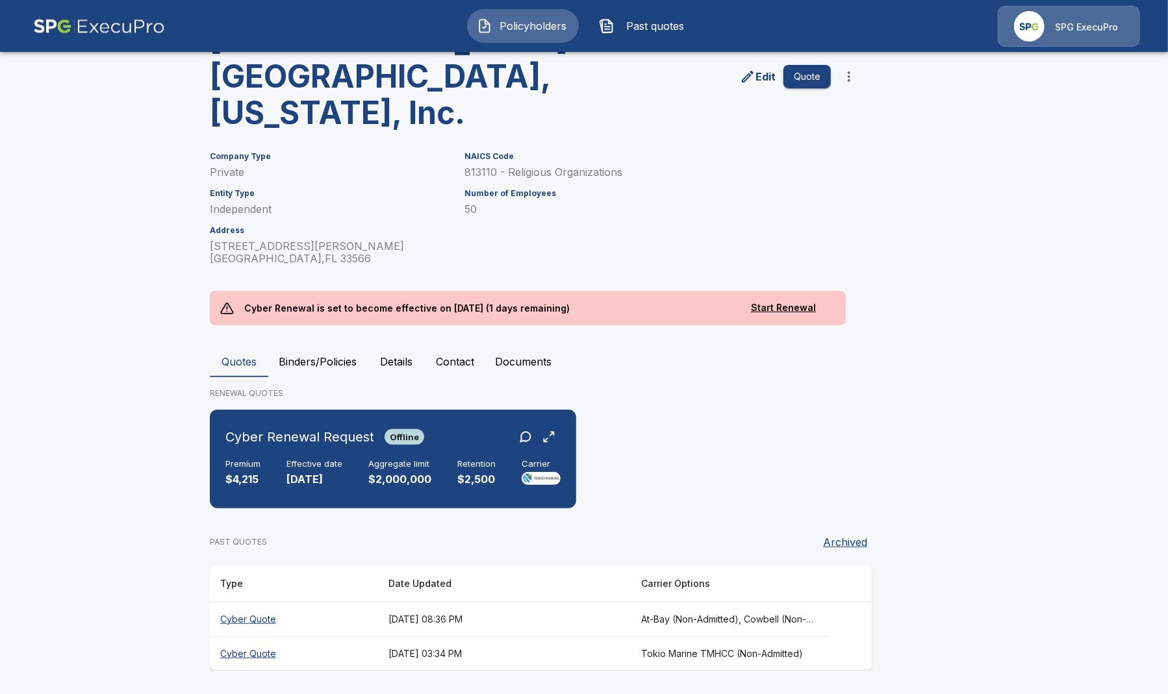
click at [232, 650] on th "Cyber Quote" at bounding box center [294, 654] width 168 height 34
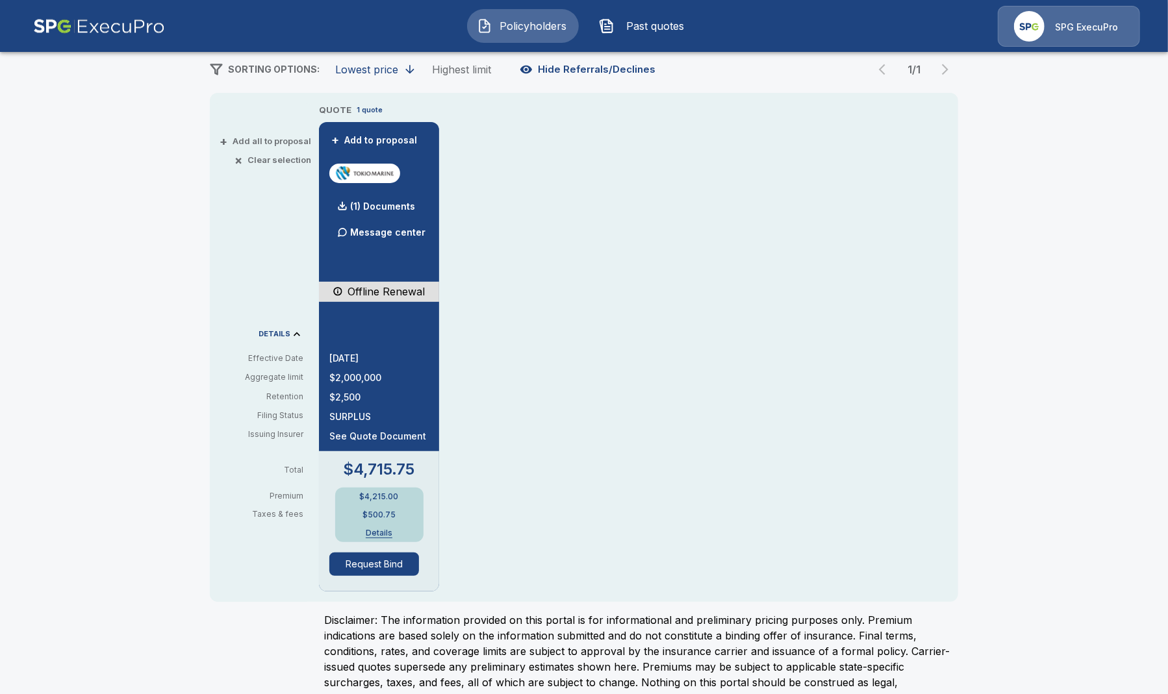
scroll to position [259, 0]
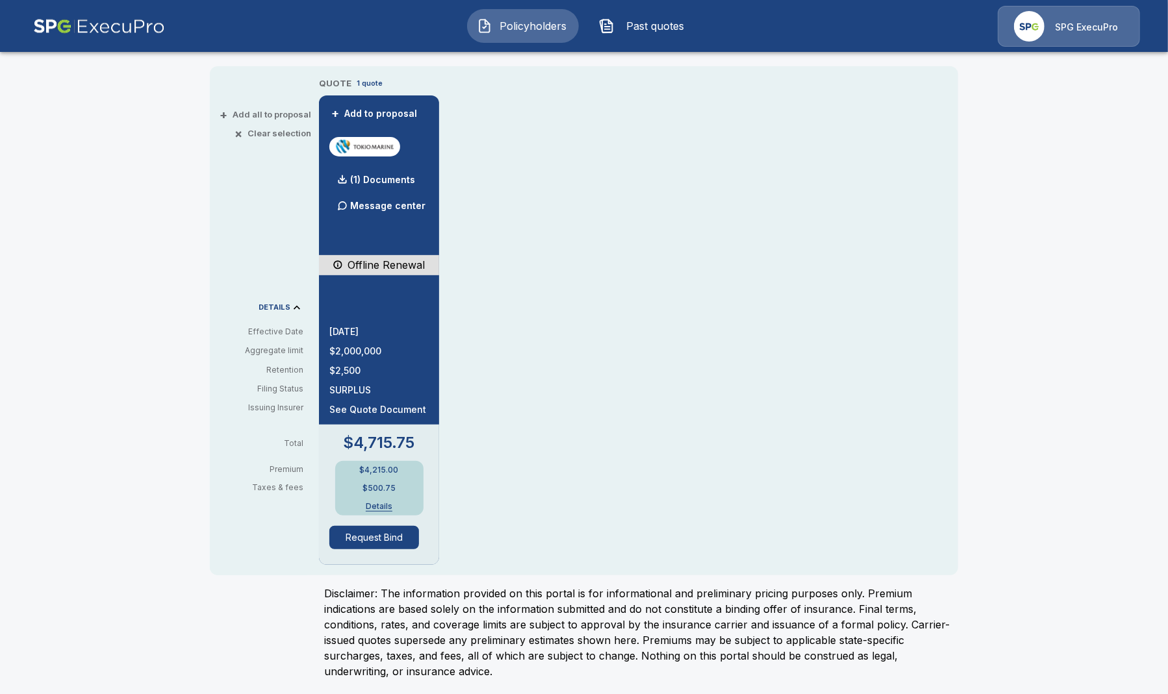
drag, startPoint x: 524, startPoint y: 520, endPoint x: 530, endPoint y: 501, distance: 19.7
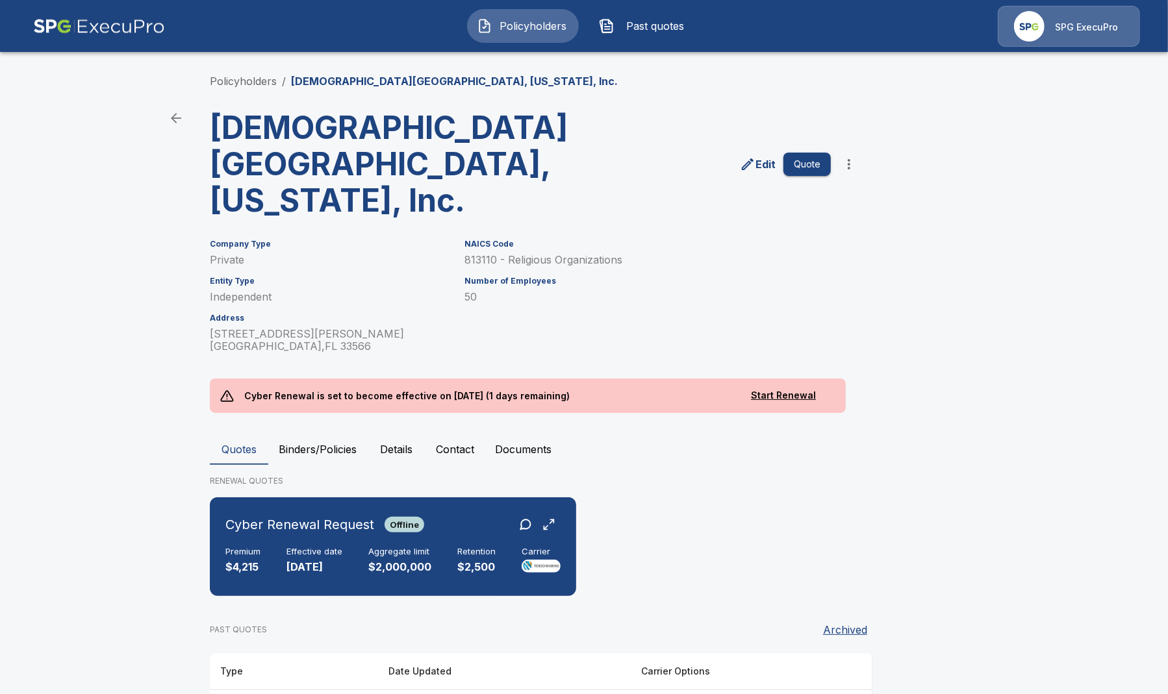
click at [358, 446] on button "Binders/Policies" at bounding box center [317, 449] width 99 height 31
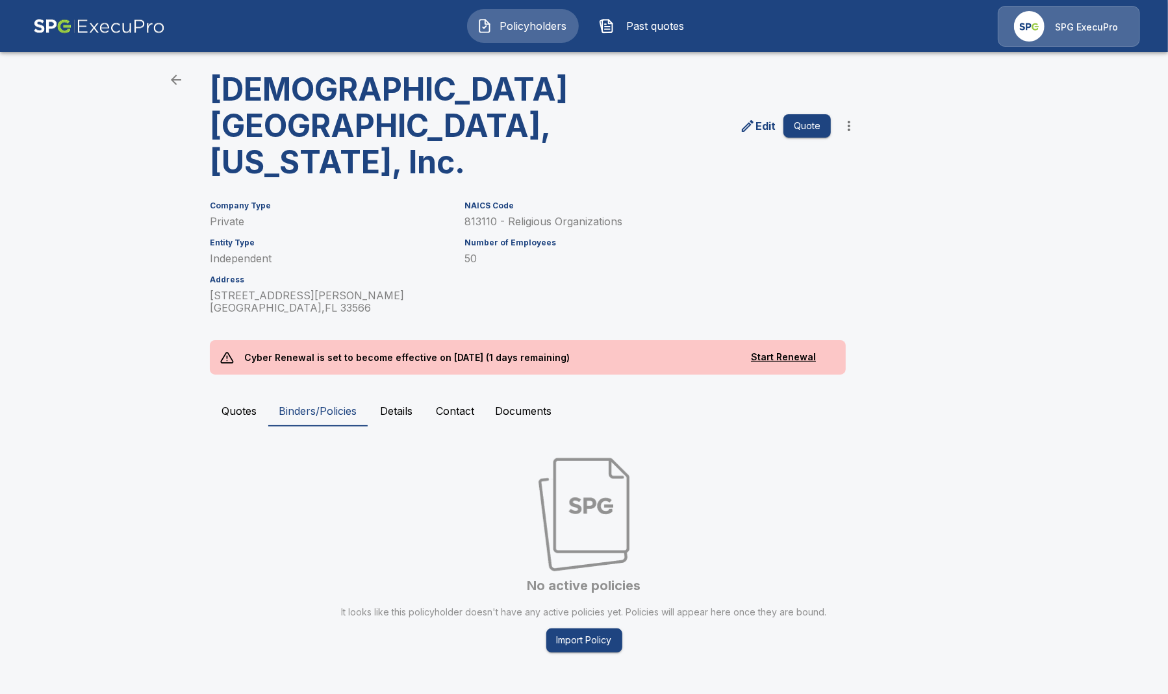
scroll to position [42, 0]
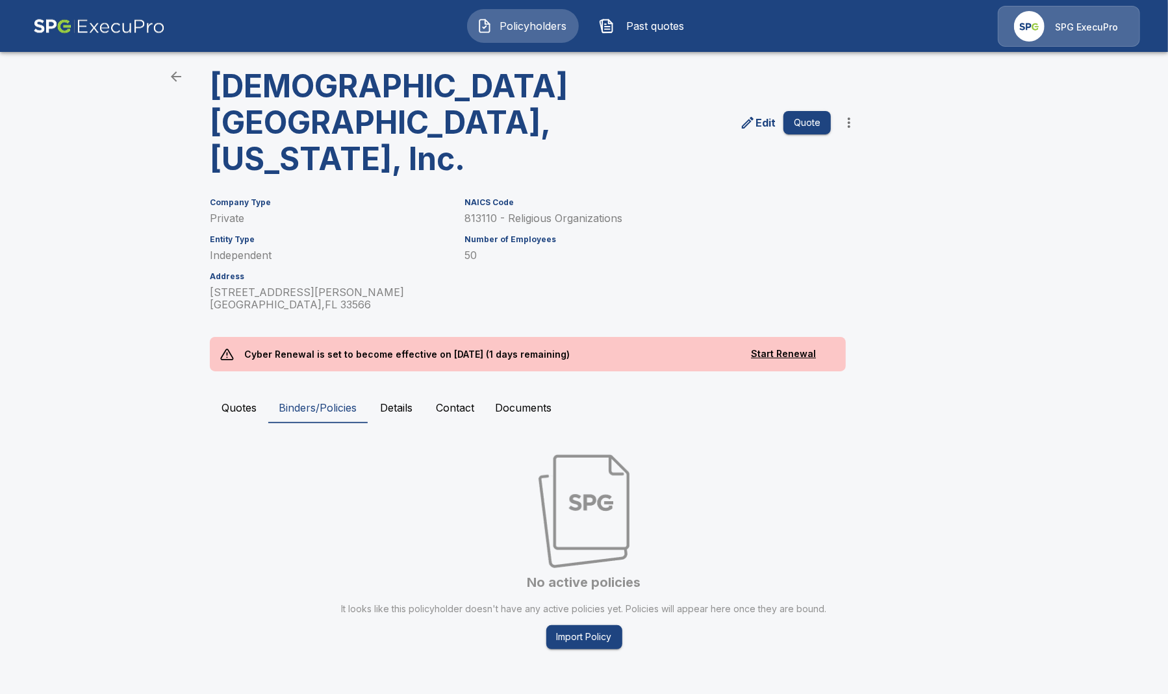
click at [240, 407] on button "Quotes" at bounding box center [239, 407] width 58 height 31
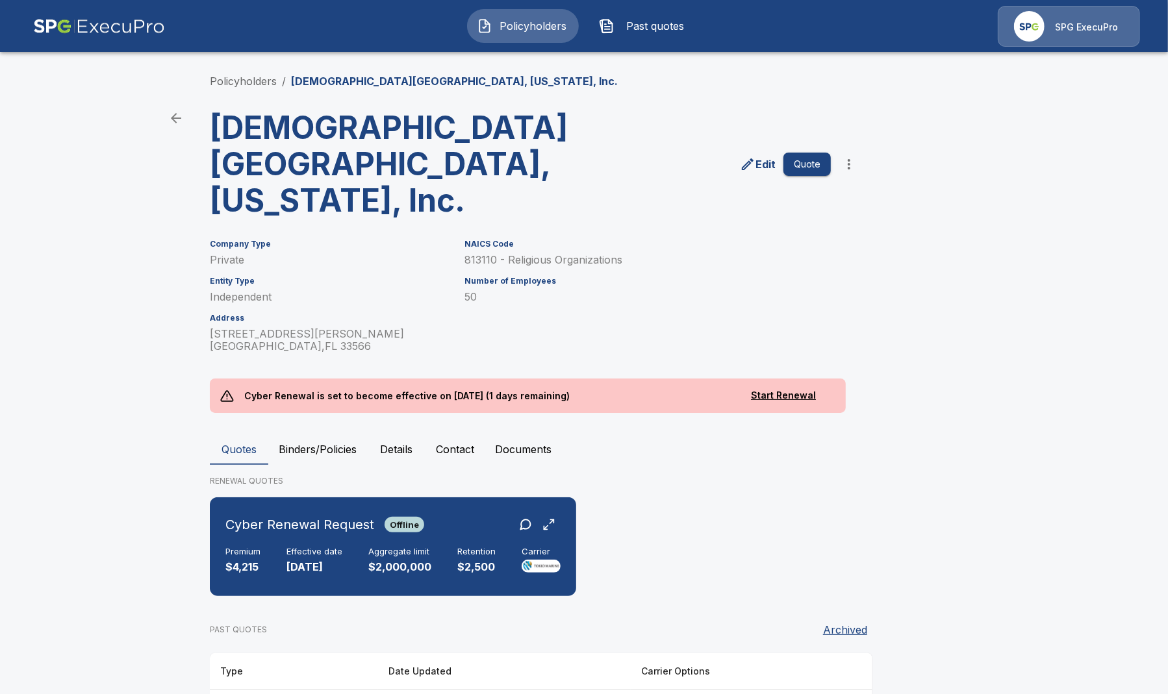
click at [333, 449] on button "Binders/Policies" at bounding box center [317, 449] width 99 height 31
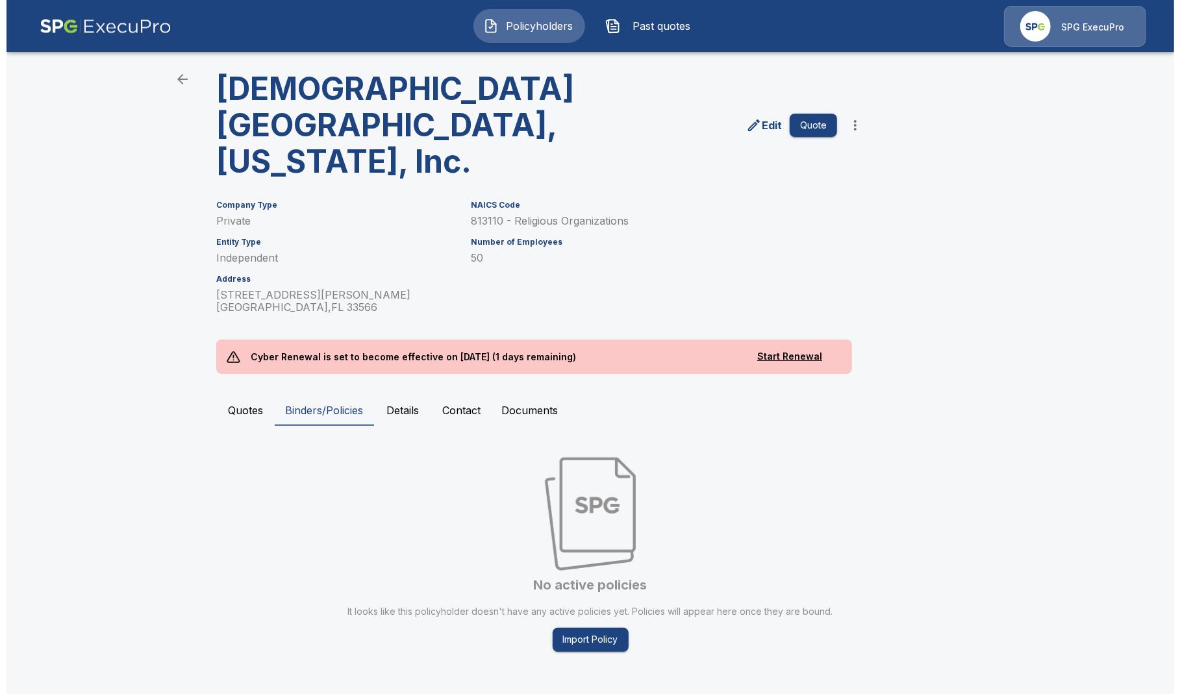
scroll to position [42, 0]
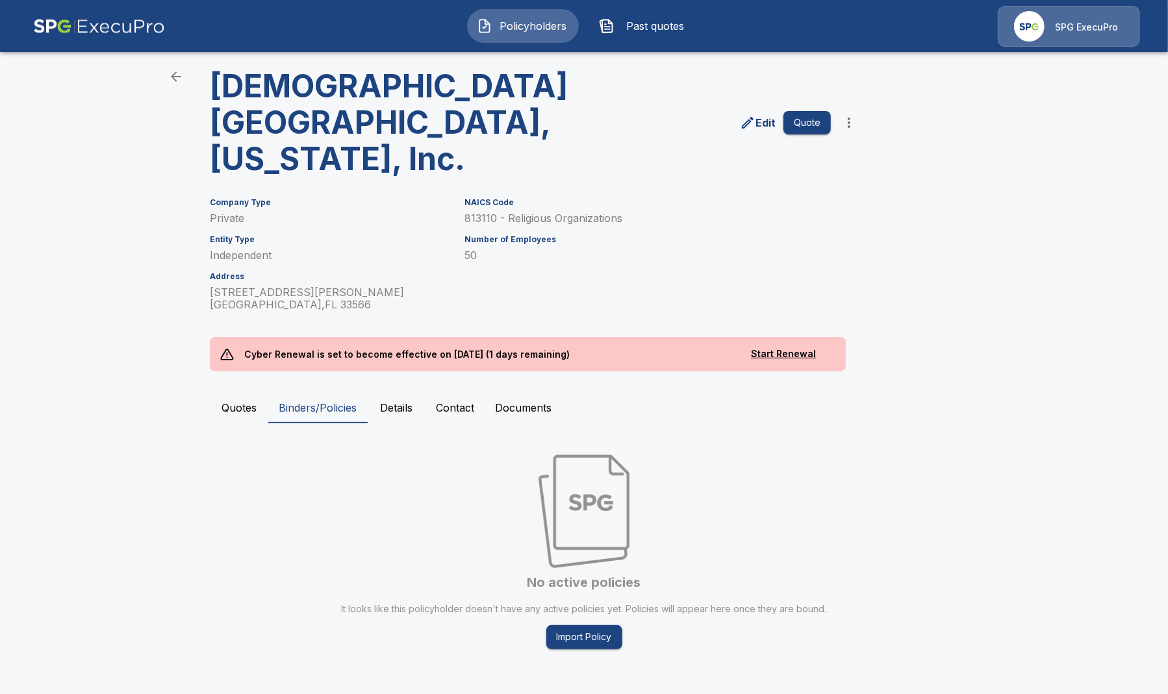
click at [593, 640] on button "Import Policy" at bounding box center [584, 637] width 76 height 24
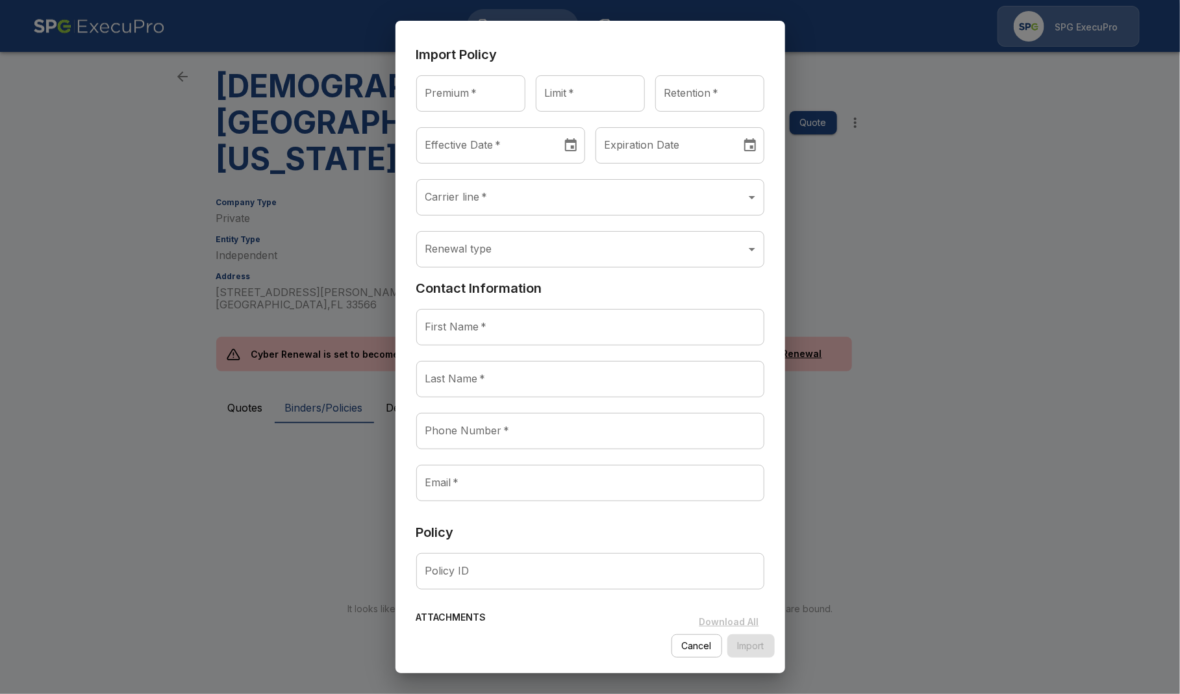
type input "********"
click at [508, 134] on input "********" at bounding box center [484, 145] width 136 height 36
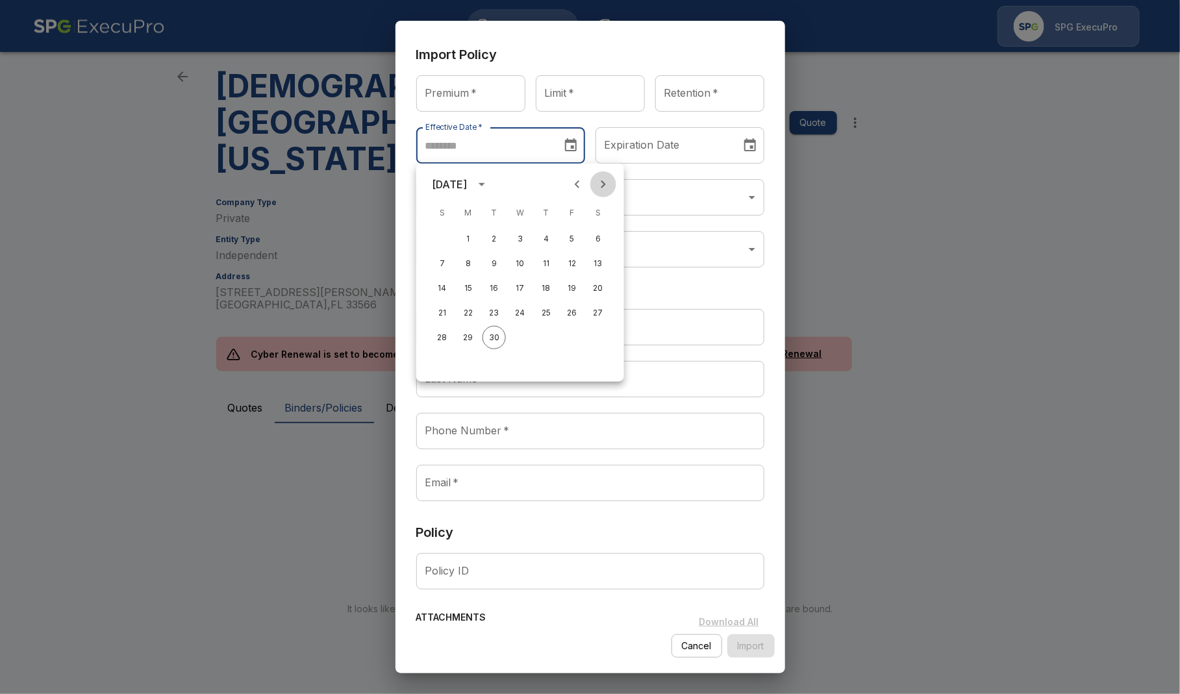
click at [610, 175] on button "Next month" at bounding box center [603, 184] width 26 height 26
click at [520, 231] on button "1" at bounding box center [520, 238] width 23 height 23
type input "********"
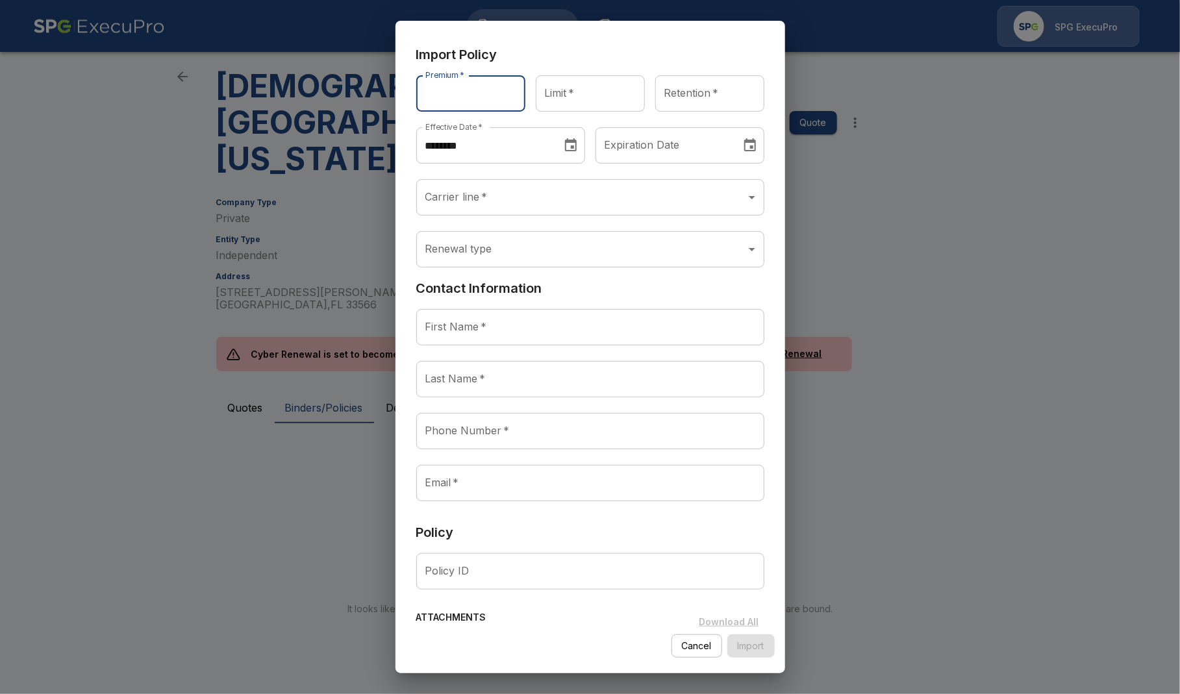
click at [429, 95] on input "Premium   *" at bounding box center [470, 93] width 109 height 36
type input "******"
click at [503, 196] on body "Policyholders Past quotes SPG ExecuPro Policyholders / First Baptist Church of …" at bounding box center [590, 326] width 1180 height 737
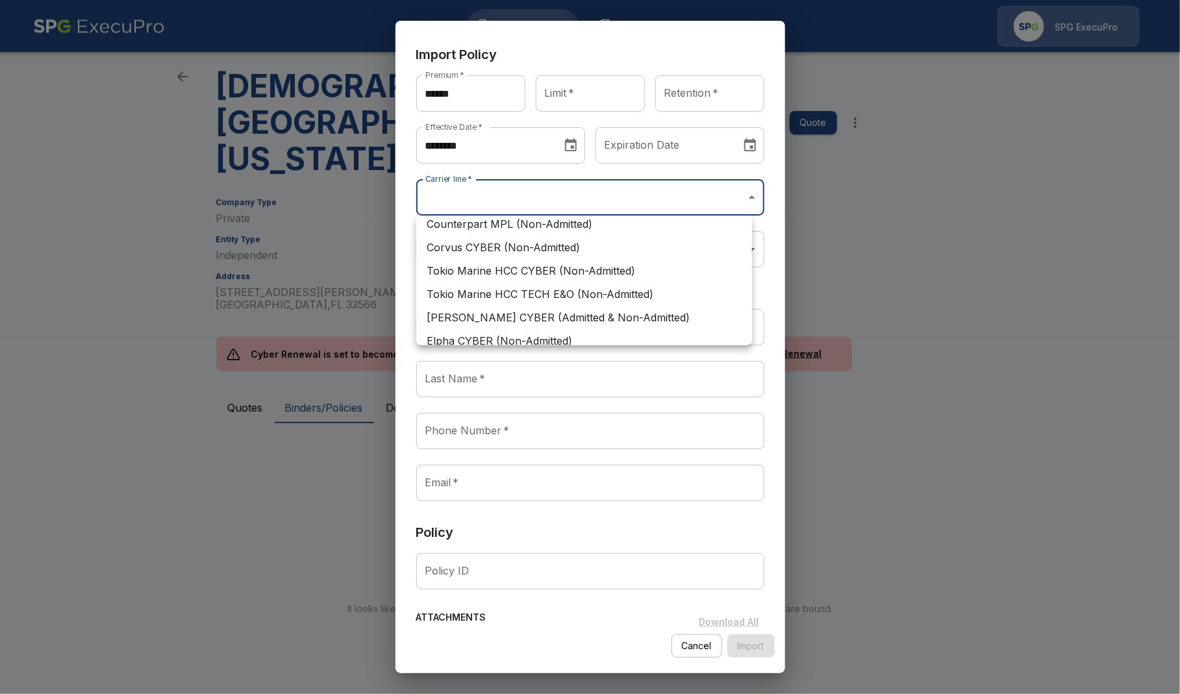
scroll to position [81, 0]
click at [585, 310] on li "Tokio Marine HCC CYBER (Non-Admitted)" at bounding box center [584, 315] width 336 height 23
type input "**********"
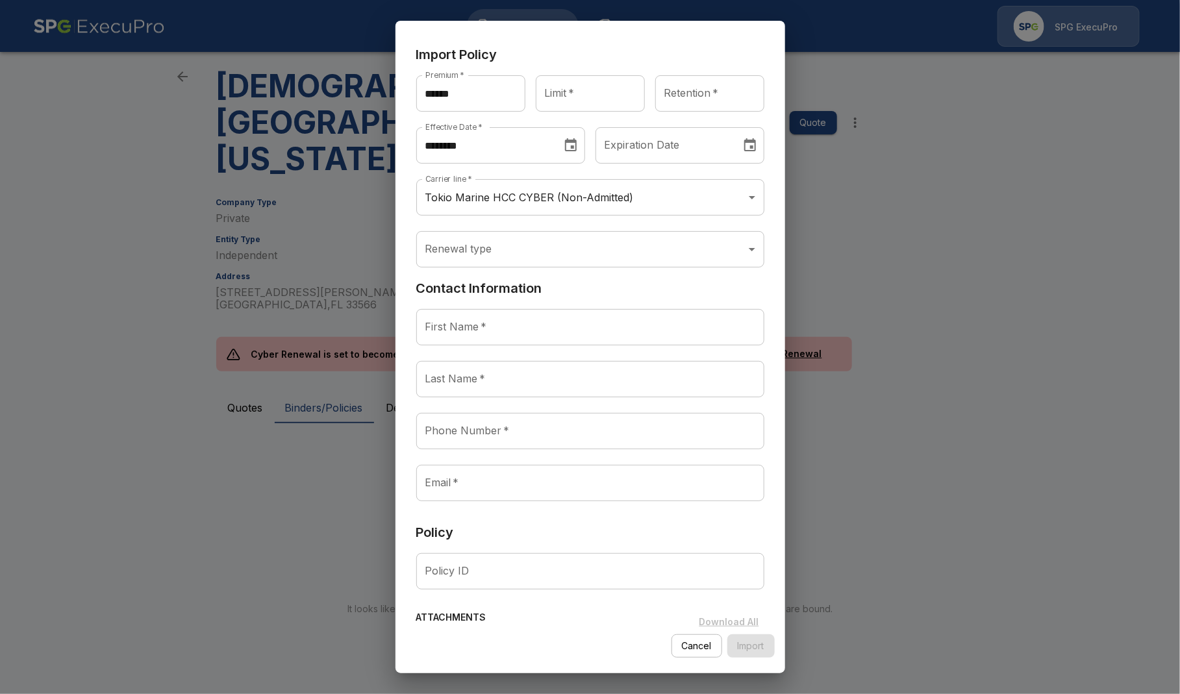
click at [520, 326] on input "First Name   *" at bounding box center [590, 327] width 348 height 36
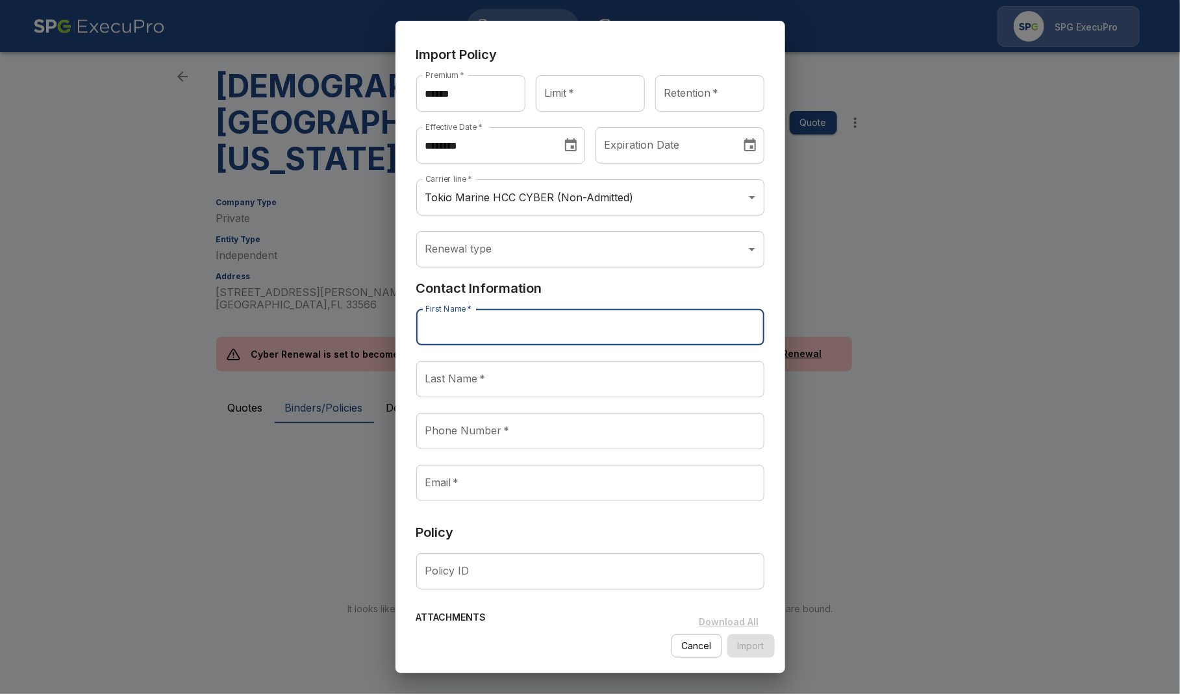
paste input "**********"
drag, startPoint x: 490, startPoint y: 326, endPoint x: 455, endPoint y: 329, distance: 35.2
click at [455, 329] on input "**********" at bounding box center [590, 327] width 348 height 36
type input "*****"
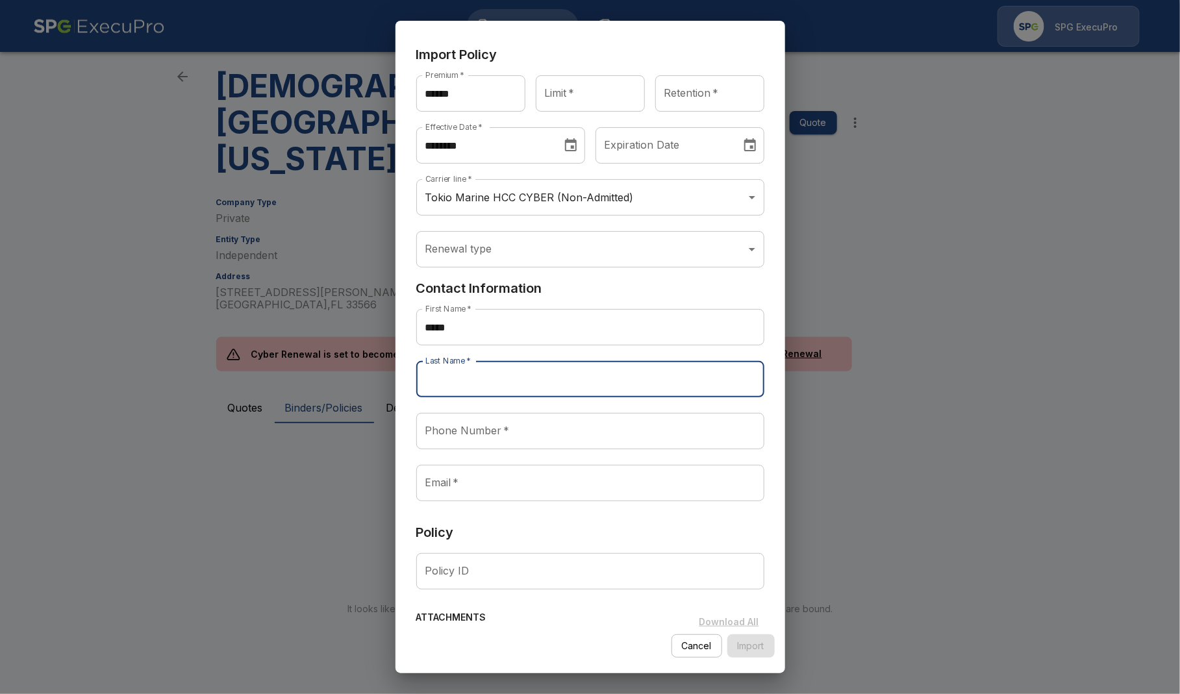
paste input "******"
type input "******"
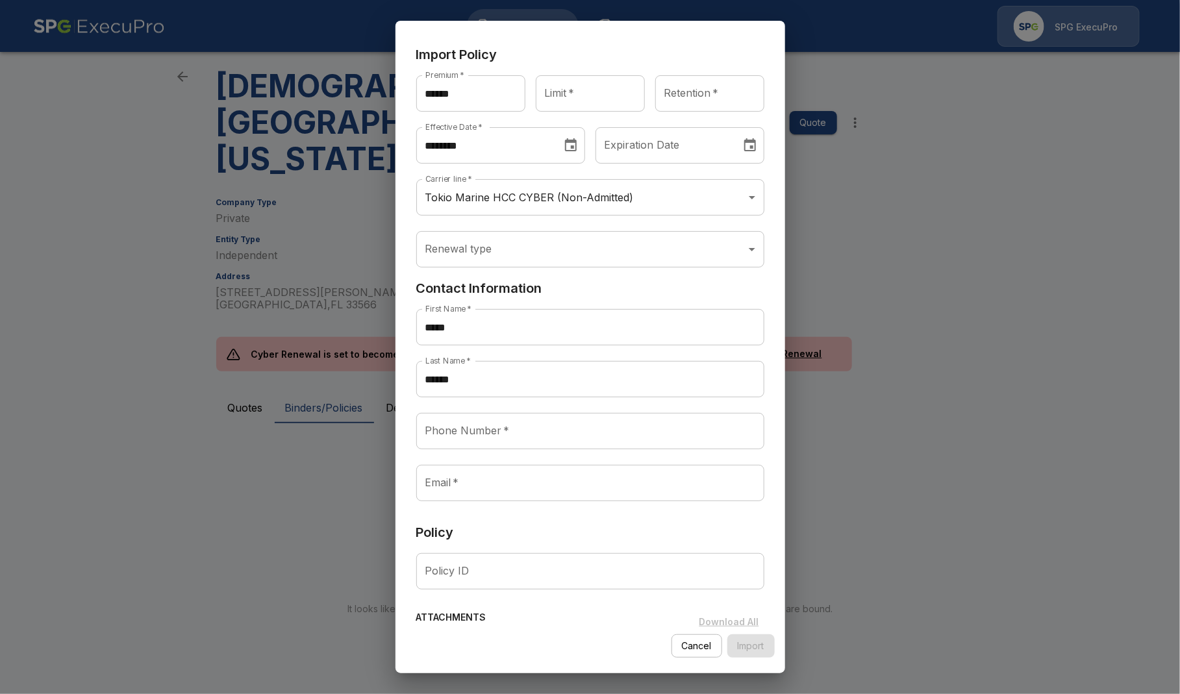
click at [598, 483] on input "Email   *" at bounding box center [590, 483] width 348 height 36
paste input "**********"
type input "**********"
click at [605, 428] on input "Phone Number   *" at bounding box center [590, 431] width 348 height 36
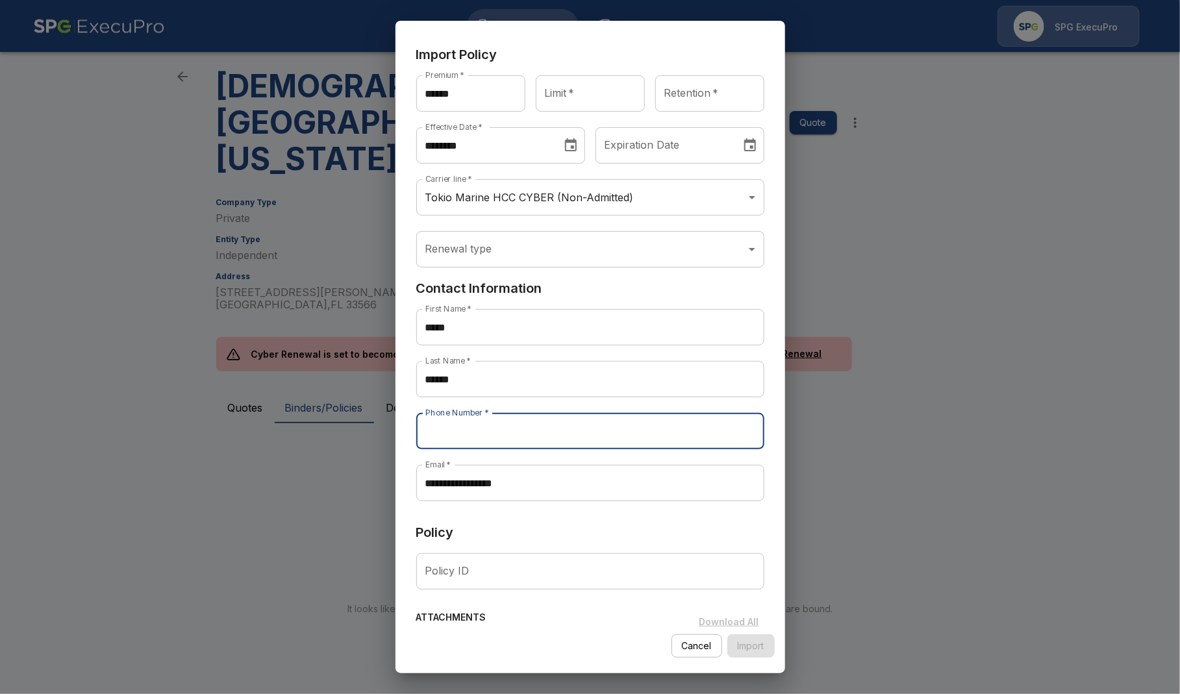
paste input "**********"
type input "**********"
click at [659, 244] on body "**********" at bounding box center [590, 326] width 1180 height 737
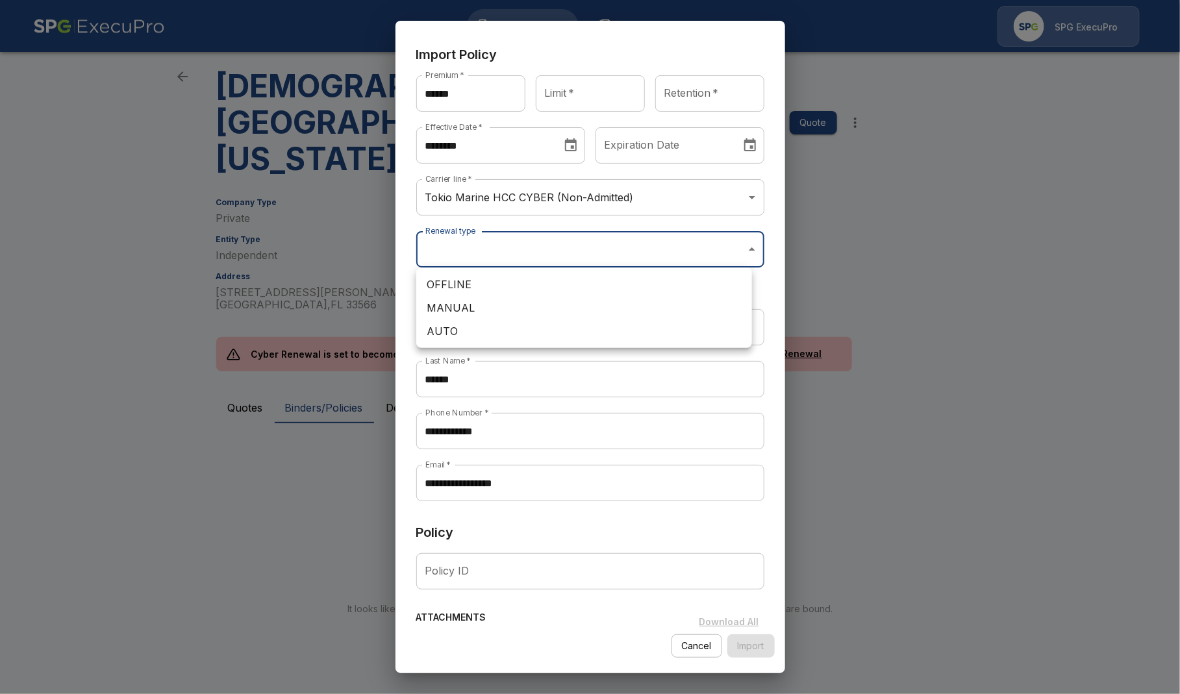
click at [579, 302] on li "MANUAL" at bounding box center [584, 307] width 336 height 23
type input "******"
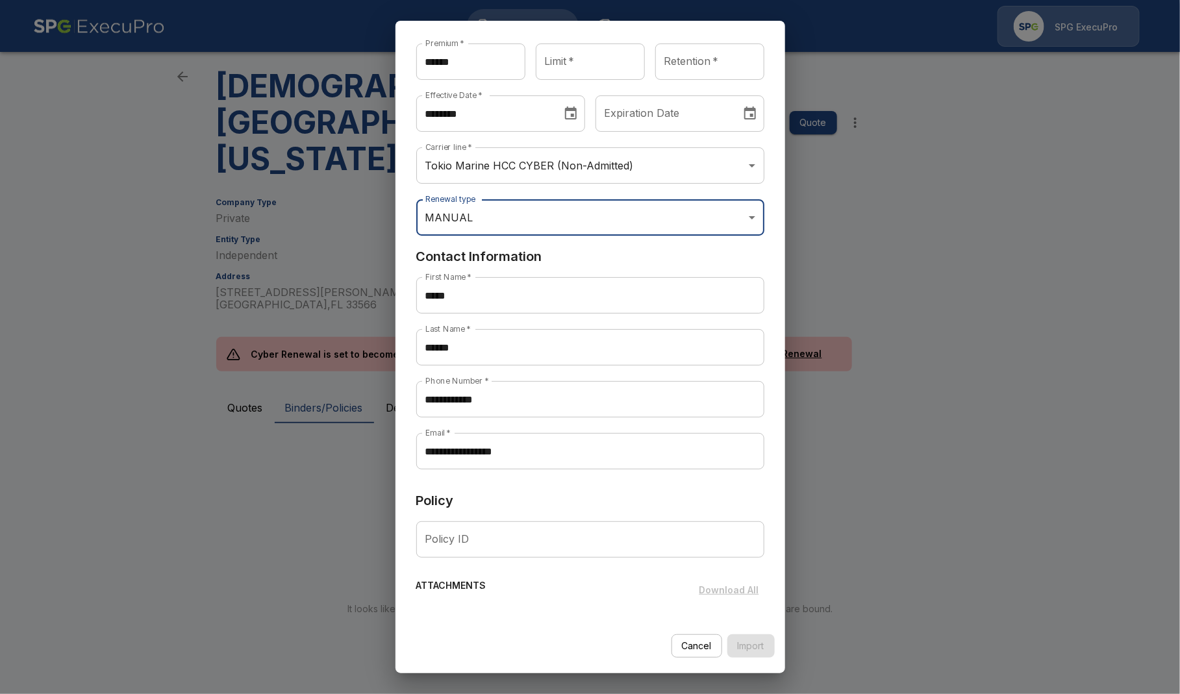
scroll to position [73, 0]
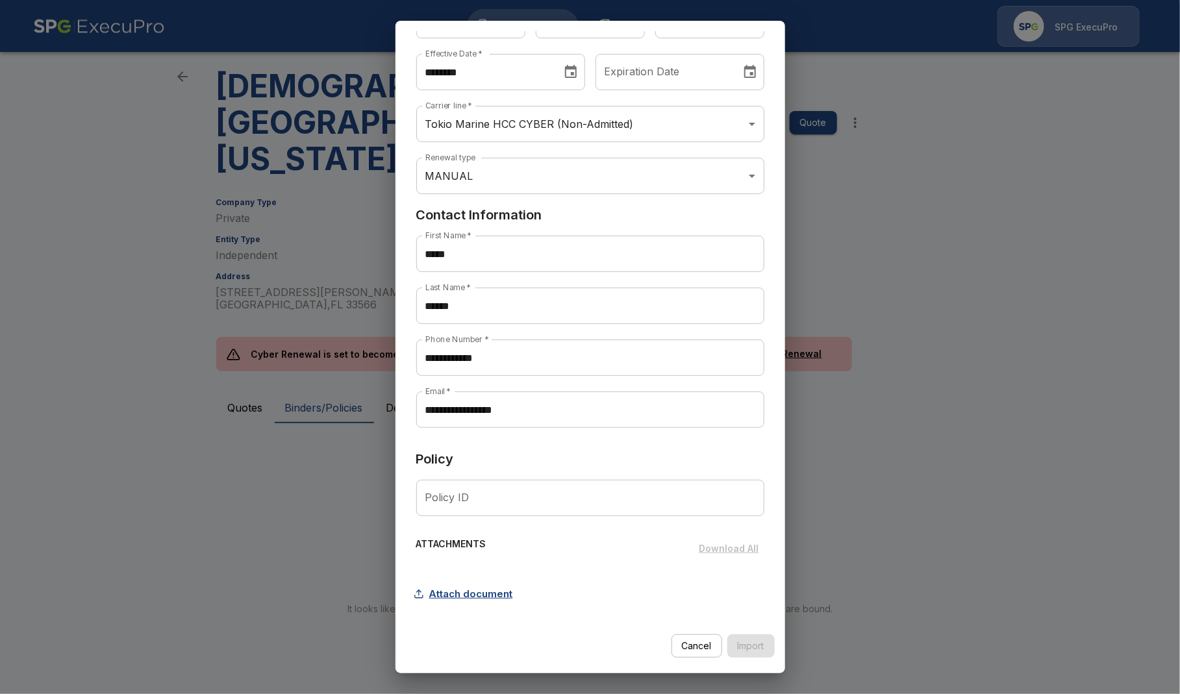
click at [499, 586] on button "Attach document" at bounding box center [467, 594] width 102 height 25
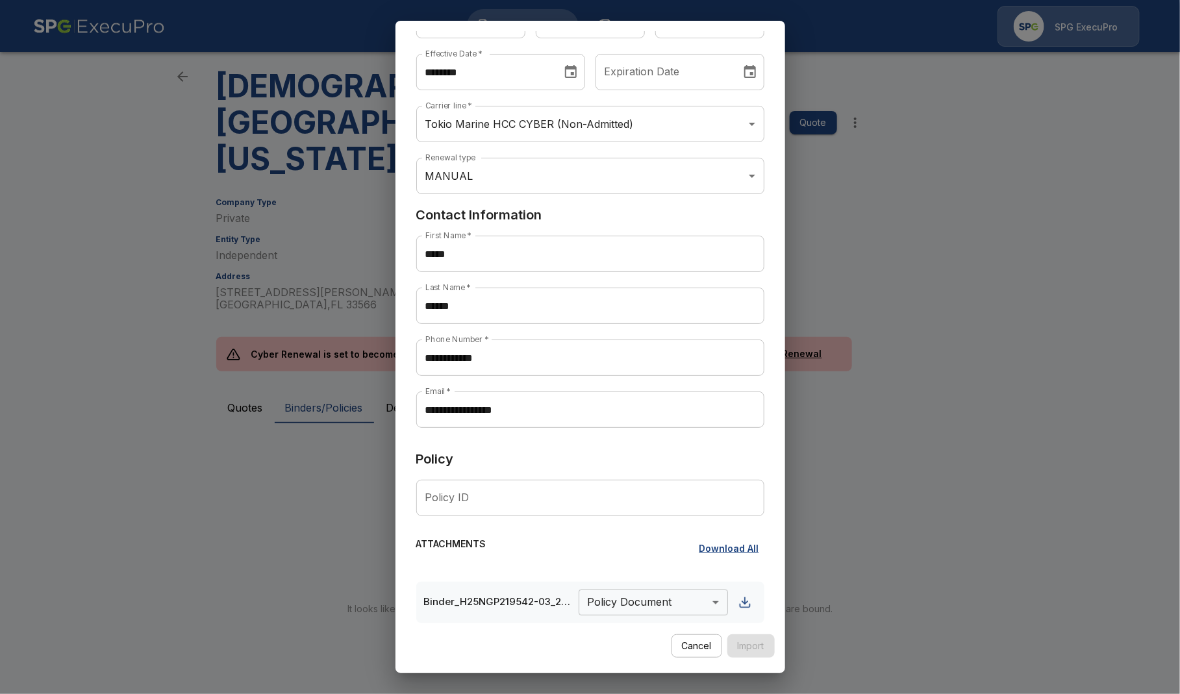
click at [646, 593] on body "**********" at bounding box center [590, 326] width 1180 height 737
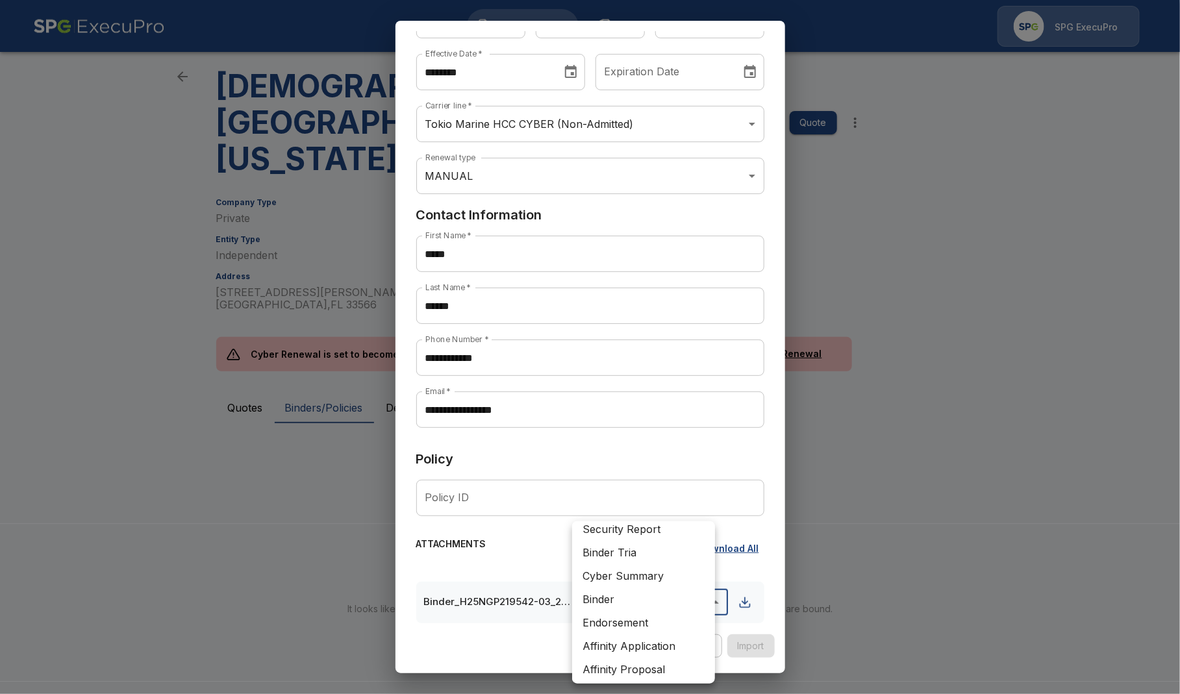
scroll to position [221, 0]
click at [650, 589] on li "Binder" at bounding box center [643, 597] width 143 height 23
type input "******"
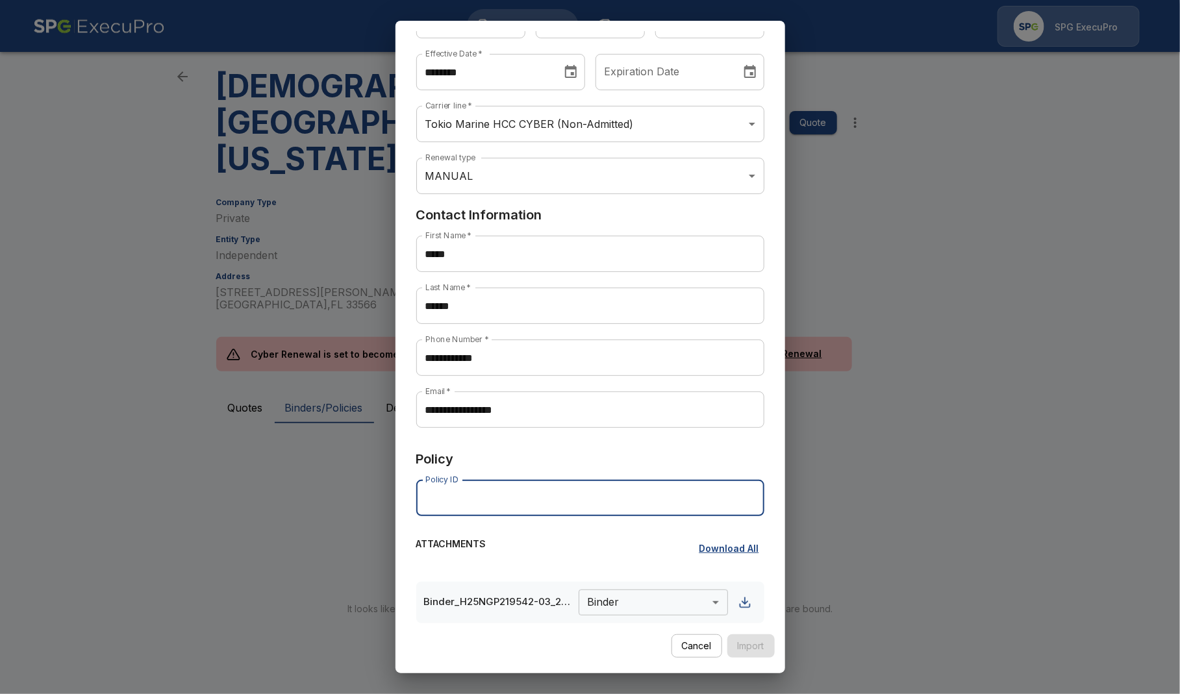
click at [648, 500] on input "Policy ID" at bounding box center [590, 498] width 348 height 36
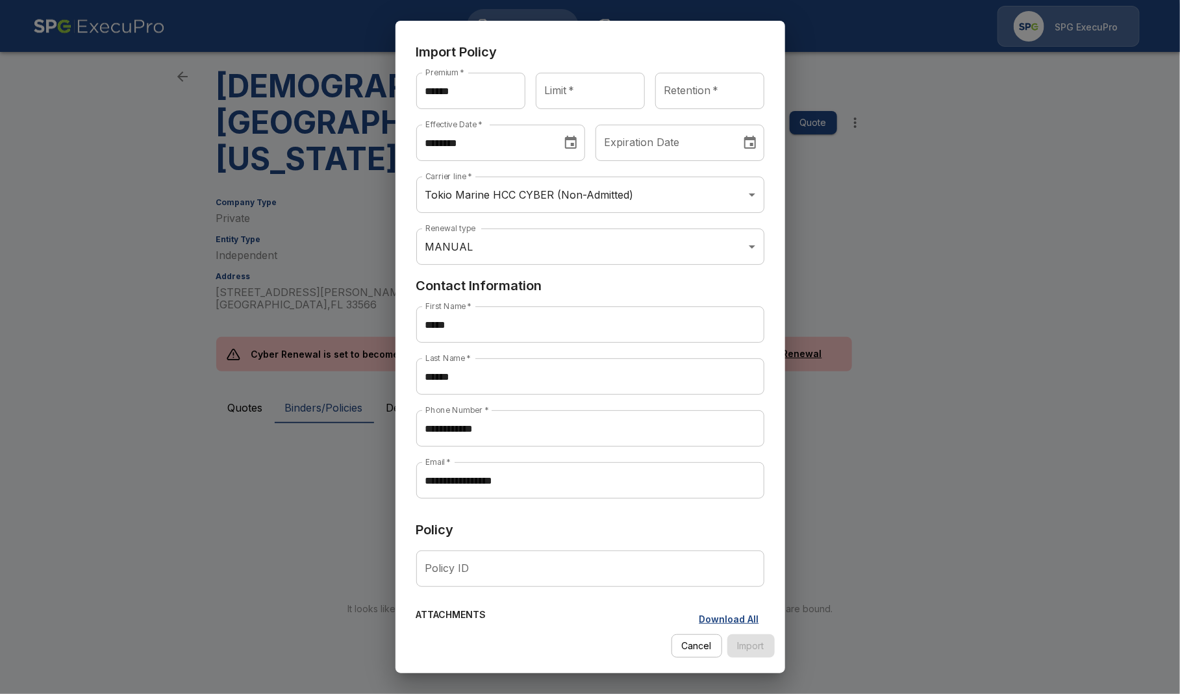
scroll to position [0, 0]
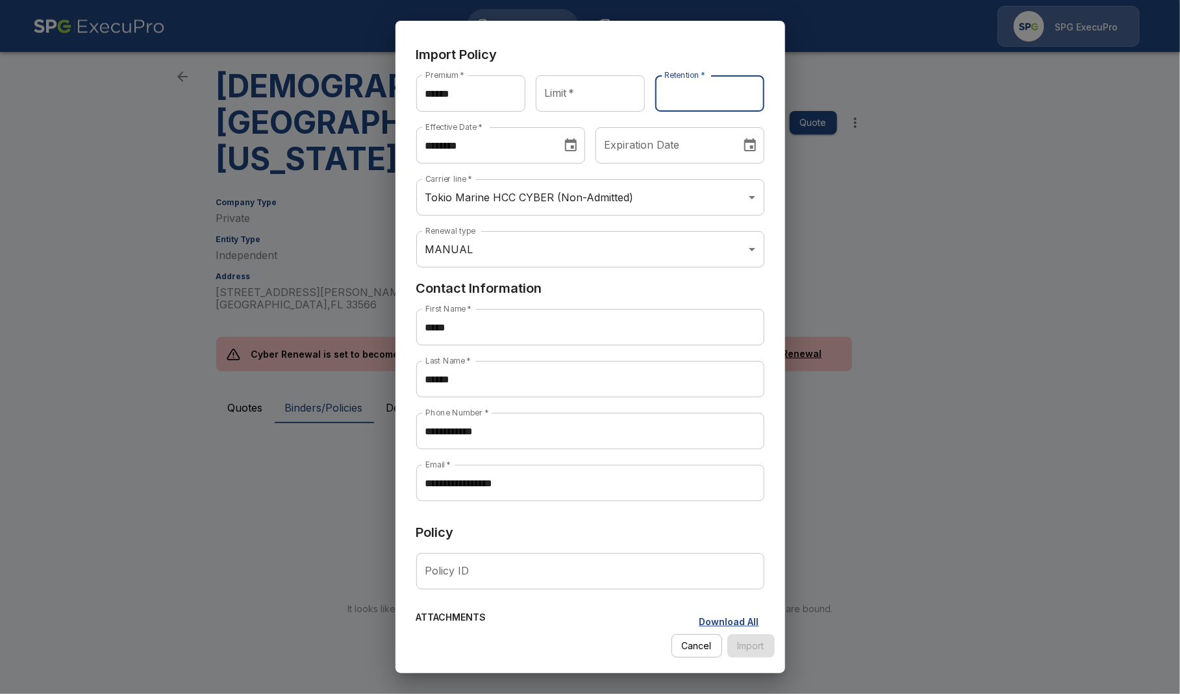
click at [687, 87] on input "Retention   *" at bounding box center [709, 93] width 109 height 36
click at [588, 84] on input "Limit   *" at bounding box center [590, 93] width 109 height 36
type input "**********"
click at [688, 107] on input "Retention   *" at bounding box center [709, 93] width 109 height 36
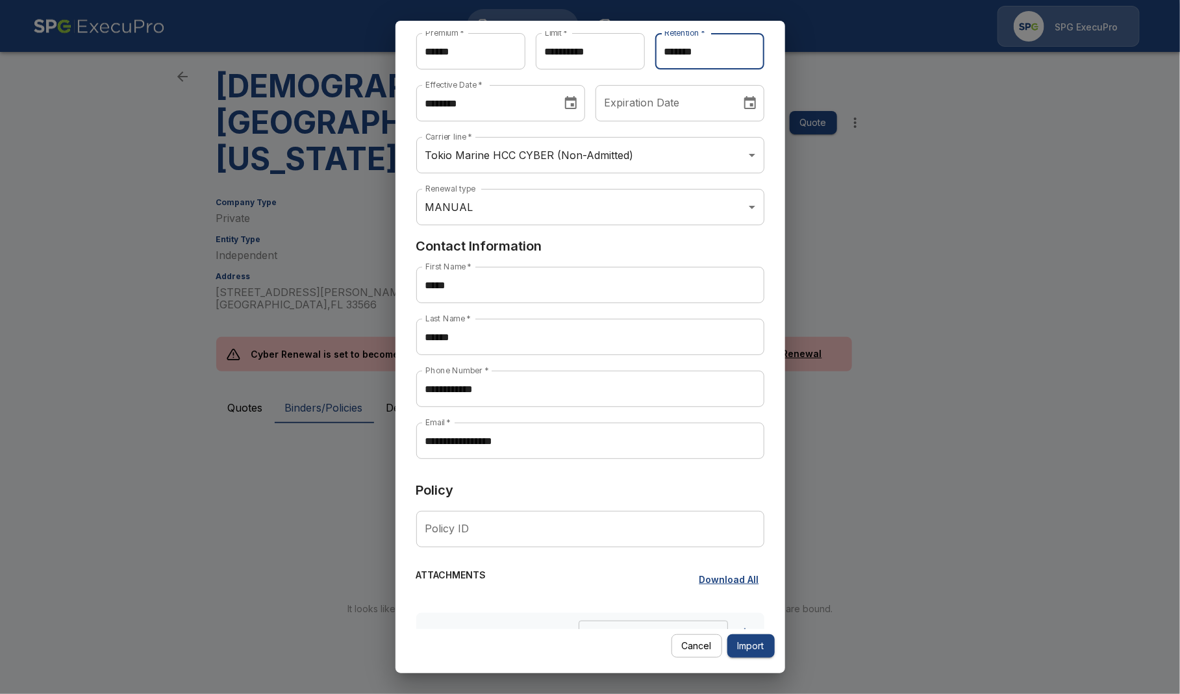
scroll to position [125, 0]
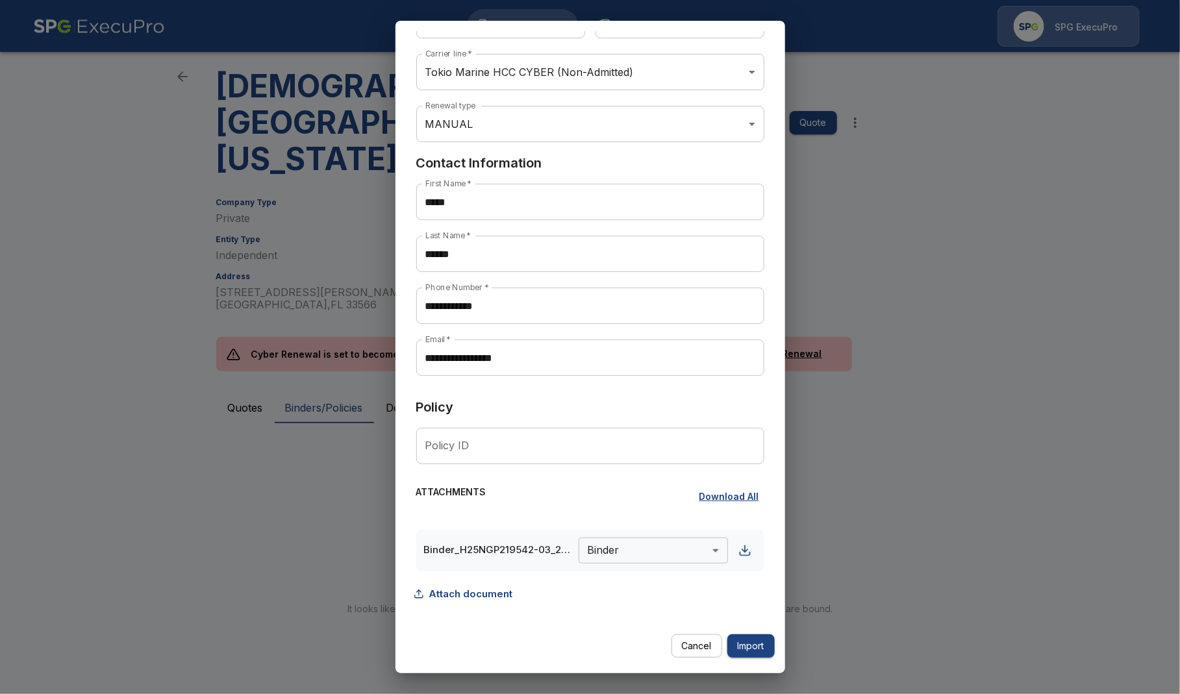
type input "*******"
click at [763, 646] on button "Import" at bounding box center [750, 647] width 47 height 24
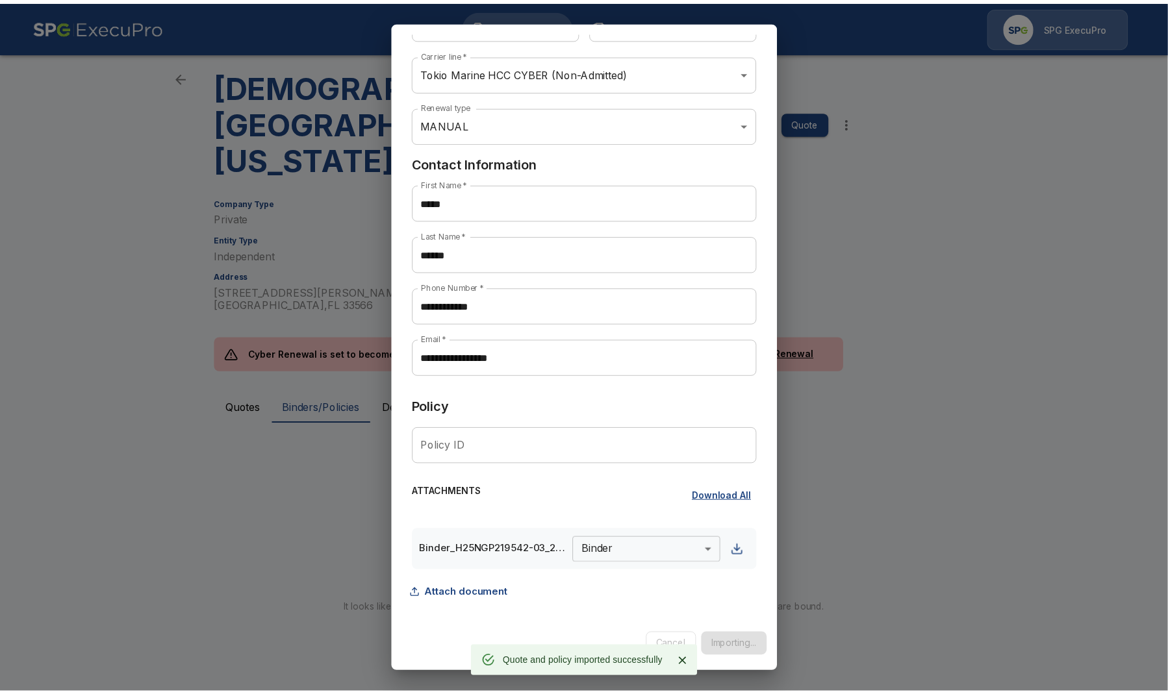
scroll to position [0, 0]
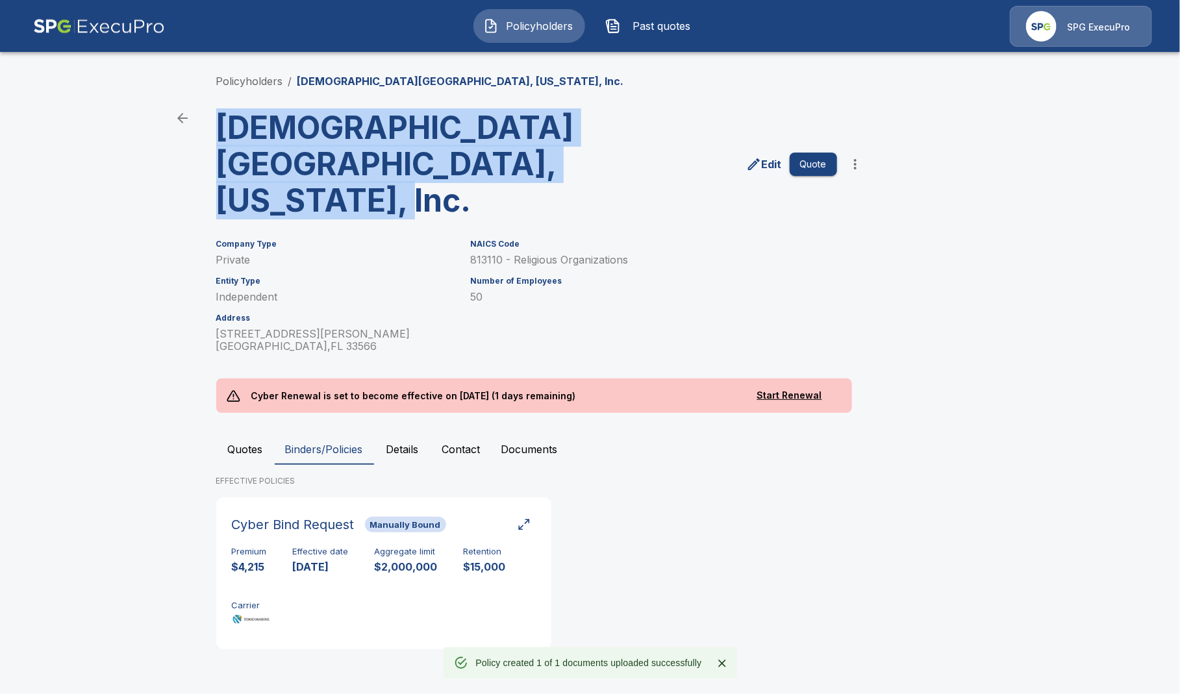
drag, startPoint x: 291, startPoint y: 200, endPoint x: 214, endPoint y: 144, distance: 94.8
click at [214, 144] on div "First Baptist Church of Plant City, Florida, Inc." at bounding box center [371, 159] width 331 height 120
copy h3 "First Baptist Church of Plant City, Florida, Inc."
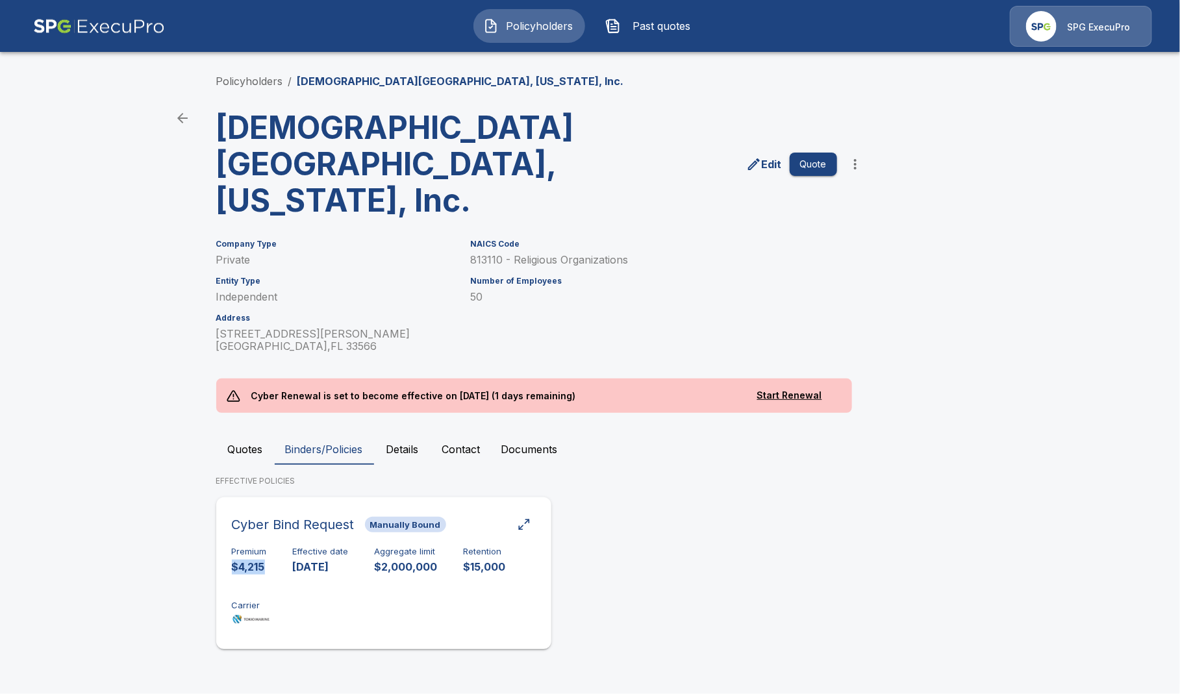
drag, startPoint x: 272, startPoint y: 564, endPoint x: 233, endPoint y: 568, distance: 38.6
click at [233, 568] on div "Premium $4,215 Effective date 10/1/2025 Aggregate limit $2,000,000 Retention $1…" at bounding box center [384, 588] width 304 height 82
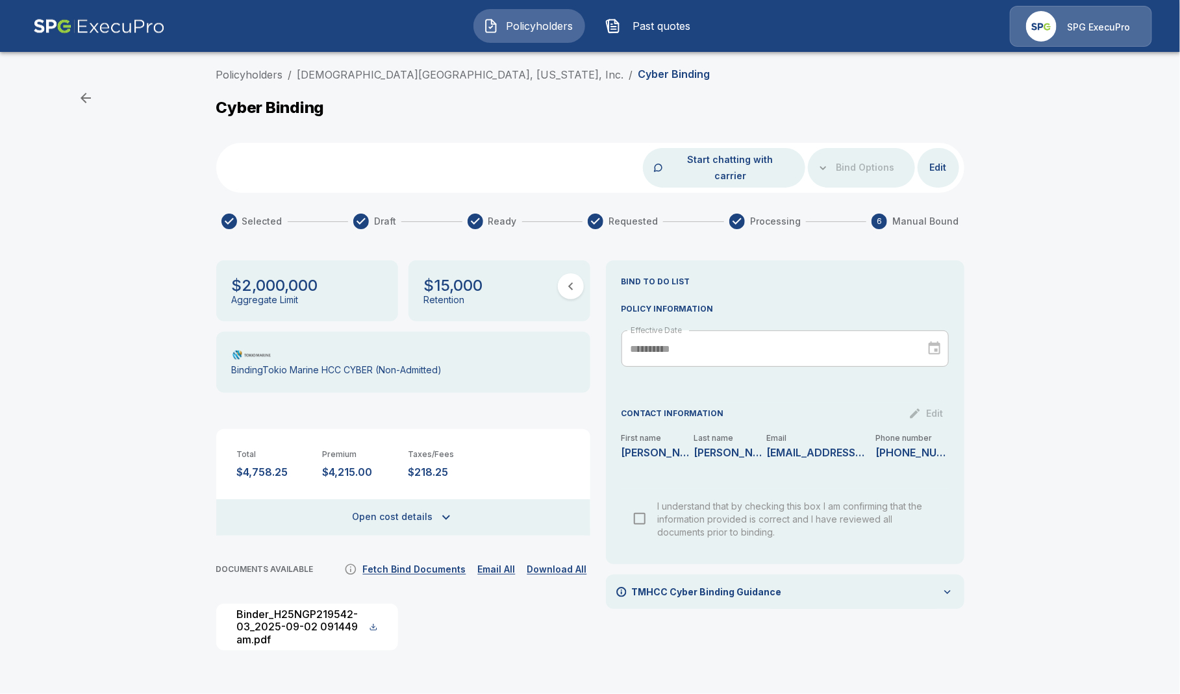
click at [353, 499] on button "Open cost details" at bounding box center [403, 517] width 374 height 36
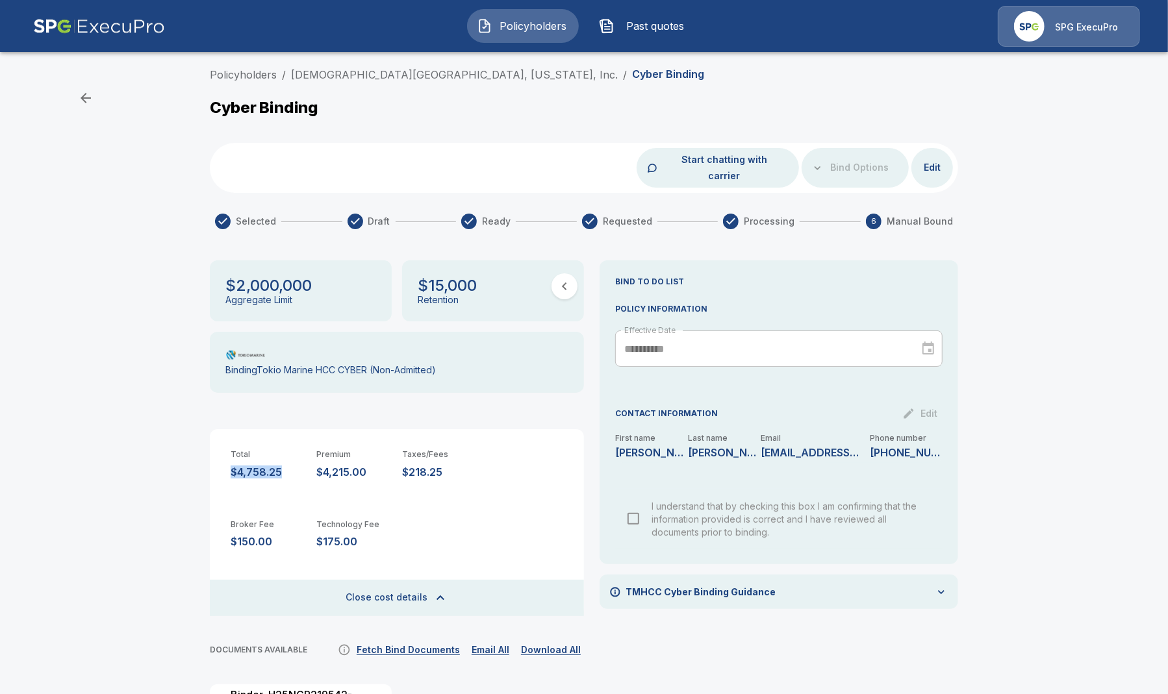
drag, startPoint x: 296, startPoint y: 458, endPoint x: 208, endPoint y: 457, distance: 88.3
click at [208, 457] on div "**********" at bounding box center [583, 412] width 779 height 690
copy p "$4,758.25"
drag, startPoint x: 370, startPoint y: 455, endPoint x: 320, endPoint y: 458, distance: 50.1
click at [320, 458] on div "Total $4,758.25 Premium $4,215.00 Taxes/Fees $218.25" at bounding box center [397, 453] width 374 height 49
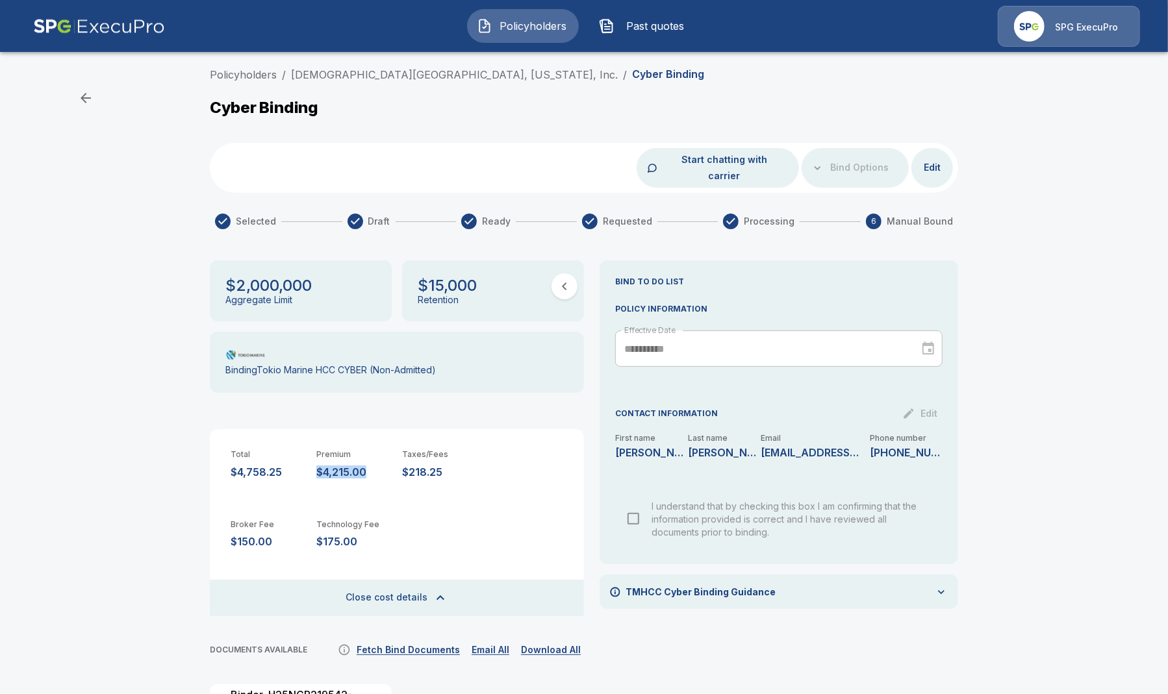
copy p "$4,215.00"
click at [221, 74] on link "Policyholders" at bounding box center [243, 74] width 67 height 13
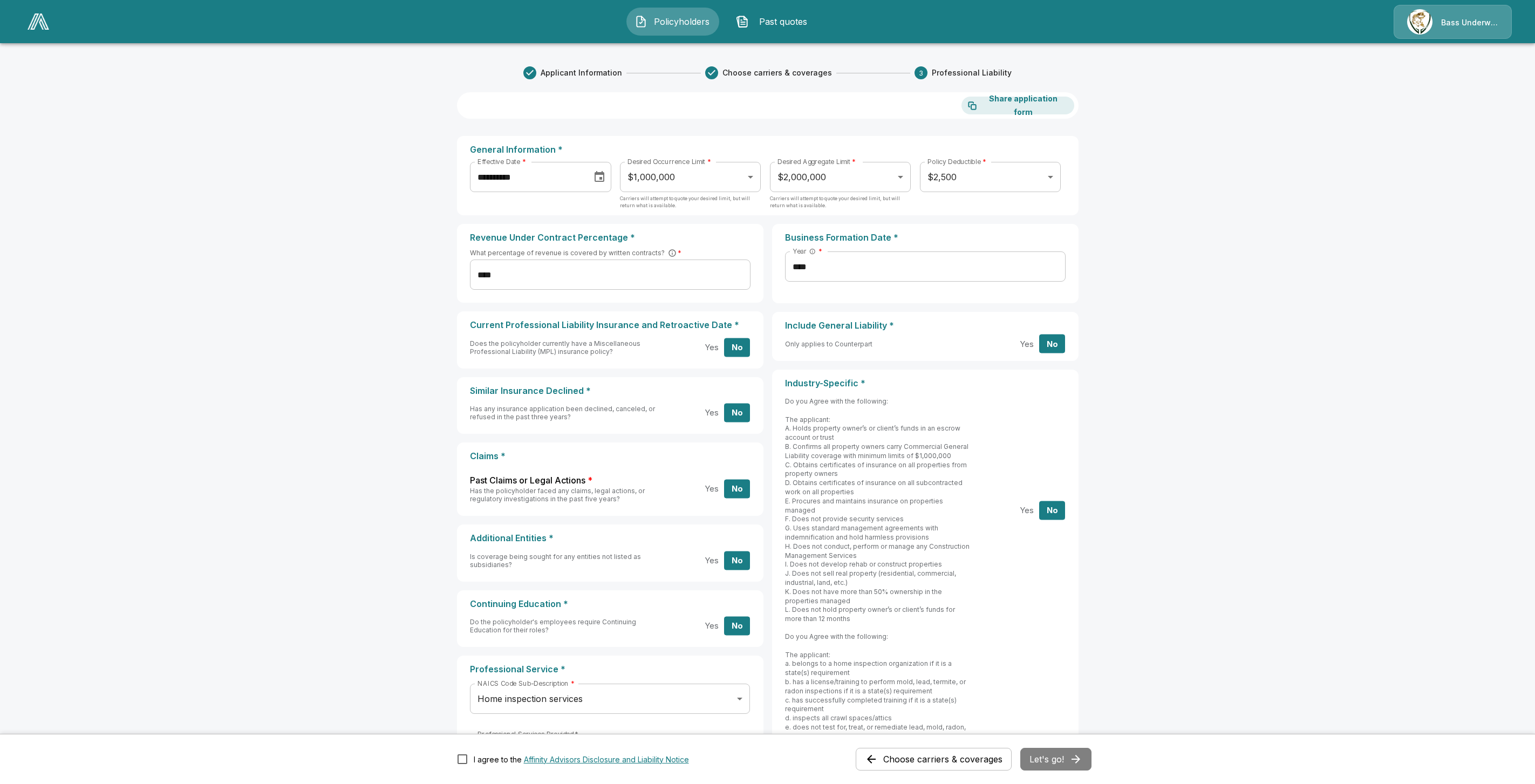
scroll to position [247, 0]
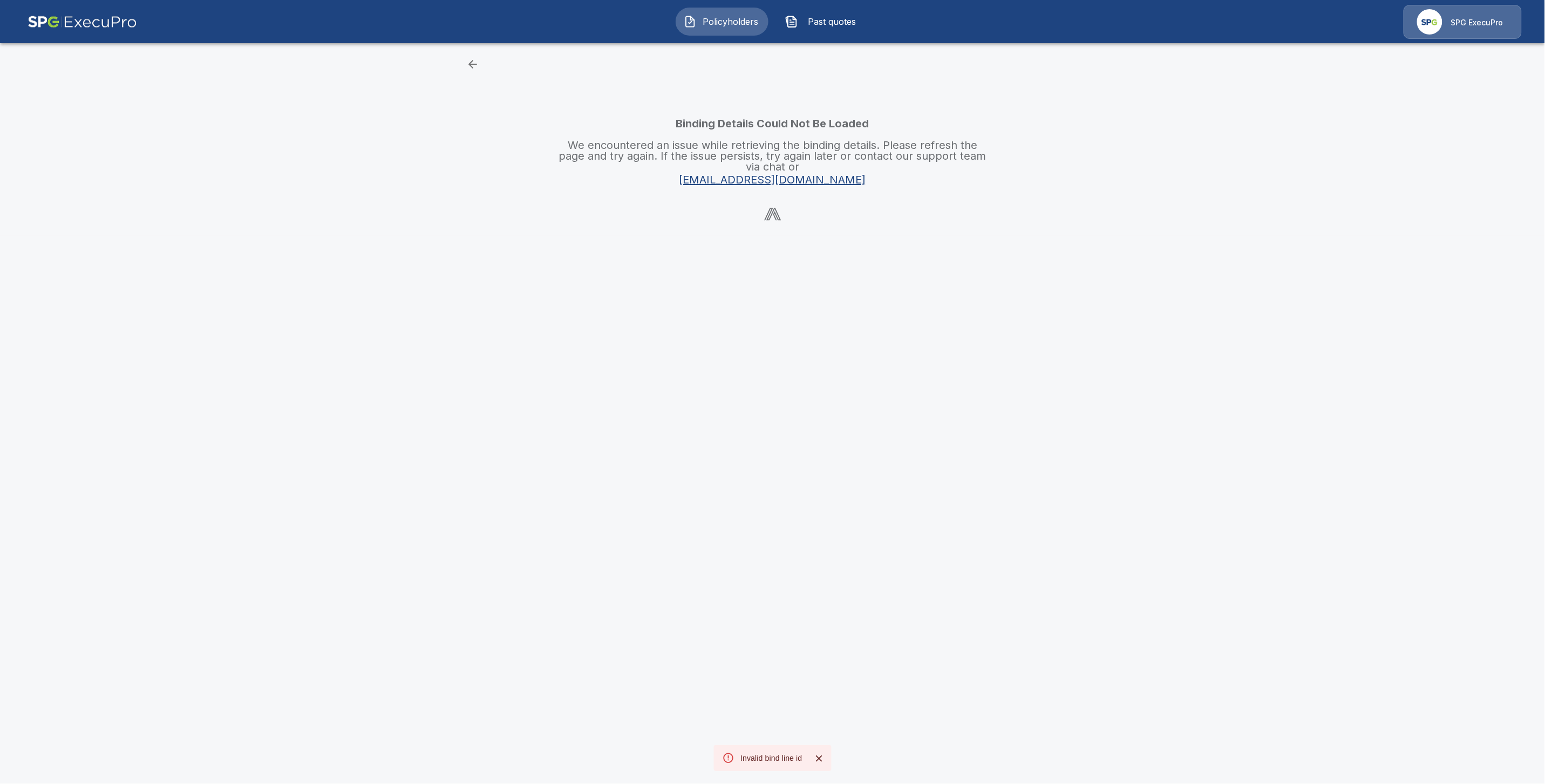
click at [717, 25] on span "Policyholders" at bounding box center [730, 22] width 59 height 13
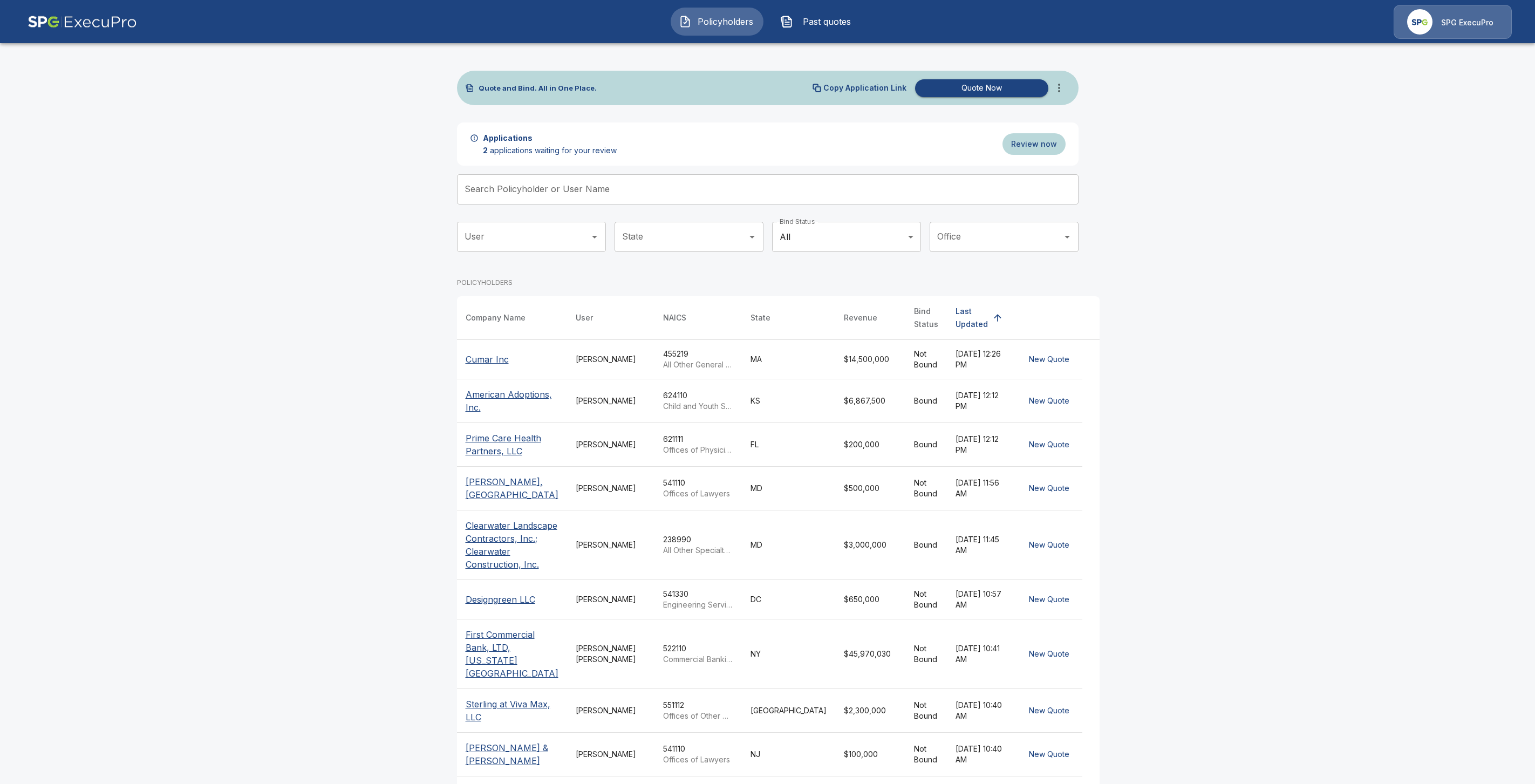
click at [636, 190] on input "Search Policyholder or User Name" at bounding box center [762, 189] width 610 height 30
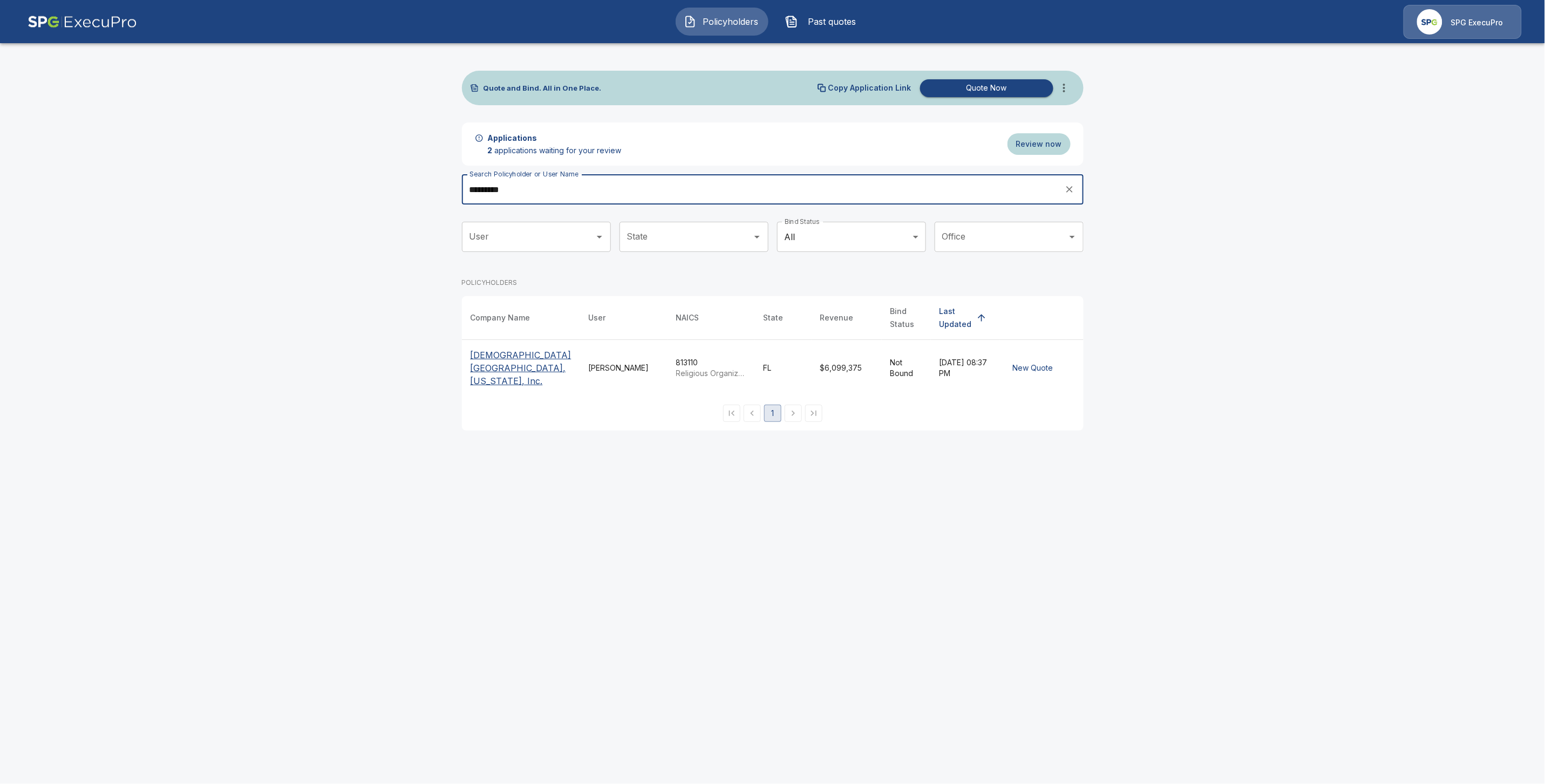
type input "*********"
click at [502, 360] on p "[DEMOGRAPHIC_DATA][GEOGRAPHIC_DATA], [US_STATE], Inc." at bounding box center [520, 368] width 101 height 39
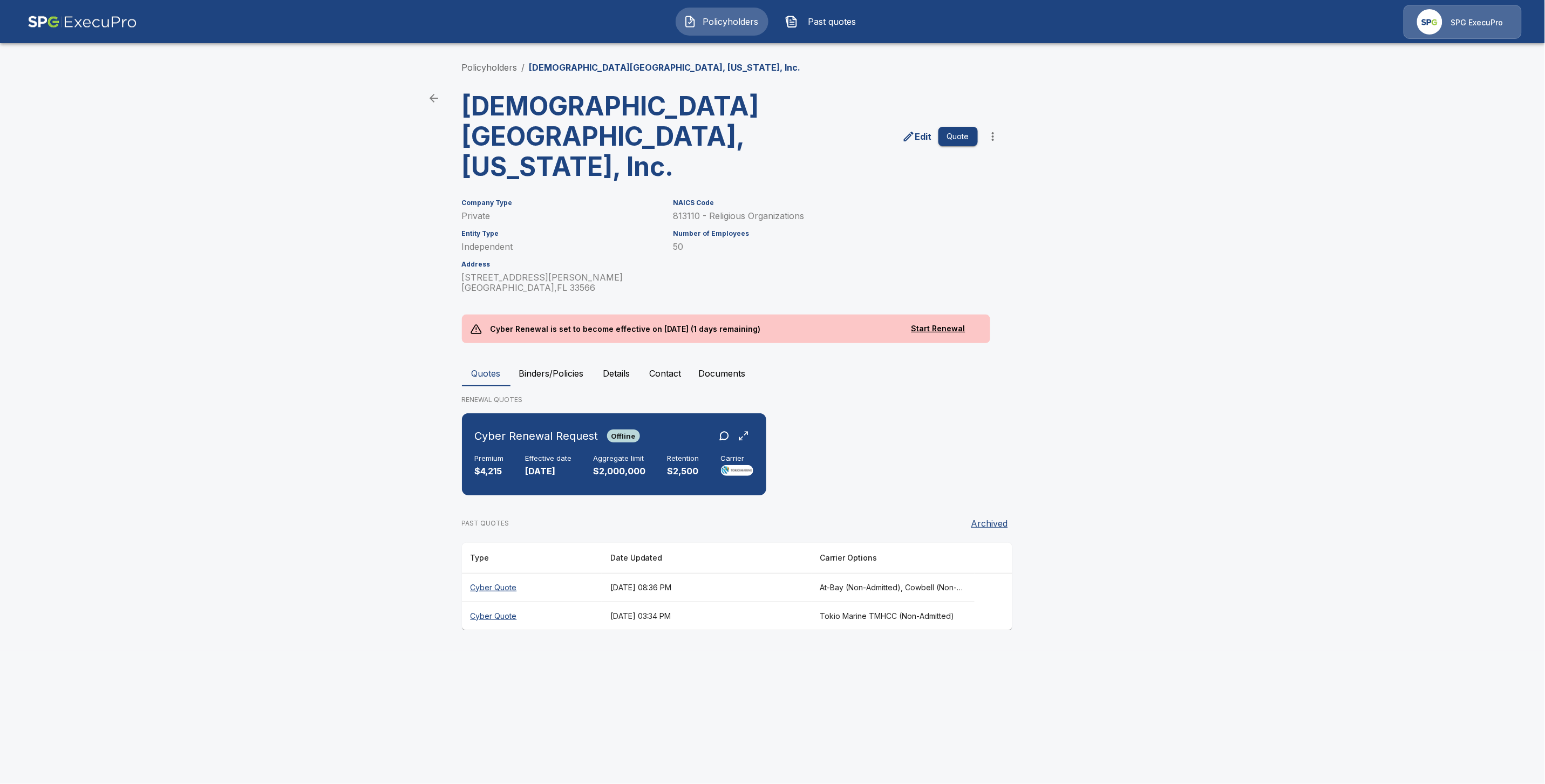
click at [667, 378] on button "Contact" at bounding box center [665, 373] width 49 height 26
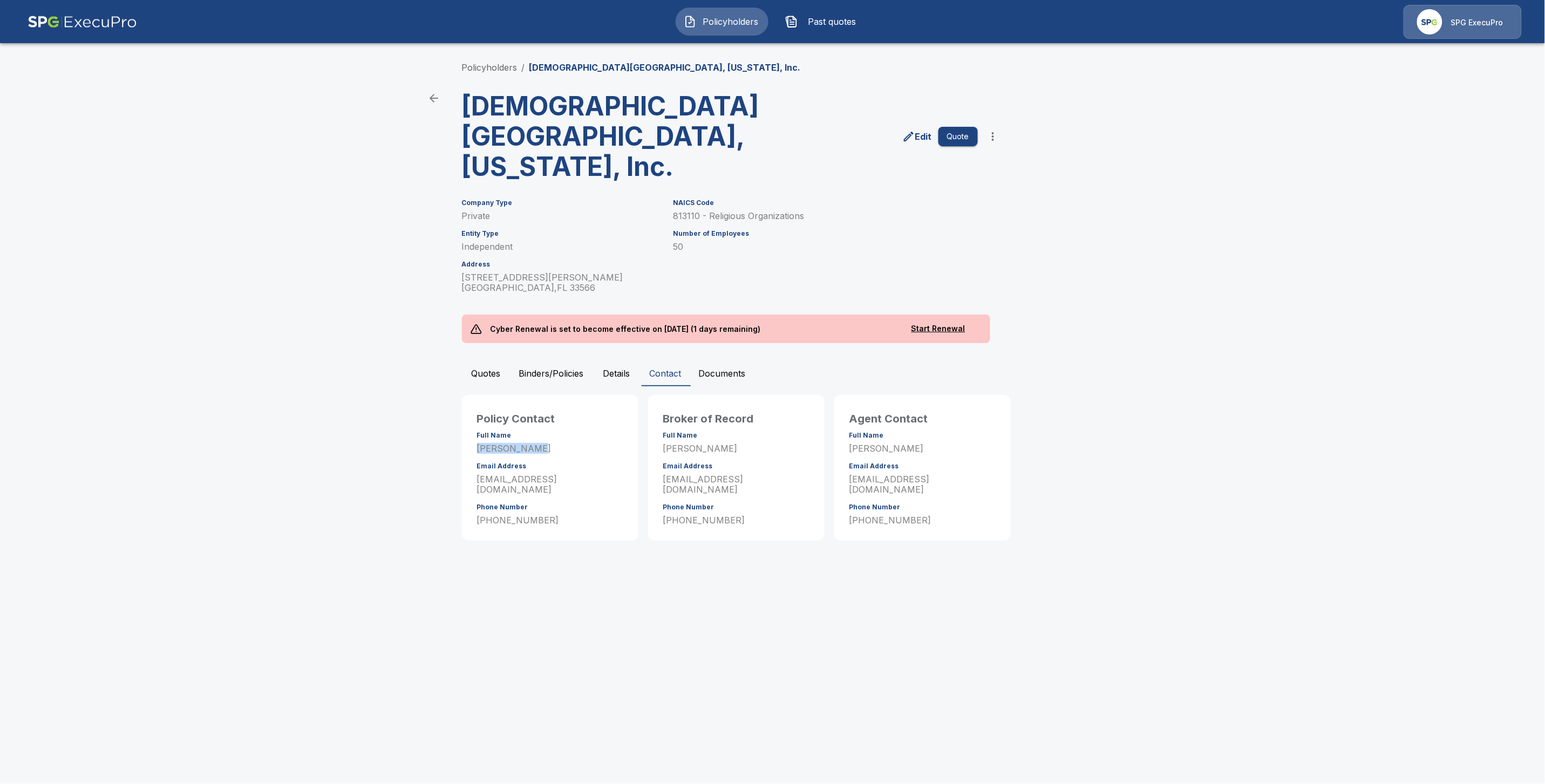
drag, startPoint x: 536, startPoint y: 451, endPoint x: 475, endPoint y: 447, distance: 61.1
click at [475, 447] on div "Policy Contact Full Name [PERSON_NAME] Email Address [EMAIL_ADDRESS][DOMAIN_NAM…" at bounding box center [550, 469] width 164 height 137
copy p "[PERSON_NAME]"
drag, startPoint x: 517, startPoint y: 480, endPoint x: 478, endPoint y: 483, distance: 39.1
click at [478, 483] on p "smorris@fbcpc.com" at bounding box center [550, 484] width 146 height 21
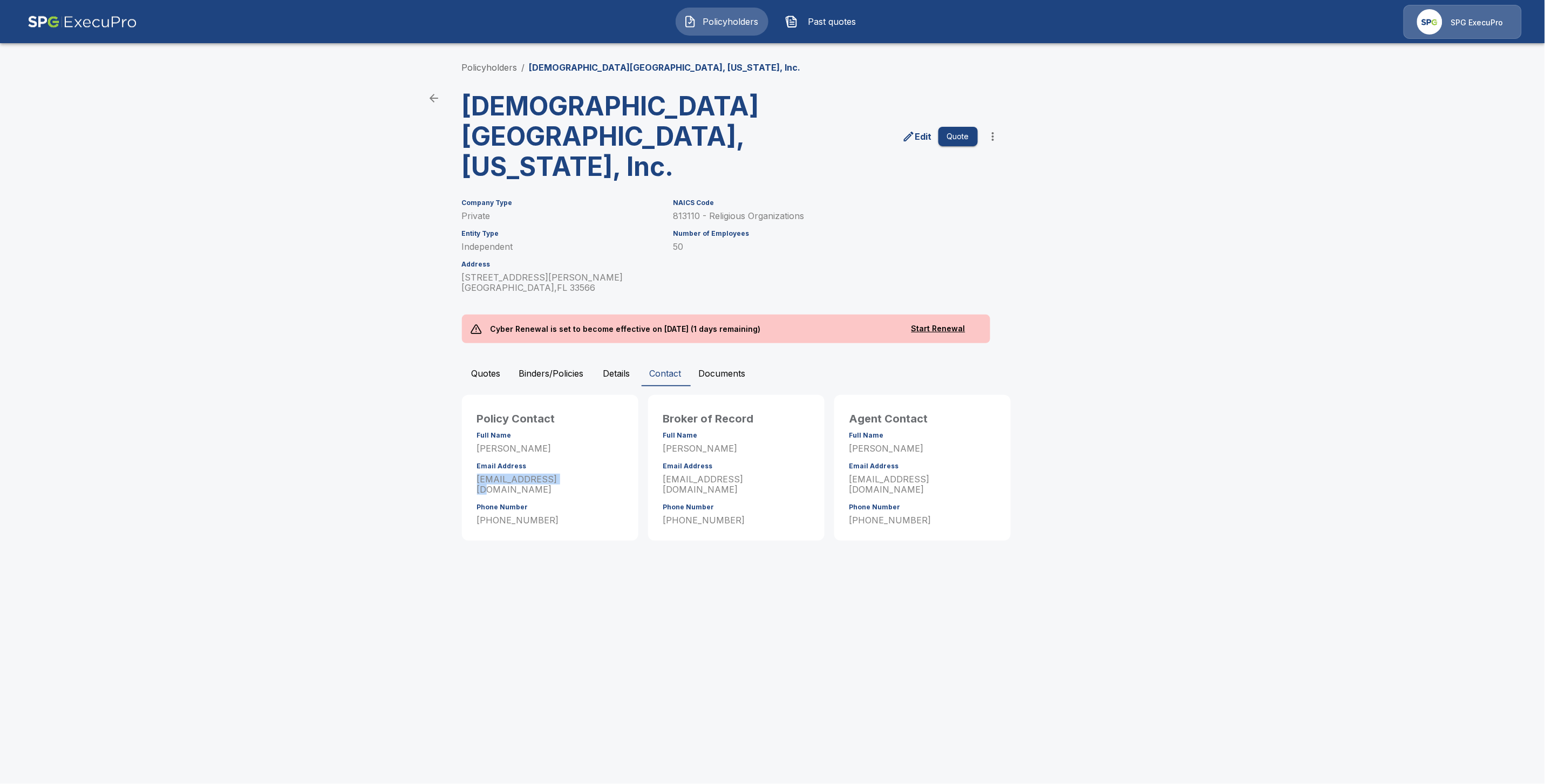
copy p "smorris@fbcpc.com"
drag, startPoint x: 548, startPoint y: 507, endPoint x: 462, endPoint y: 513, distance: 86.2
click at [462, 513] on div "Policy Contact Full Name Steve Morris Email Address smorris@fbcpc.com Phone Num…" at bounding box center [550, 467] width 176 height 145
copy p "813-299-5628"
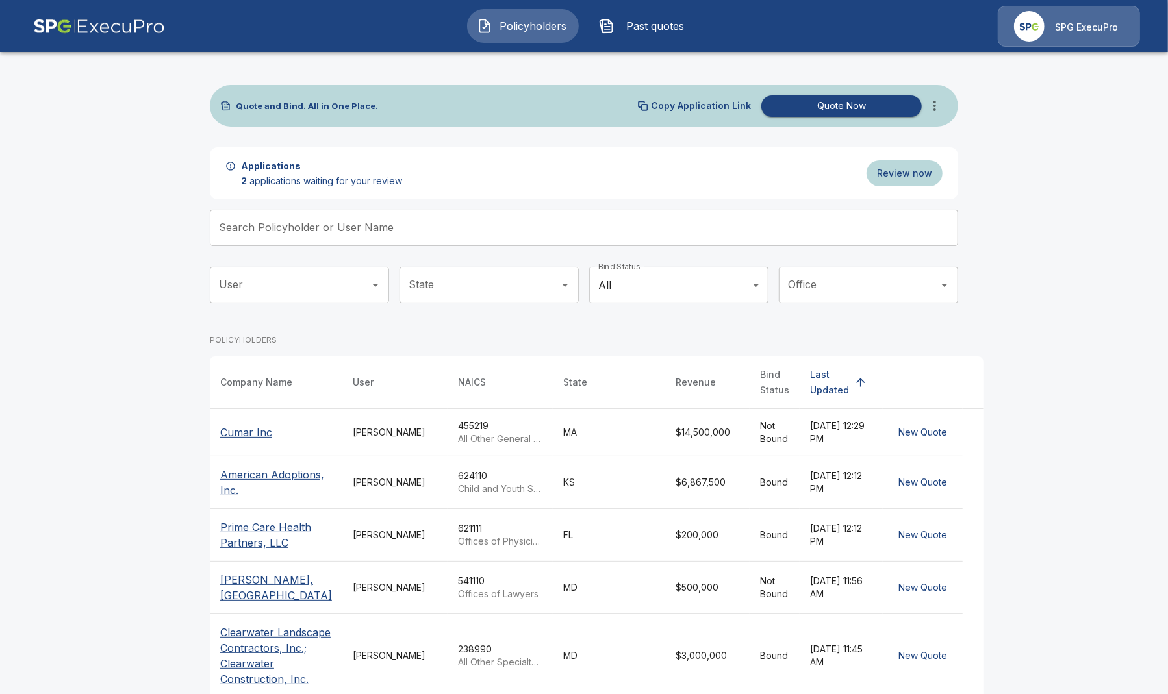
click at [372, 225] on input "Search Policyholder or User Name" at bounding box center [577, 228] width 734 height 36
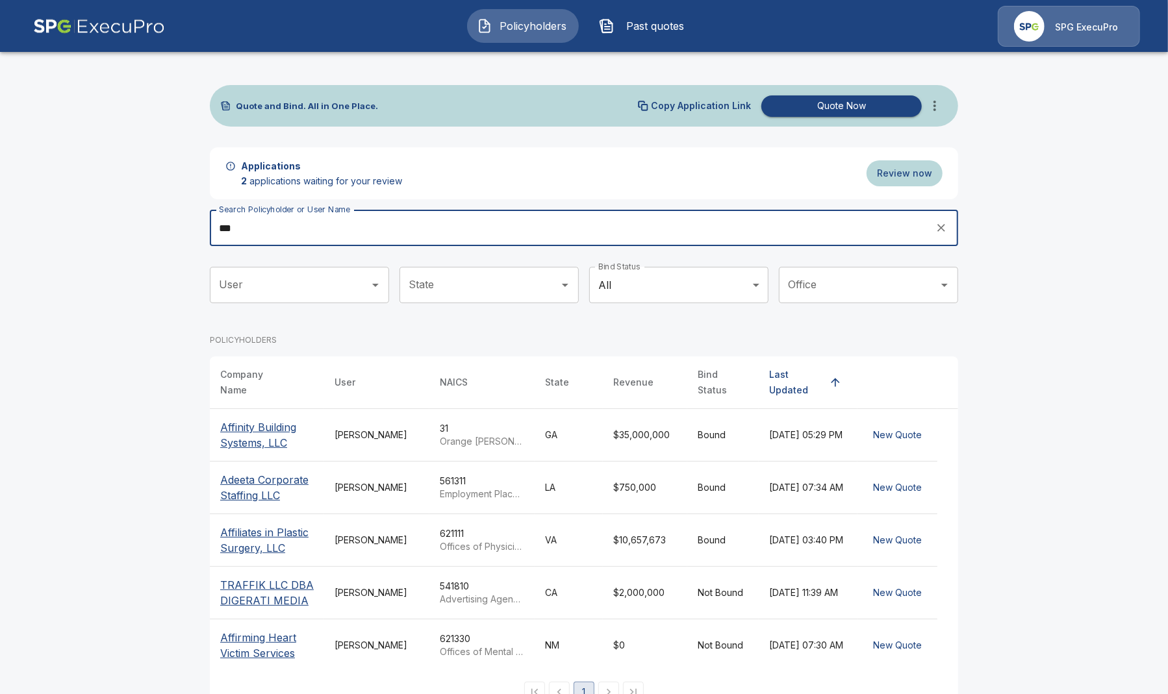
type input "***"
click at [291, 528] on p "Affiliates in Plastic Surgery, LLC" at bounding box center [267, 540] width 94 height 31
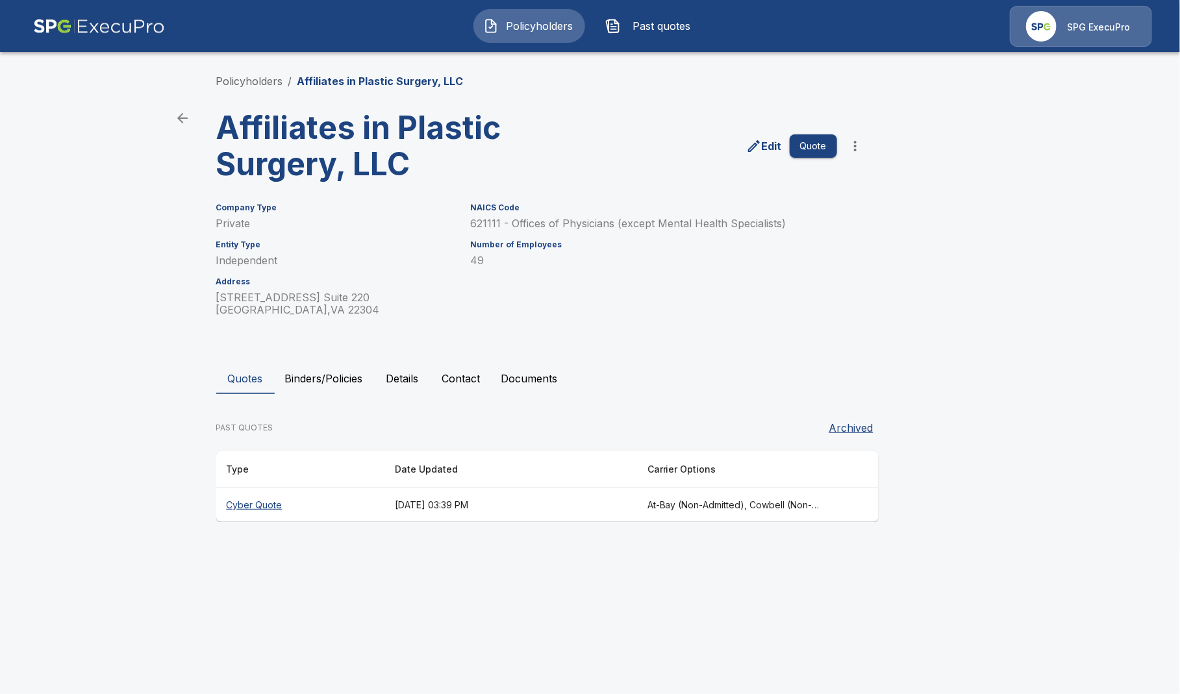
click at [273, 509] on th "Cyber Quote" at bounding box center [300, 505] width 168 height 34
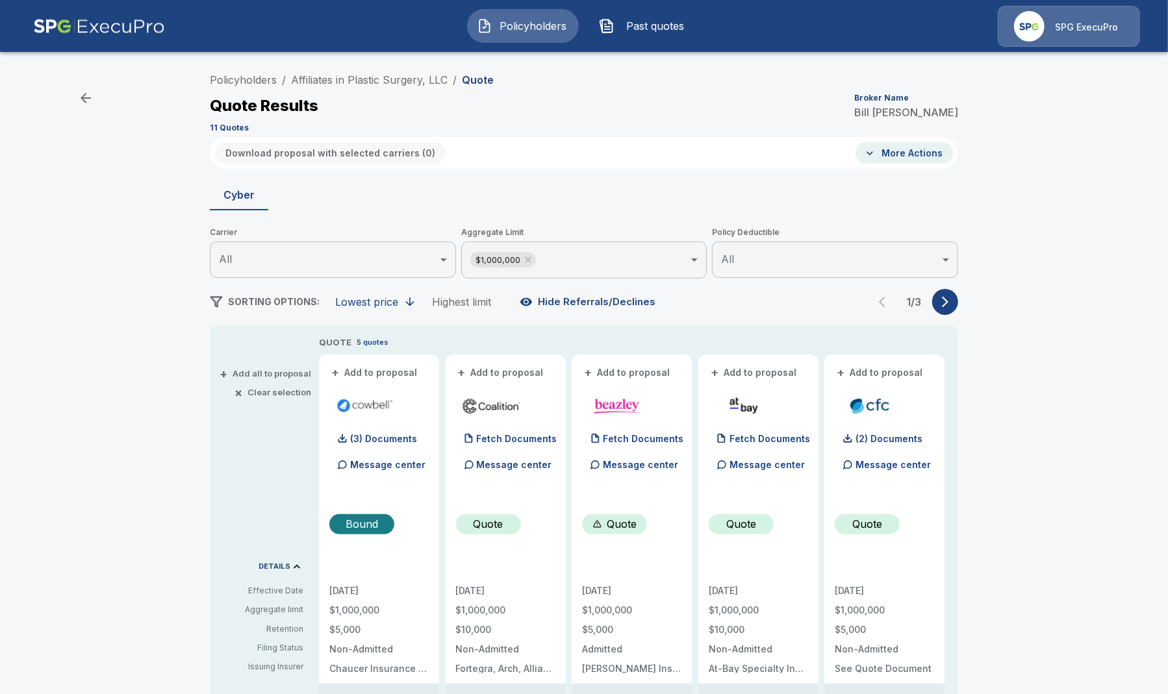
click at [1146, 121] on div "Policyholders / Affiliates in Plastic Surgery, LLC / Quote Quote Results Broker…" at bounding box center [584, 688] width 1168 height 1252
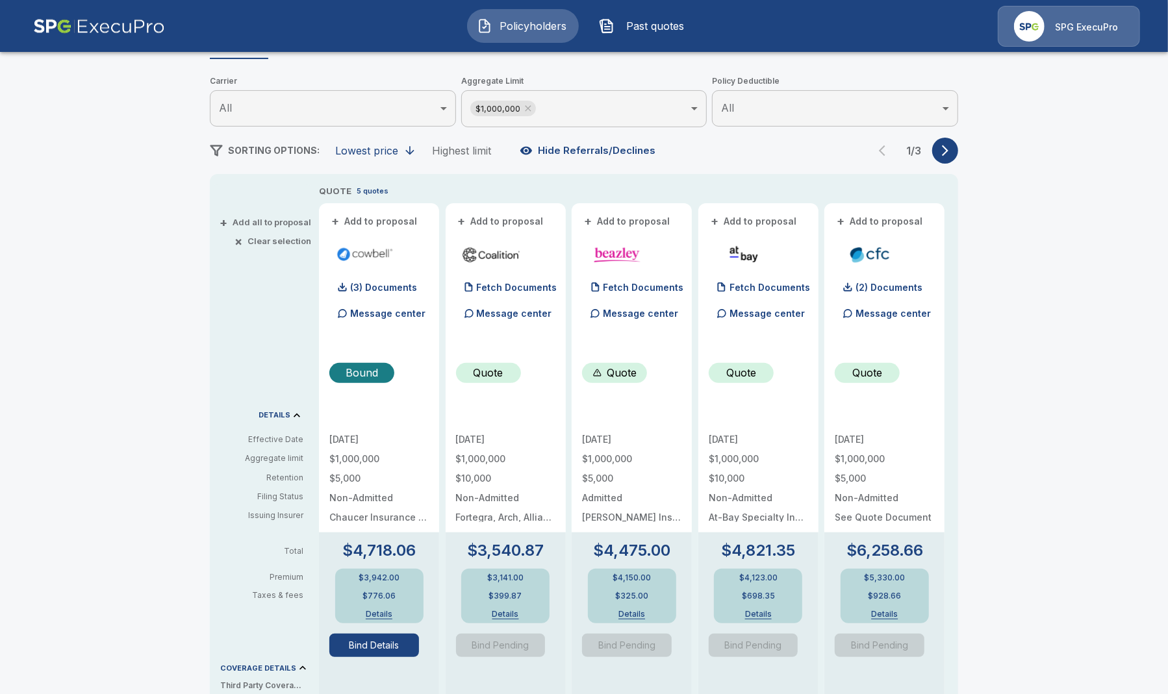
scroll to position [244, 0]
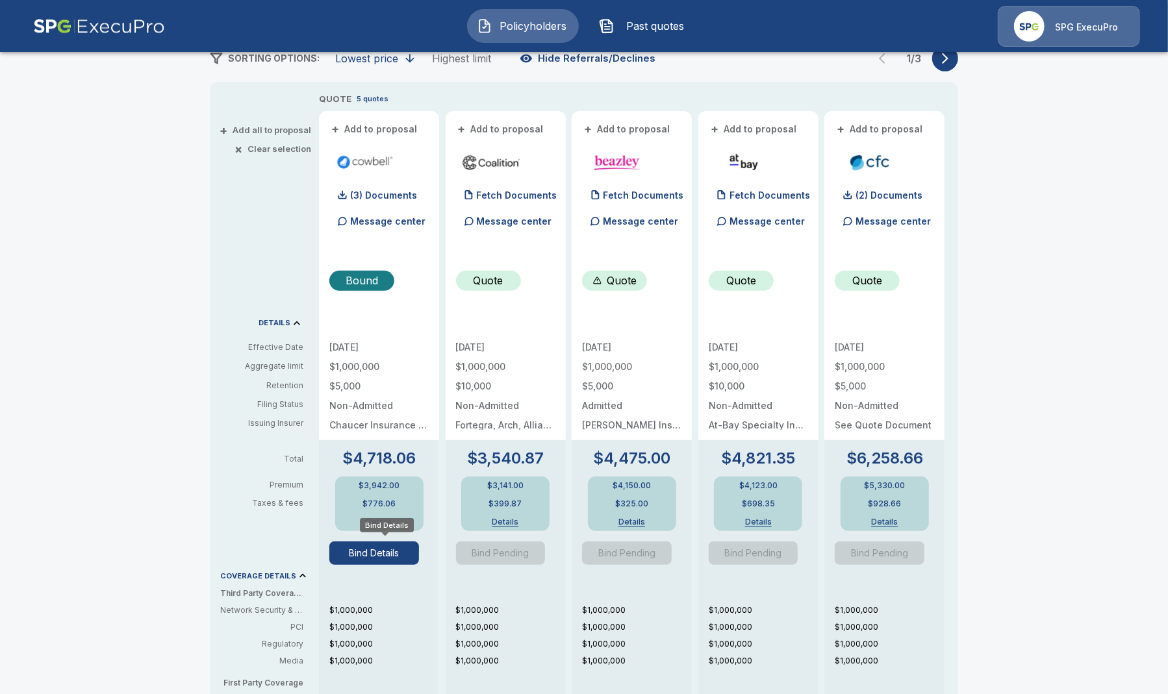
click at [404, 553] on button "Bind Details" at bounding box center [374, 553] width 90 height 23
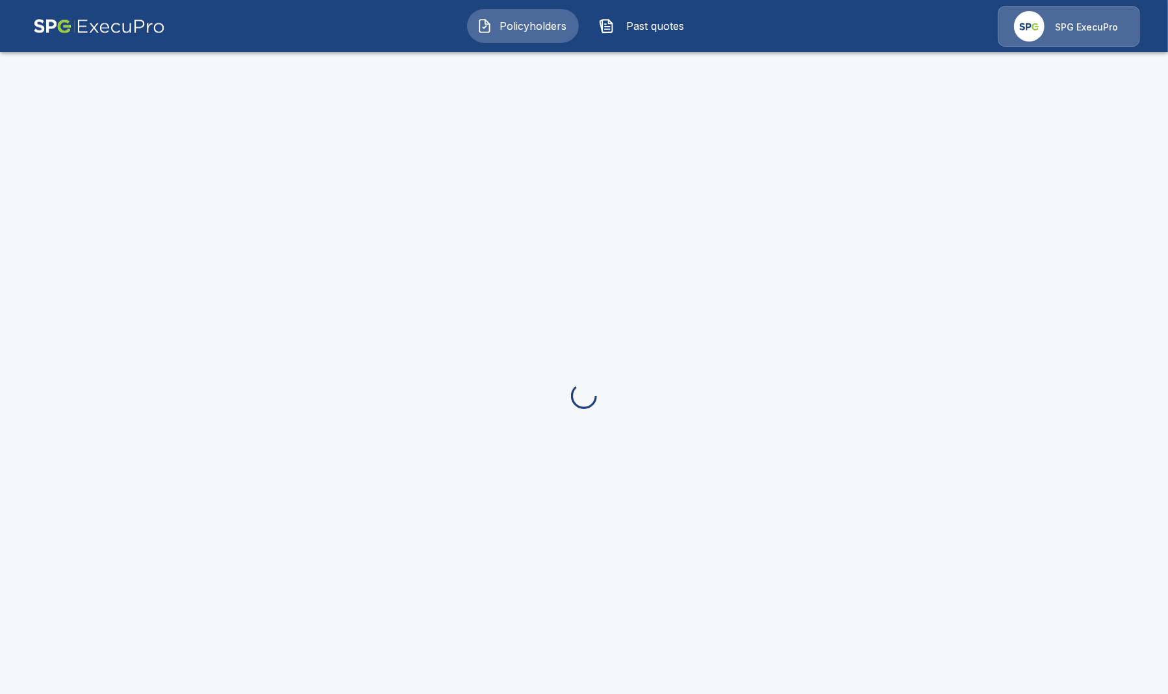
scroll to position [49, 0]
